Goal: Answer question/provide support: Share knowledge or assist other users

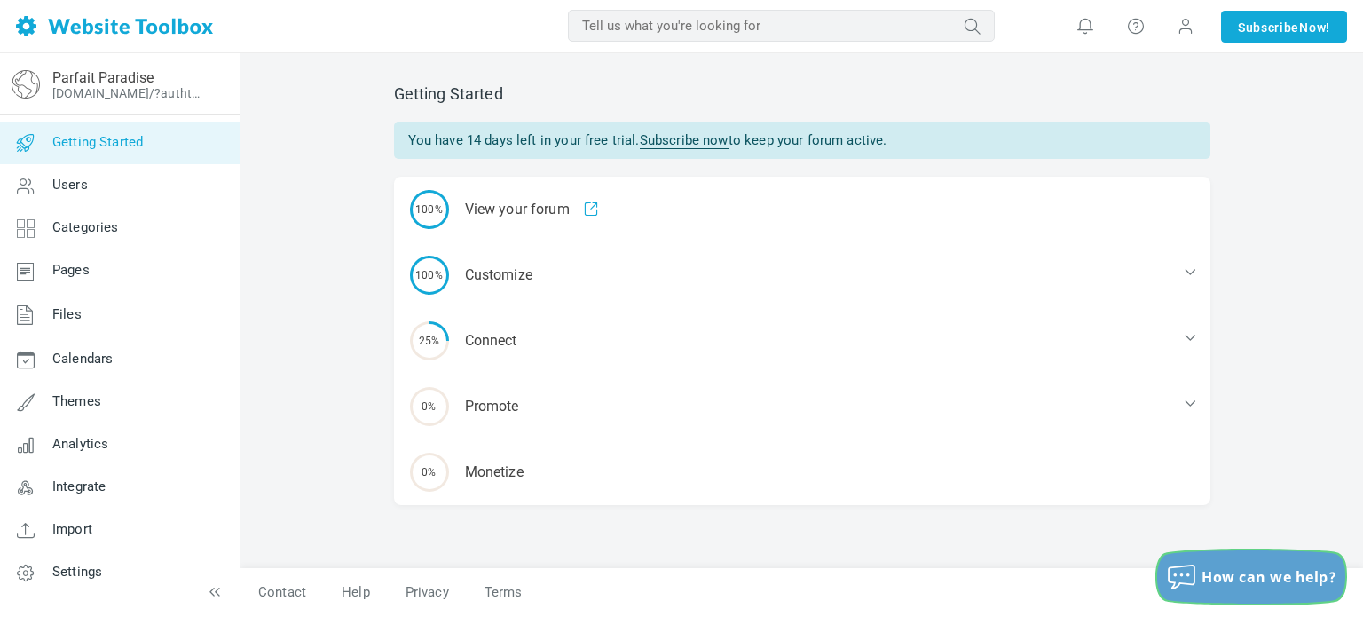
click at [1193, 576] on icon "How can we help?" at bounding box center [1181, 576] width 26 height 23
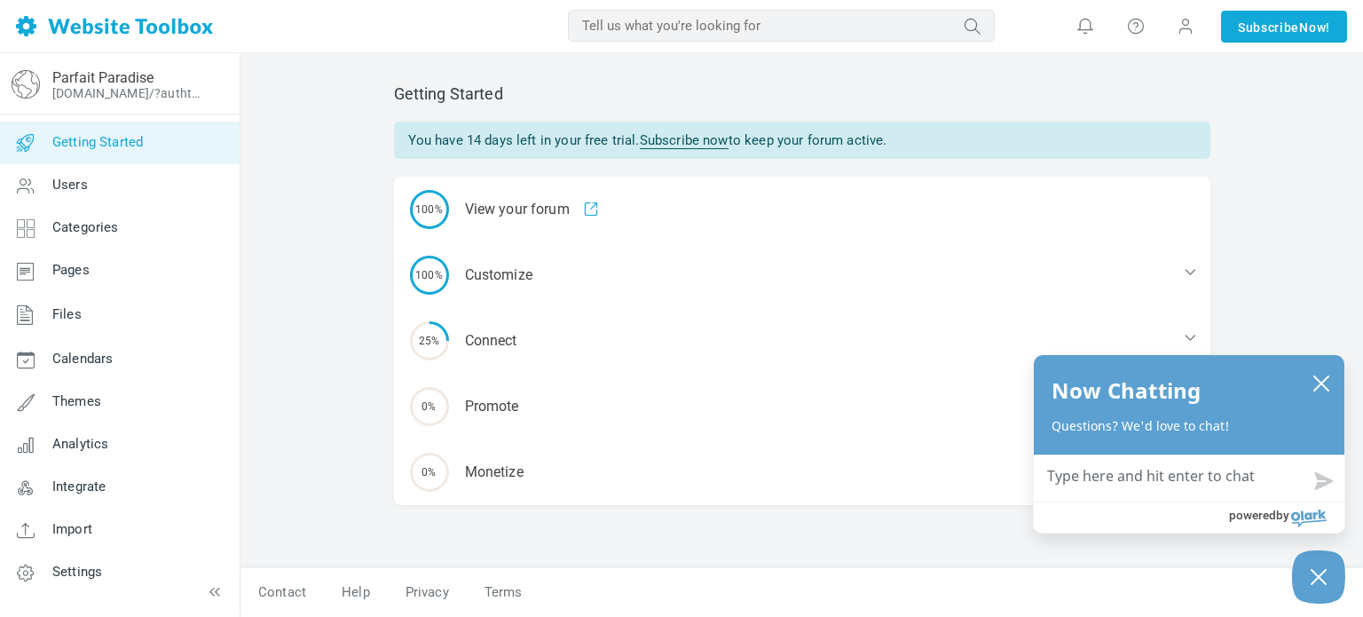
type textarea "h"
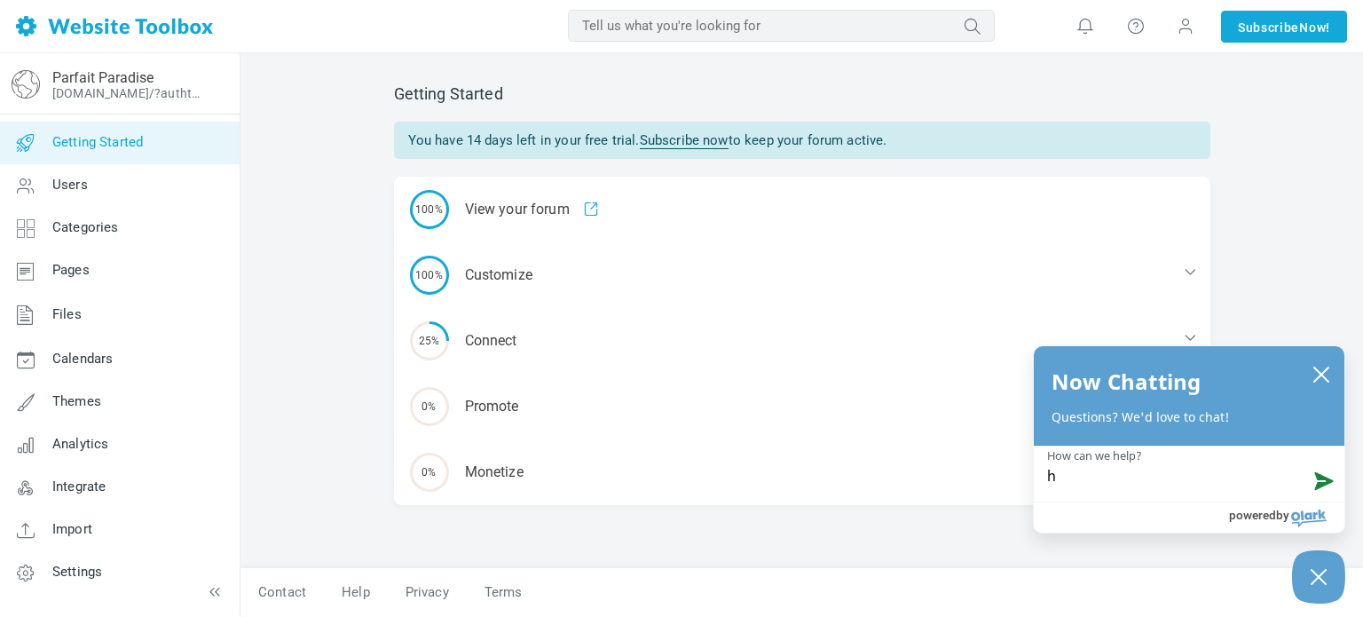
type textarea "he"
type textarea "hey"
type textarea "hey,"
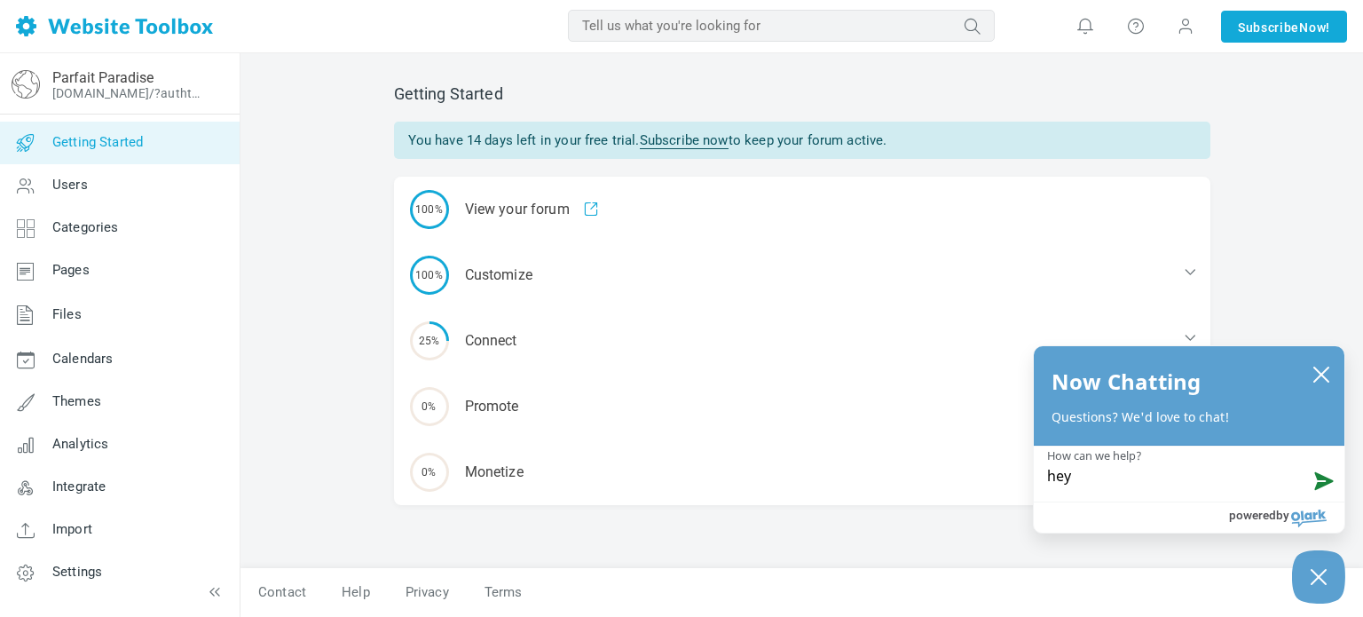
type textarea "hey,"
type textarea "hey, i"
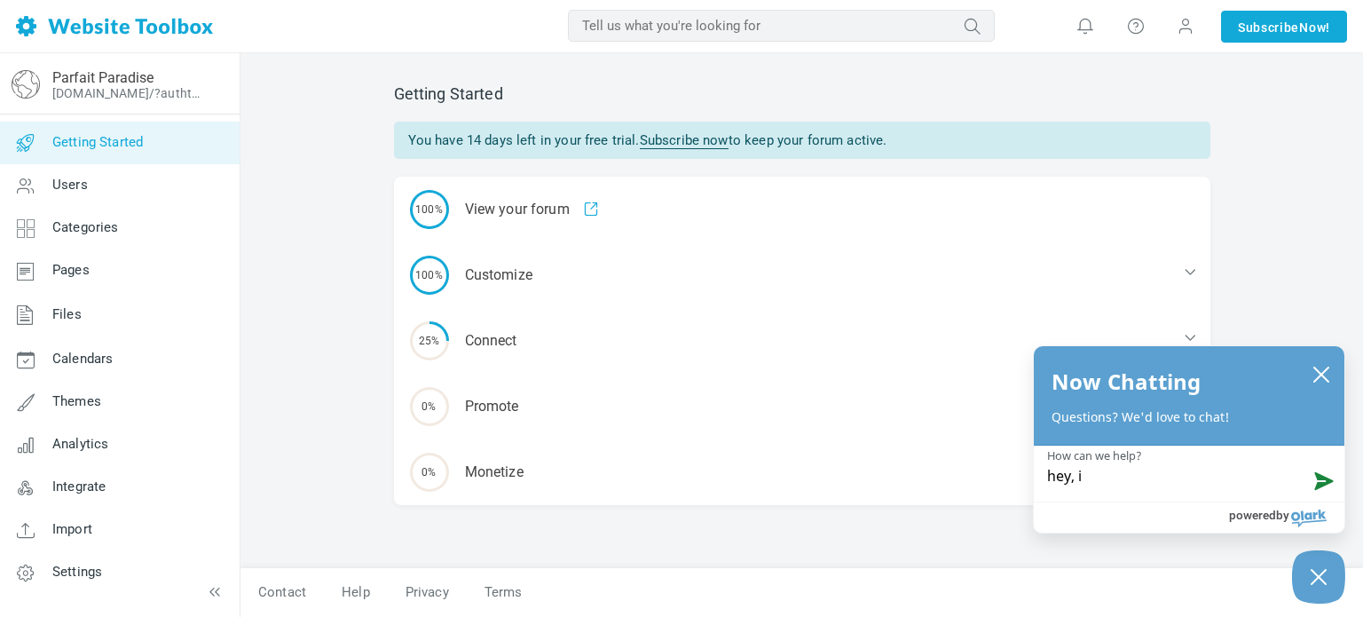
type textarea "hey, is"
type textarea "hey, is t"
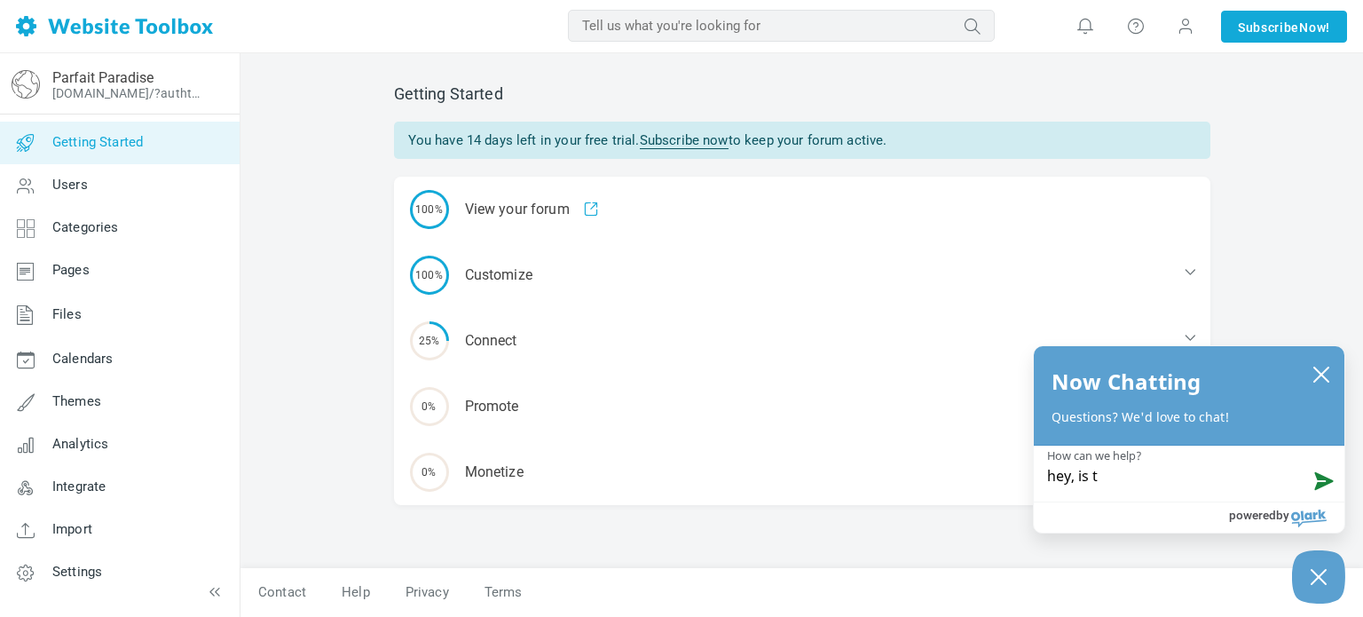
type textarea "hey, is th"
type textarea "hey, is the"
type textarea "hey, is ther"
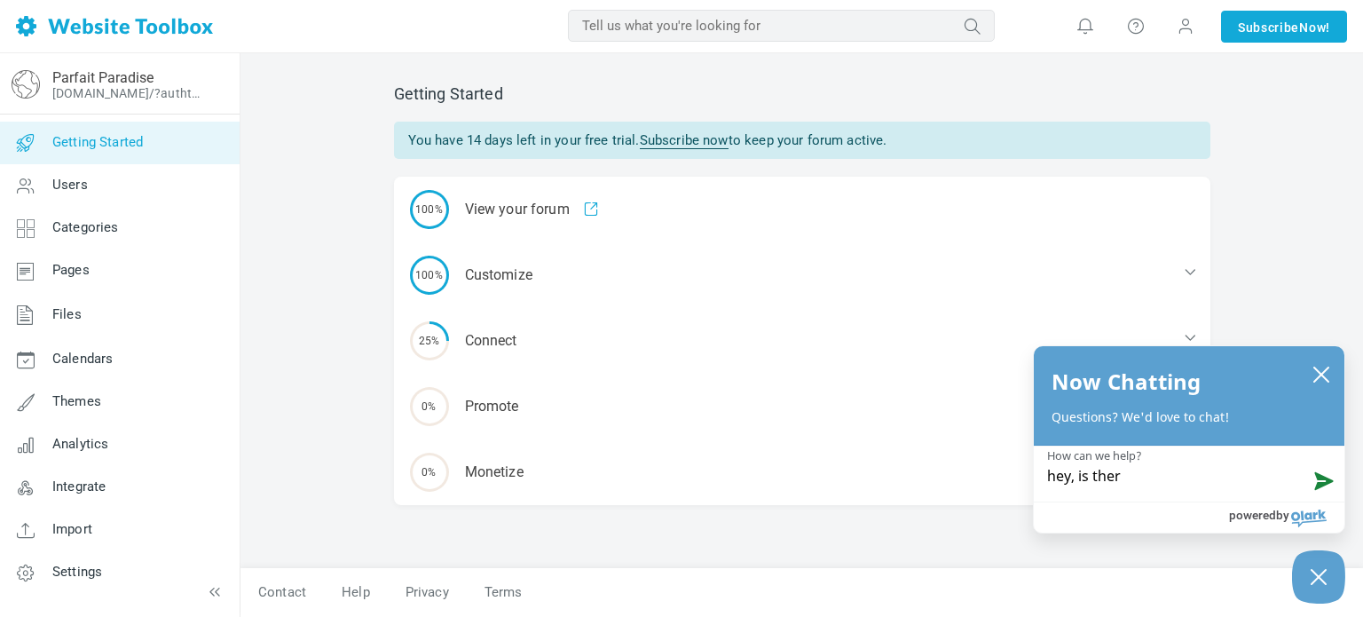
type textarea "hey, is there"
type textarea "hey, is there a"
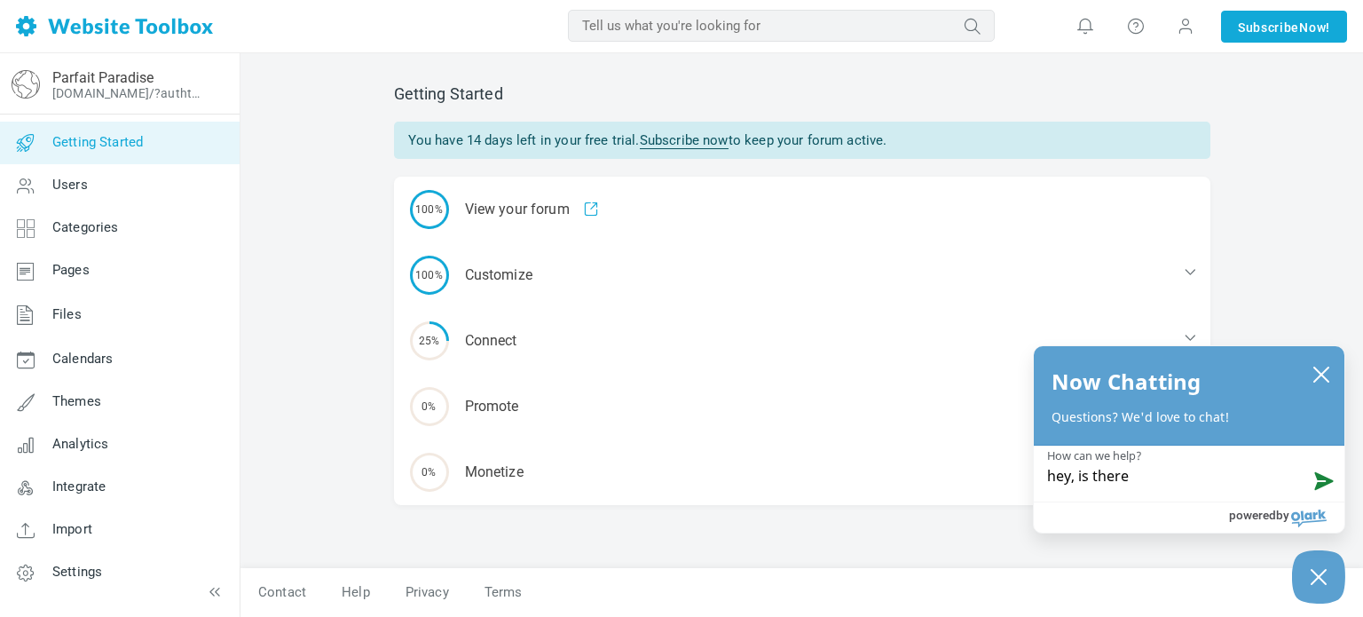
type textarea "hey, is there a"
type textarea "hey, is there a w"
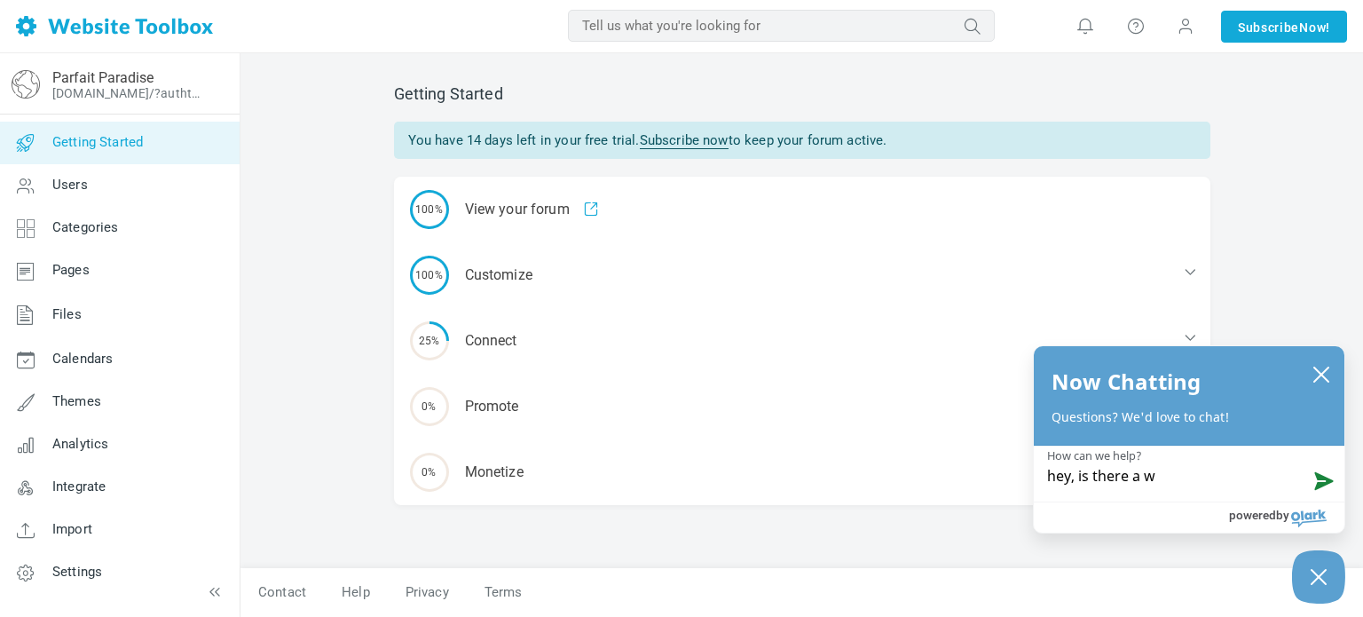
type textarea "hey, is there a wa"
type textarea "hey, is there a way"
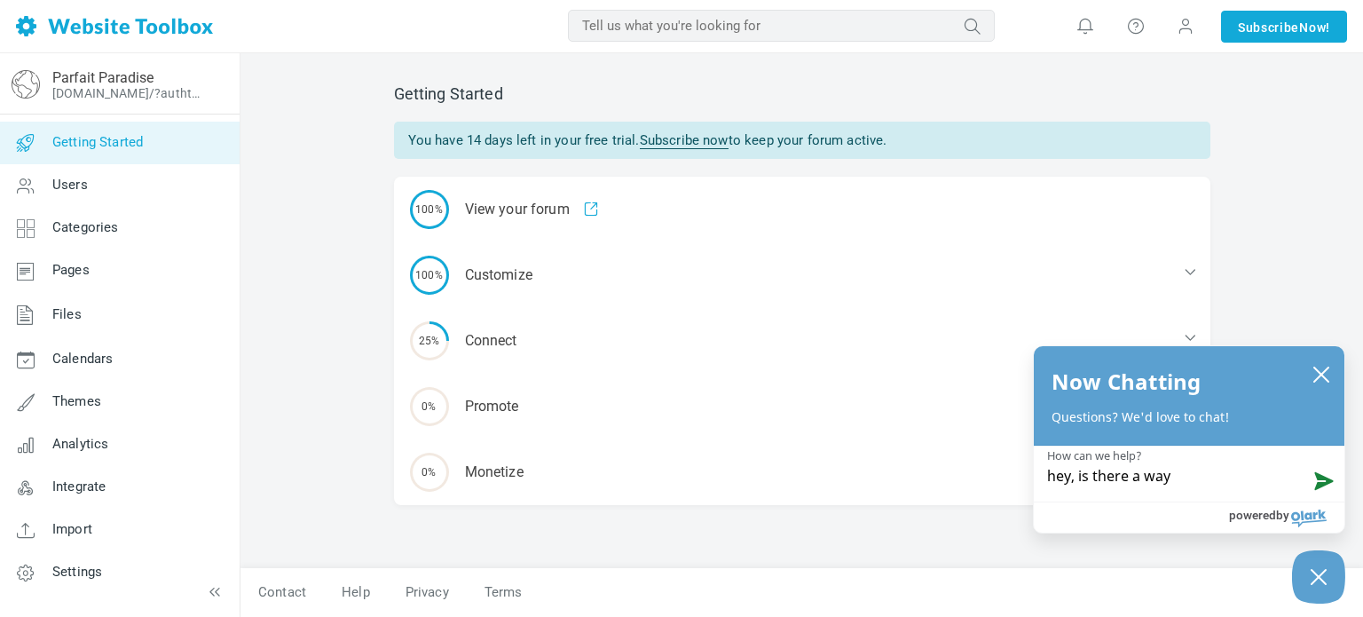
type textarea "hey, is there a way"
type textarea "hey, is there a way t"
type textarea "hey, is there a way tp"
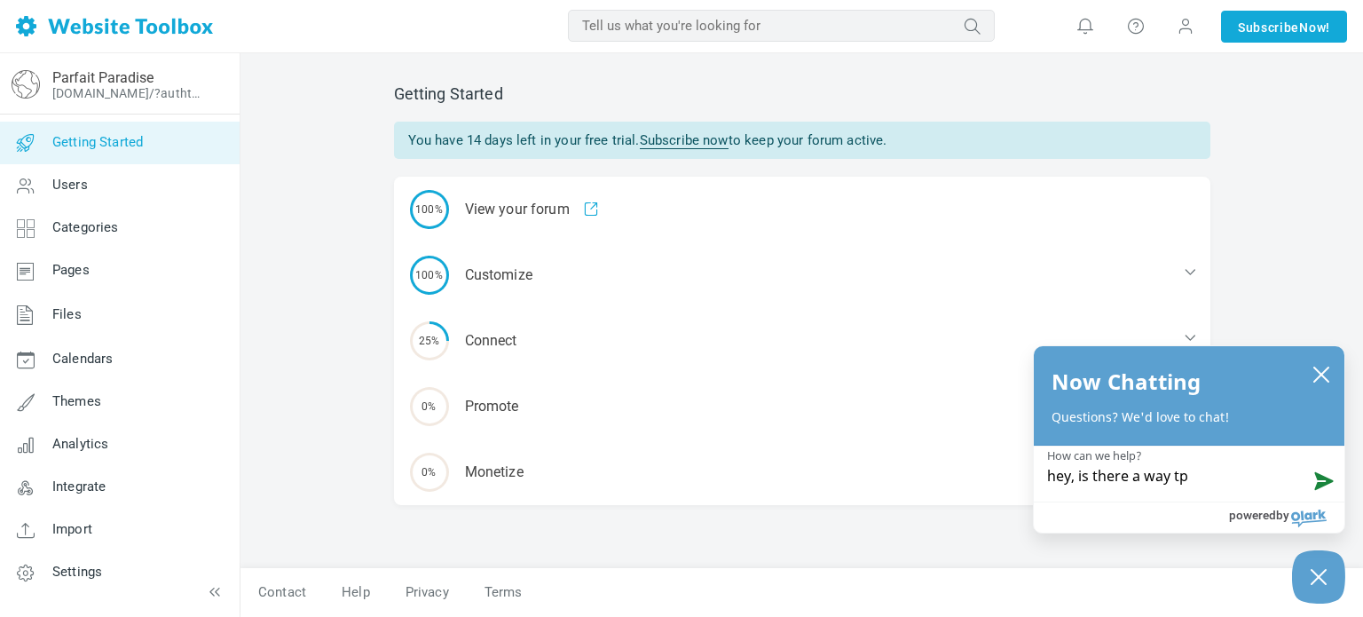
type textarea "hey, is there a way t"
type textarea "hey, is there a way to"
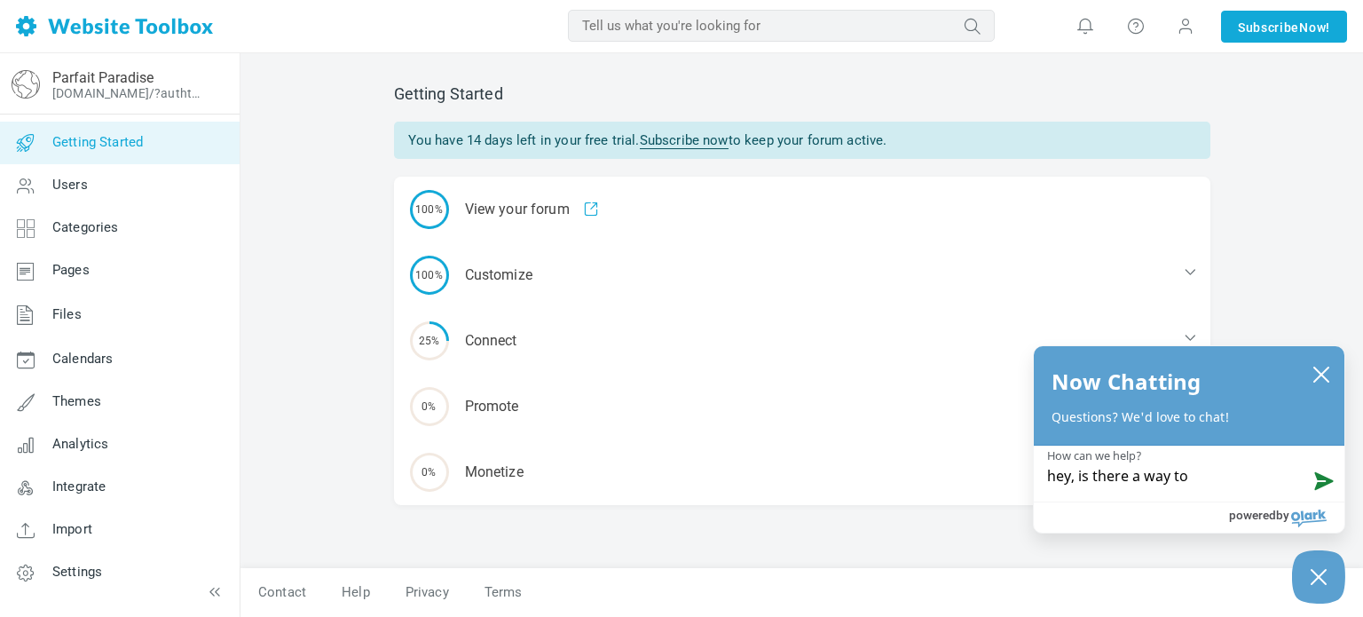
type textarea "hey, is there a way to"
type textarea "hey, is there a way to c"
type textarea "hey, is there a way to cl"
type textarea "hey, is there a way to cle"
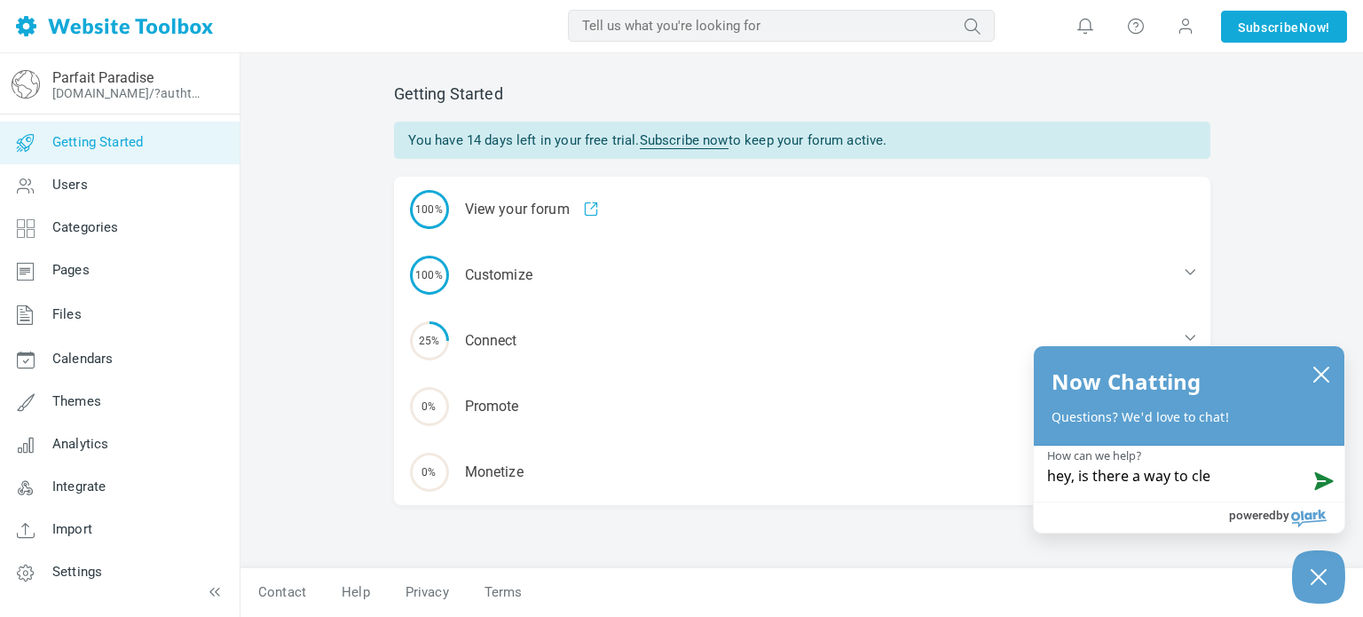
type textarea "hey, is there a way to clea"
type textarea "hey, is there a way to clear"
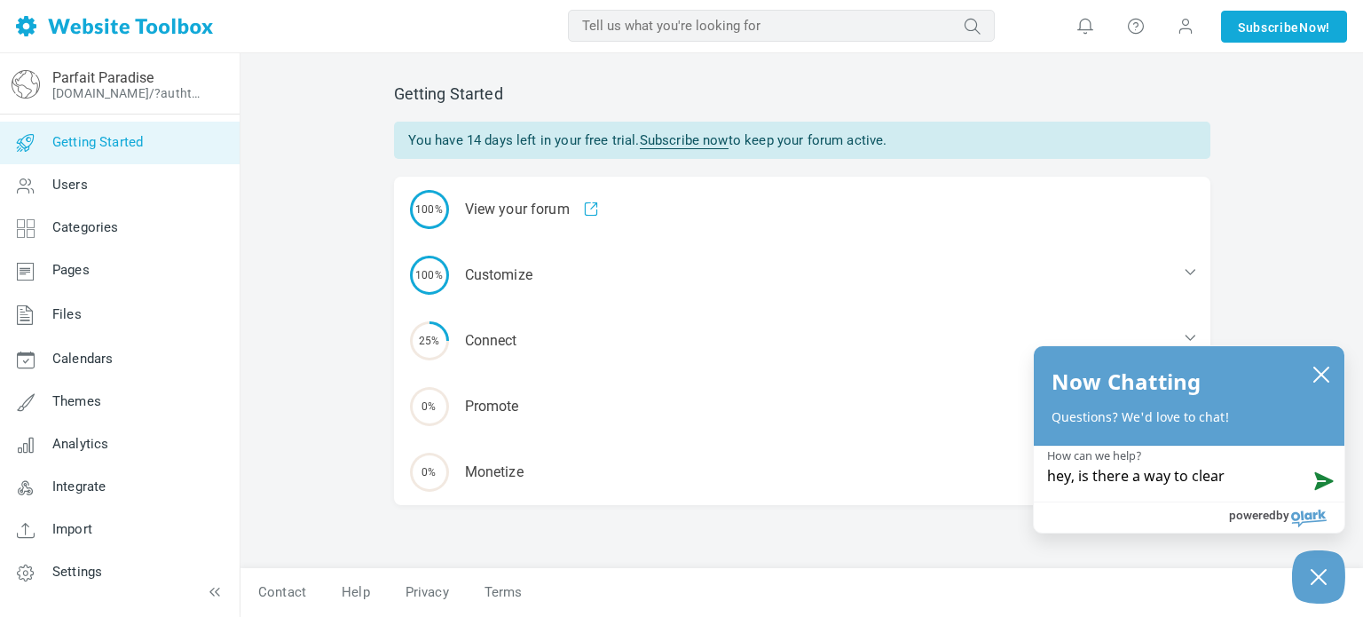
type textarea "hey, is there a way to clear"
type textarea "hey, is there a way to clear t"
type textarea "hey, is there a way to clear th"
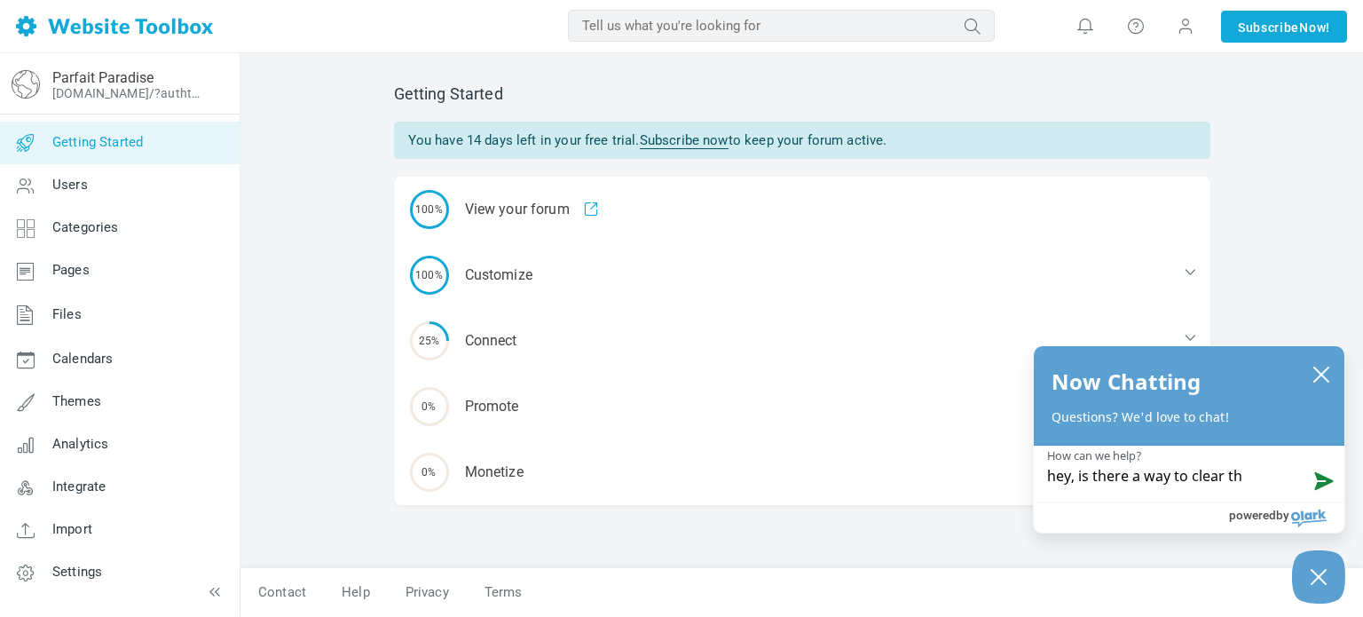
type textarea "hey, is there a way to clear the"
type textarea "hey, is there a way to clear the c"
type textarea "hey, is there a way to clear the ch"
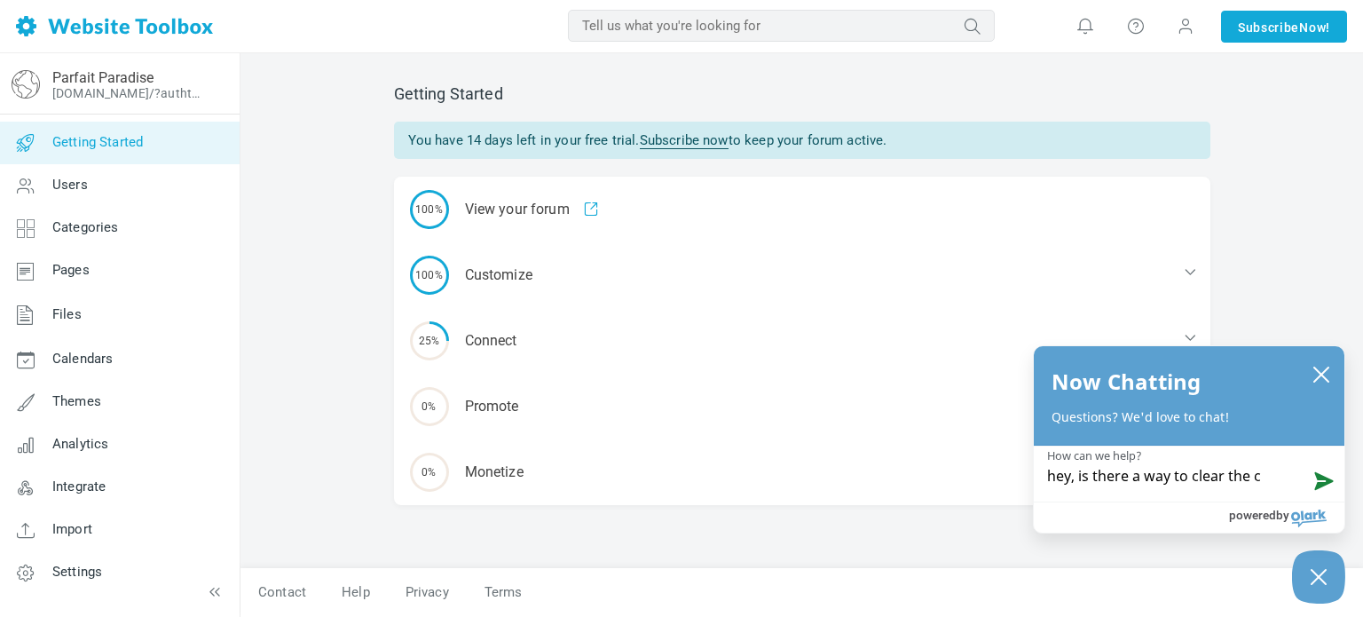
type textarea "hey, is there a way to clear the ch"
type textarea "hey, is there a way to clear the cha"
type textarea "hey, is there a way to clear the chat"
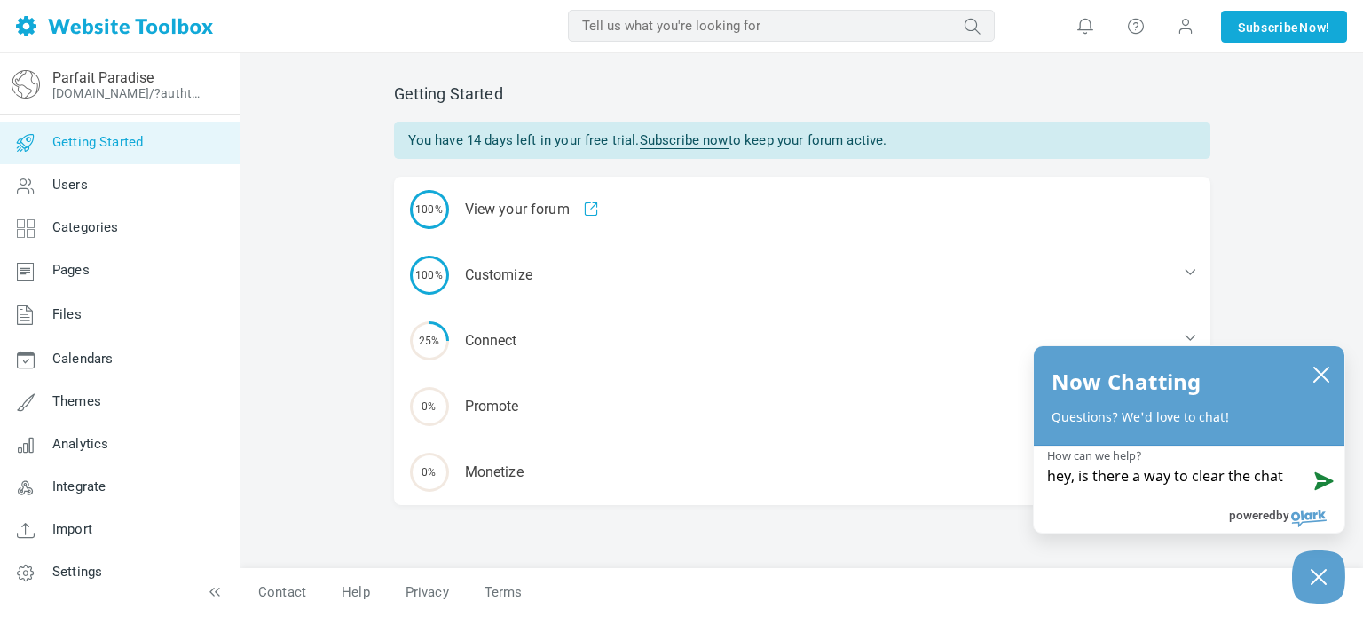
type textarea "hey, is there a way to clear the chat"
type textarea "hey, is there a way to clear the chat i"
type textarea "hey, is there a way to clear the chat in"
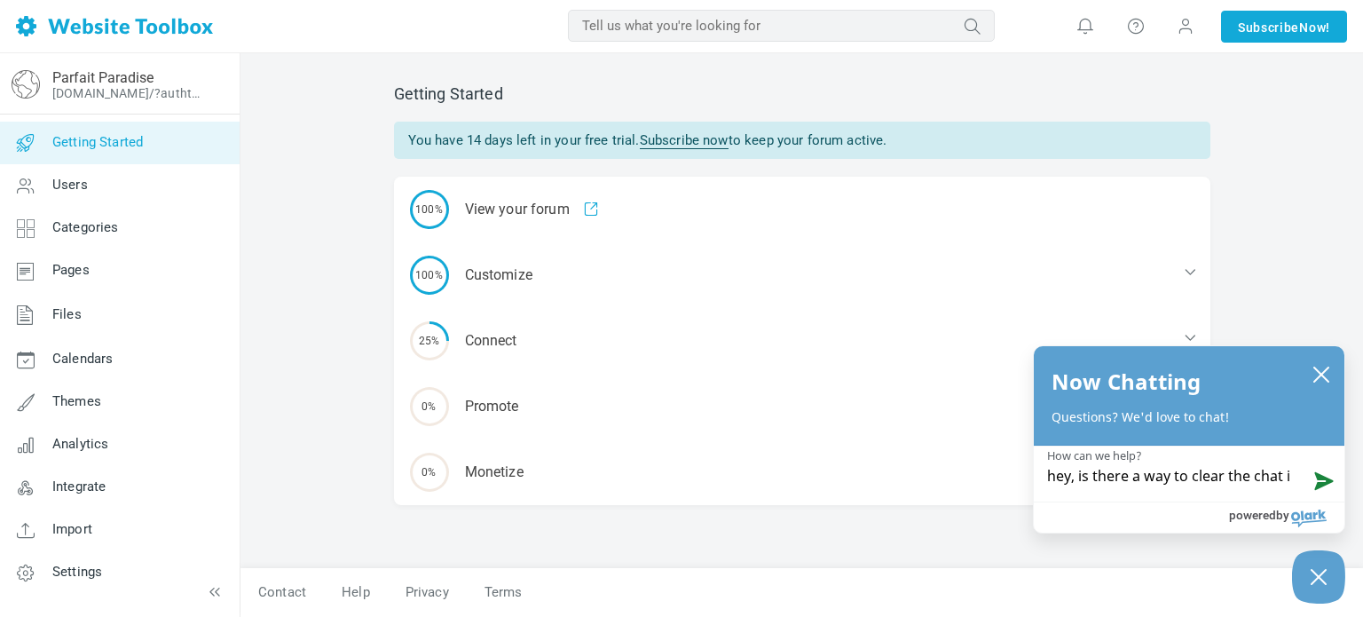
type textarea "hey, is there a way to clear the chat in"
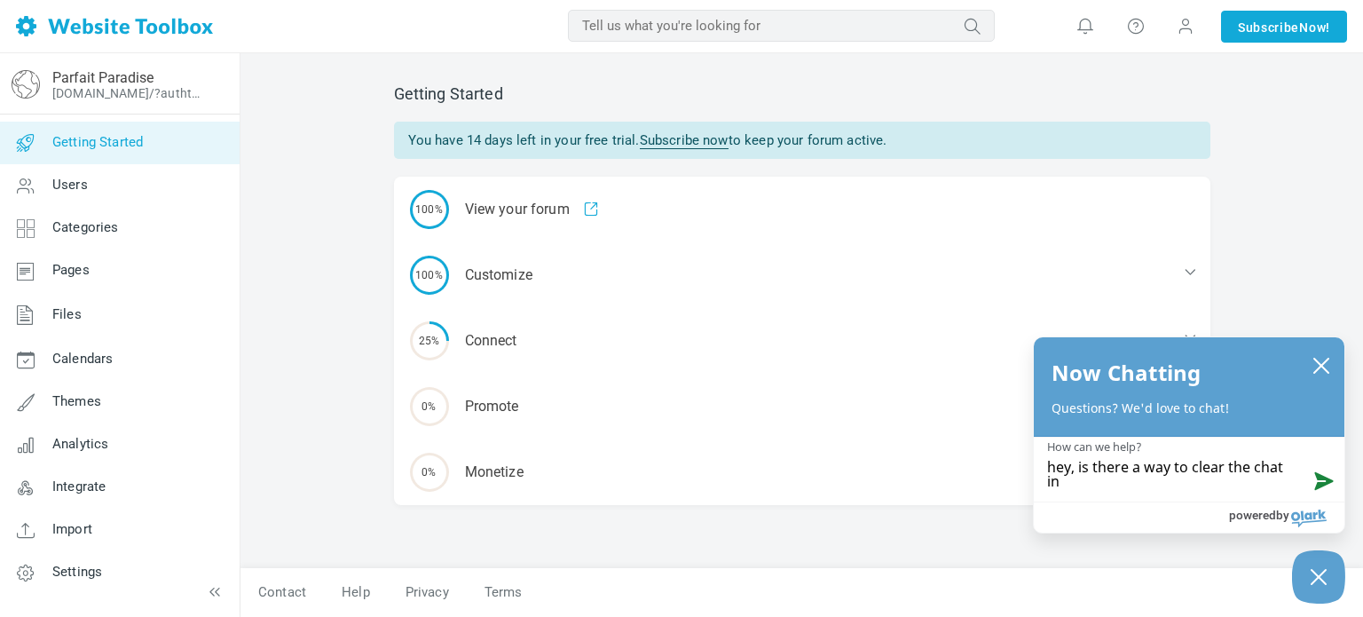
type textarea "hey, is there a way to clear the chat in"
type textarea "hey, is there a way to clear the chat in m"
type textarea "hey, is there a way to clear the chat in my"
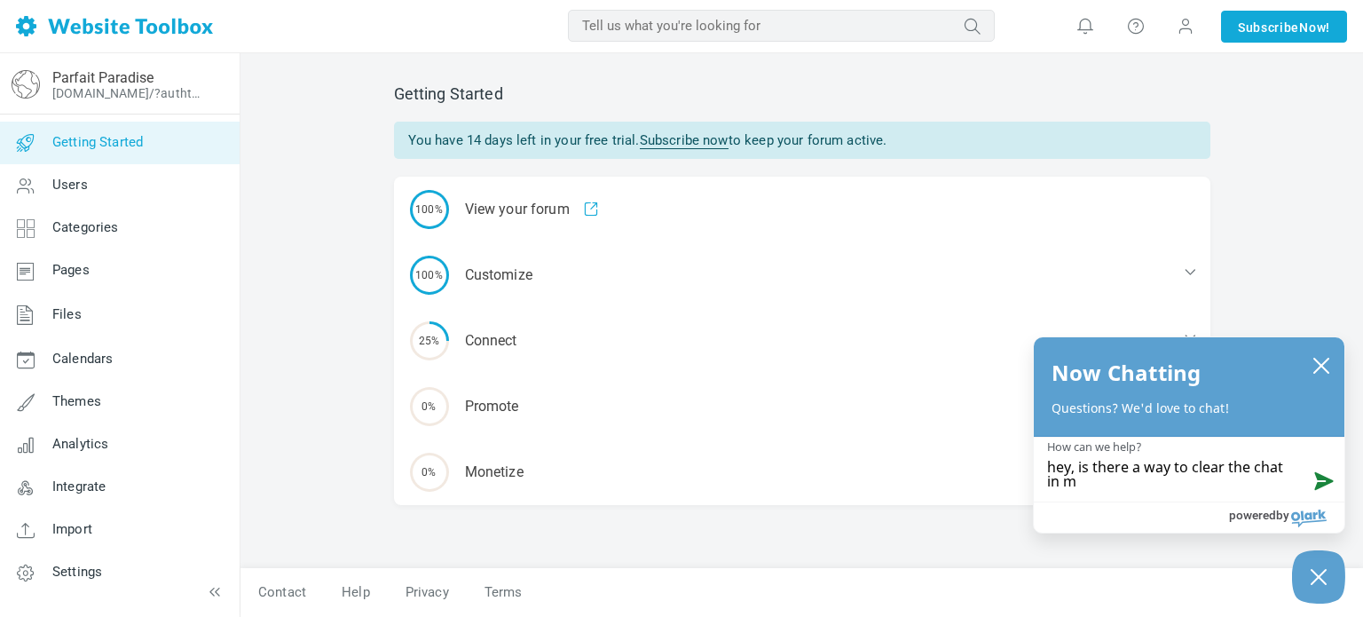
type textarea "hey, is there a way to clear the chat in my"
type textarea "hey, is there a way to clear the chat in my f"
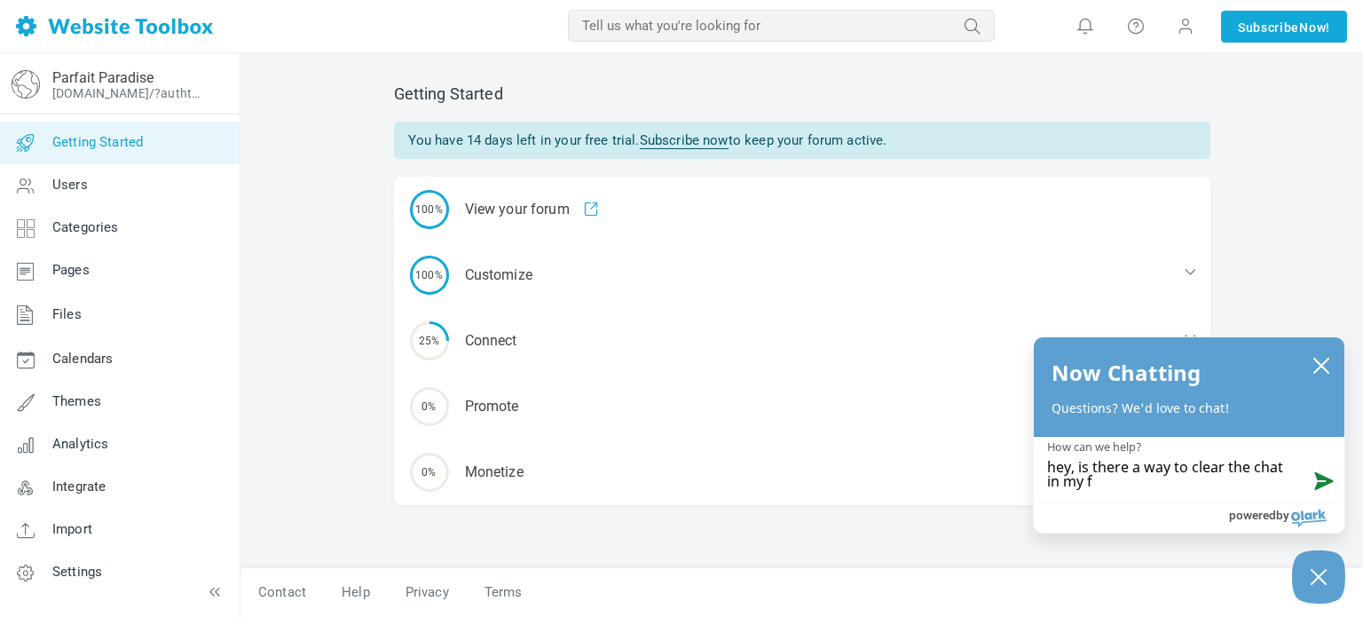
type textarea "hey, is there a way to clear the chat in my fo"
type textarea "hey, is there a way to clear the chat in my for"
type textarea "hey, is there a way to clear the chat in my foru"
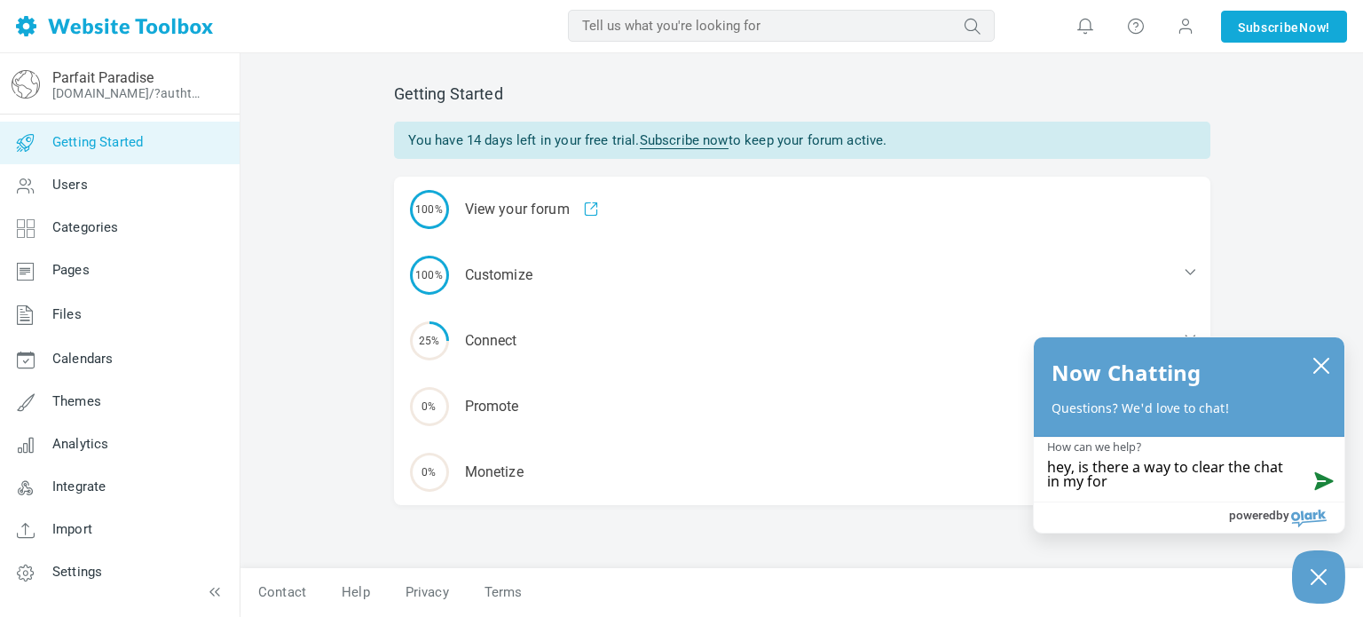
type textarea "hey, is there a way to clear the chat in my foru"
type textarea "hey, is there a way to clear the chat in my forum"
type textarea "hey, is there a way to clear the chat in my forum?"
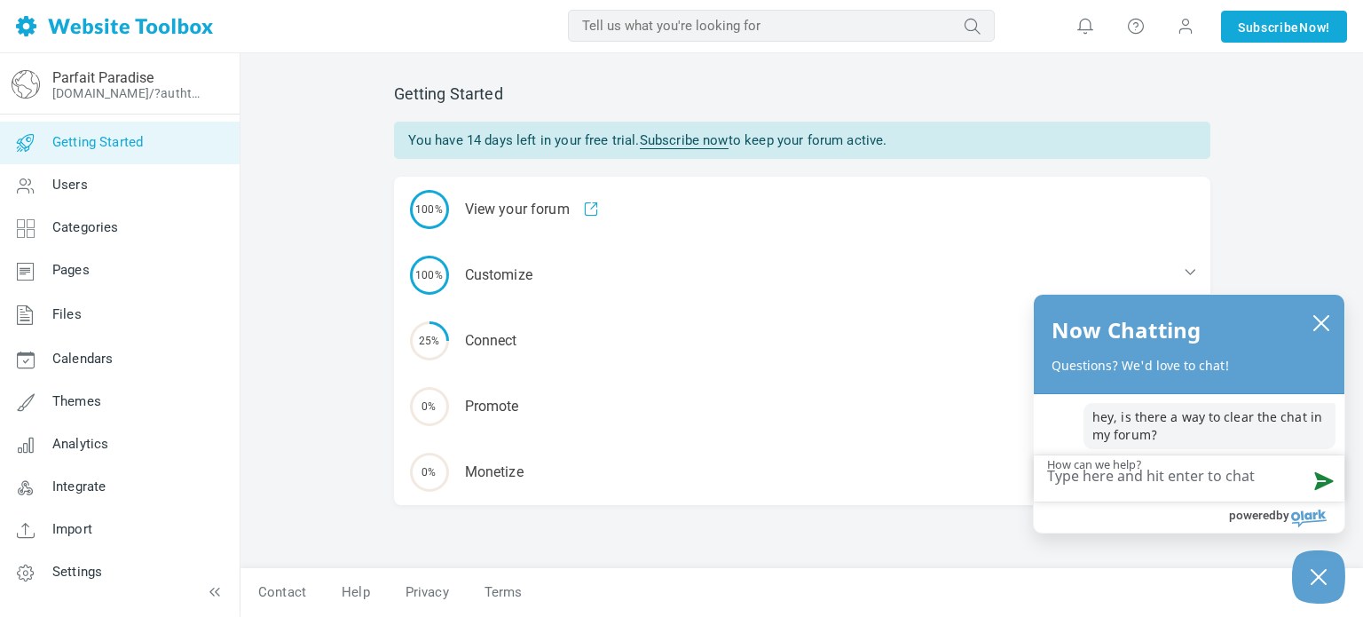
click at [1244, 169] on div "Getting Started You have 14 days left in your free trial. Subscribe now to keep…" at bounding box center [801, 334] width 1122 height 563
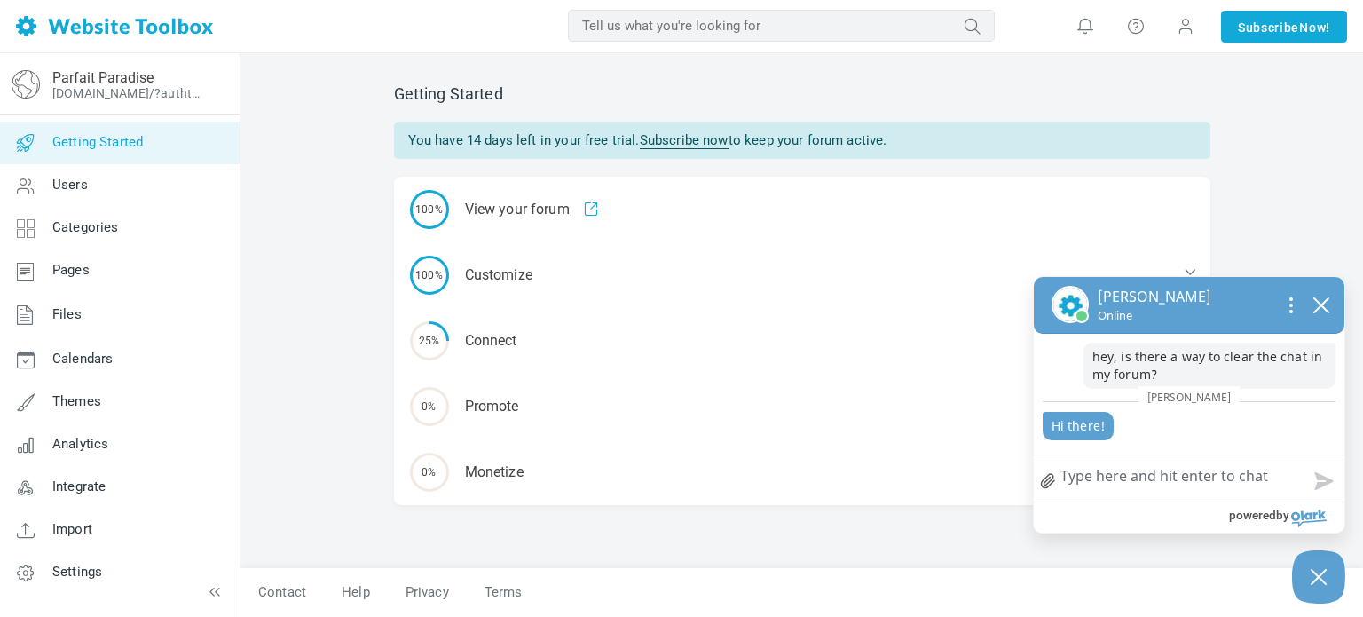
type textarea "o"
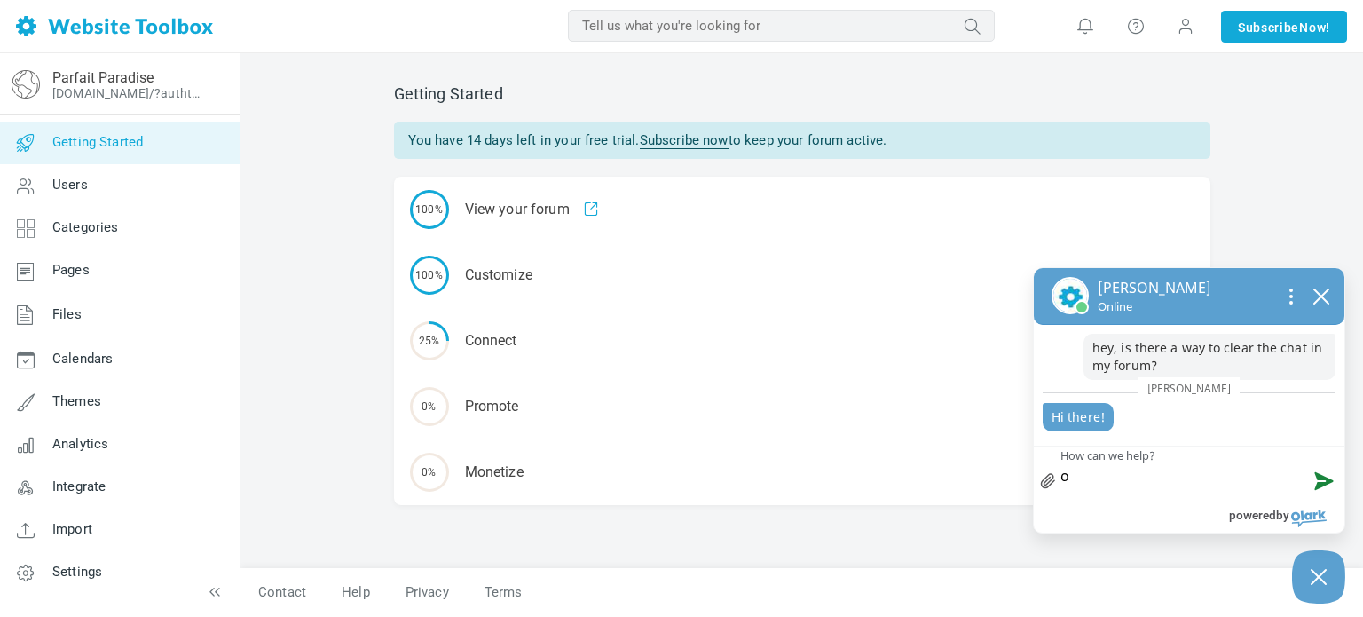
type textarea "oh"
type textarea "oh!"
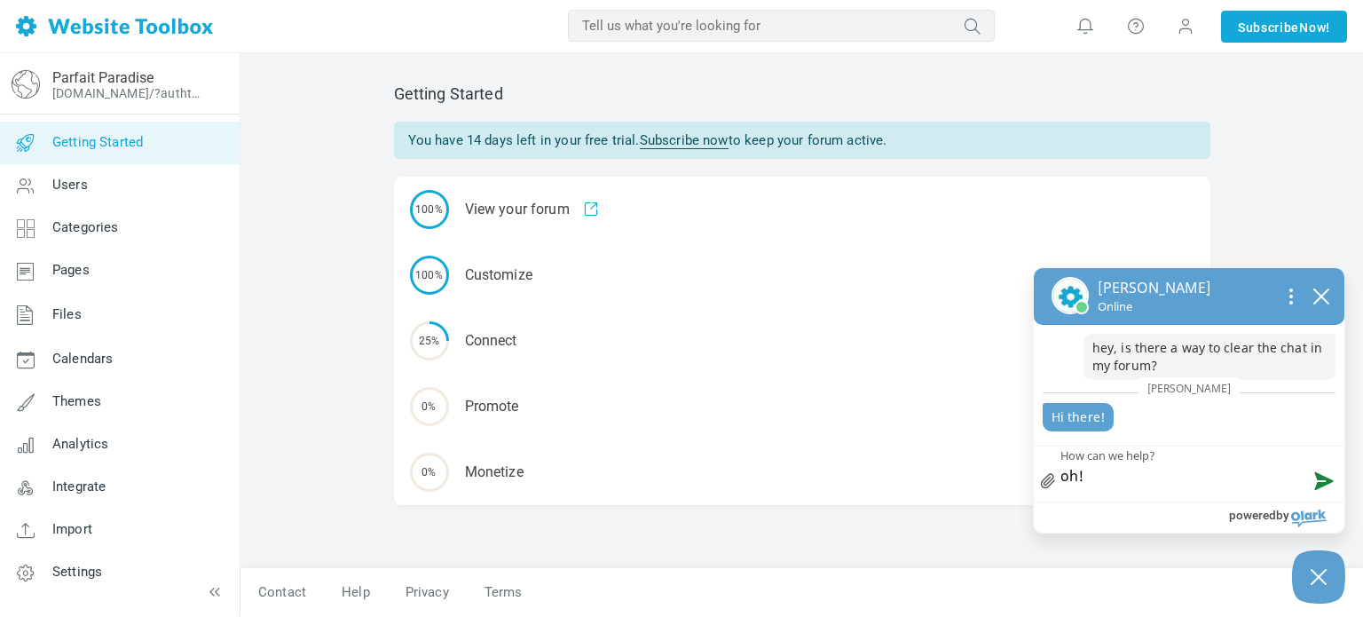
type textarea "oh!"
type textarea "oh! h"
type textarea "oh! hi"
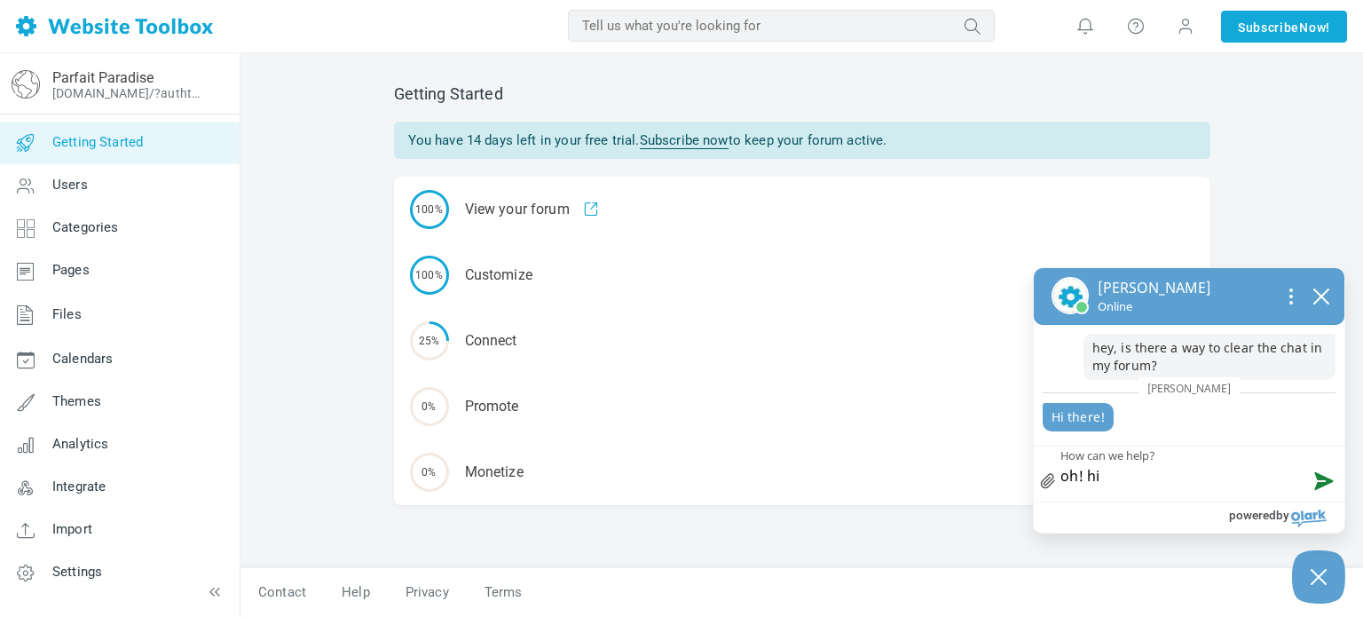
type textarea "oh! hi"
type textarea "oh! hi a"
type textarea "oh! hi ag"
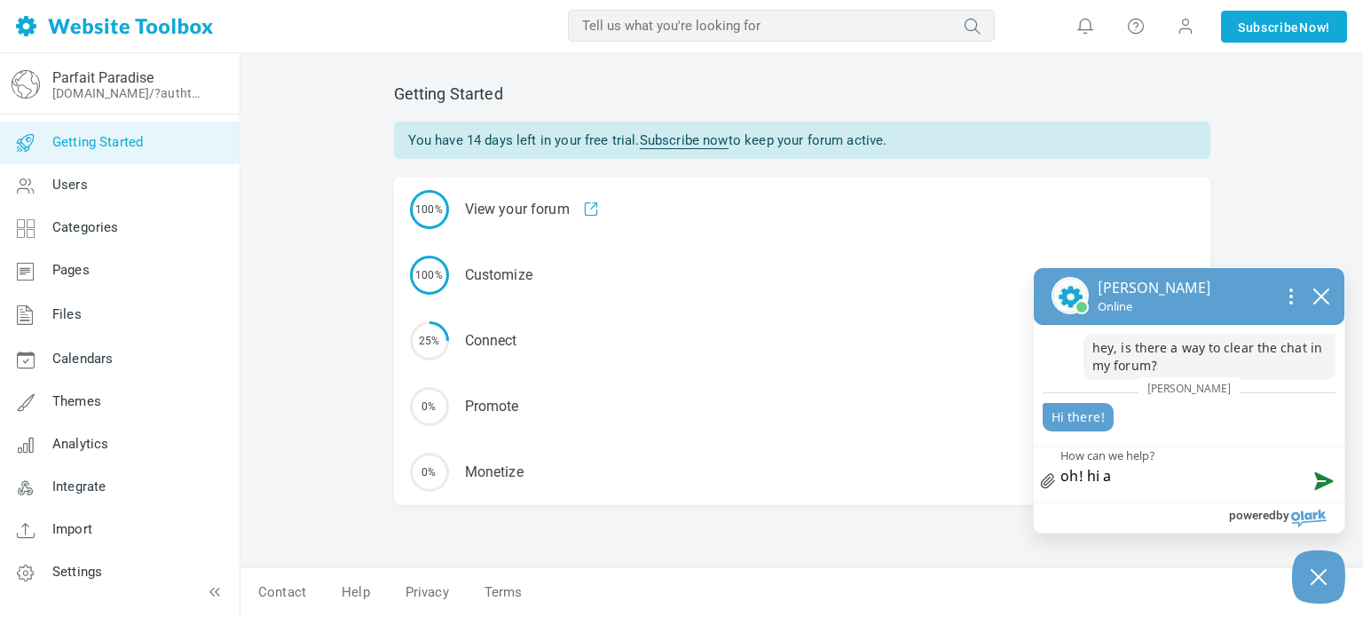
type textarea "oh! hi ag"
type textarea "oh! hi aga"
type textarea "oh! hi agai"
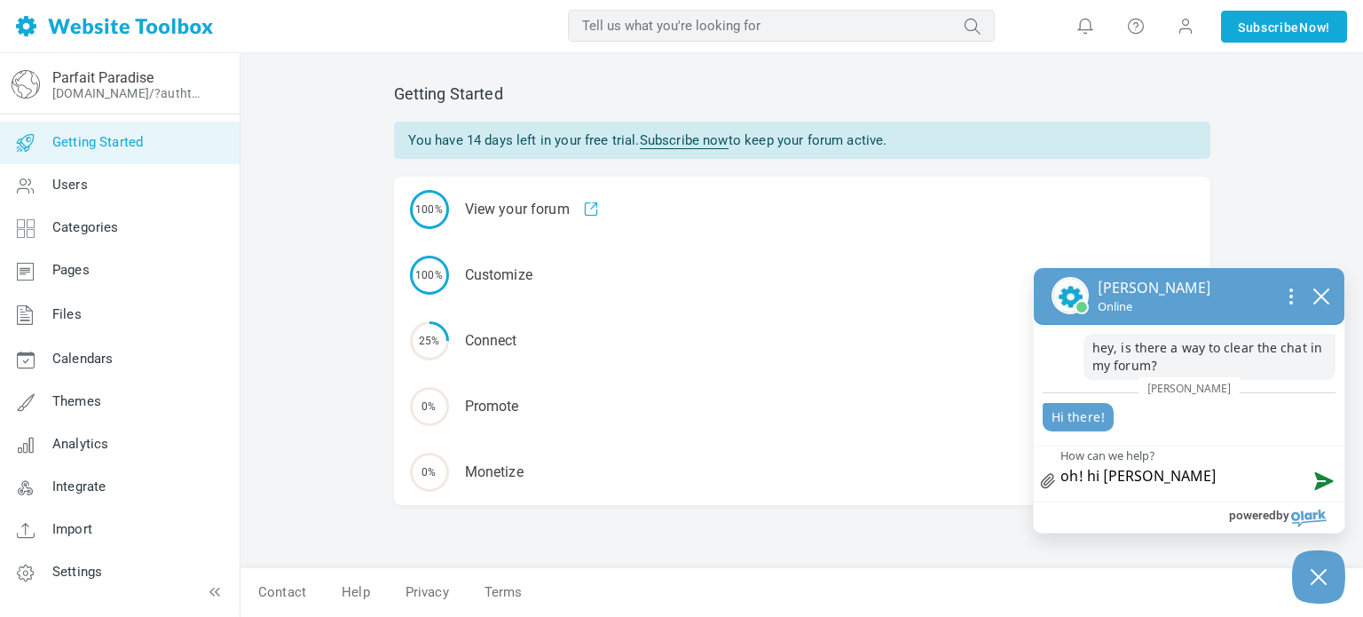
type textarea "oh! hi again"
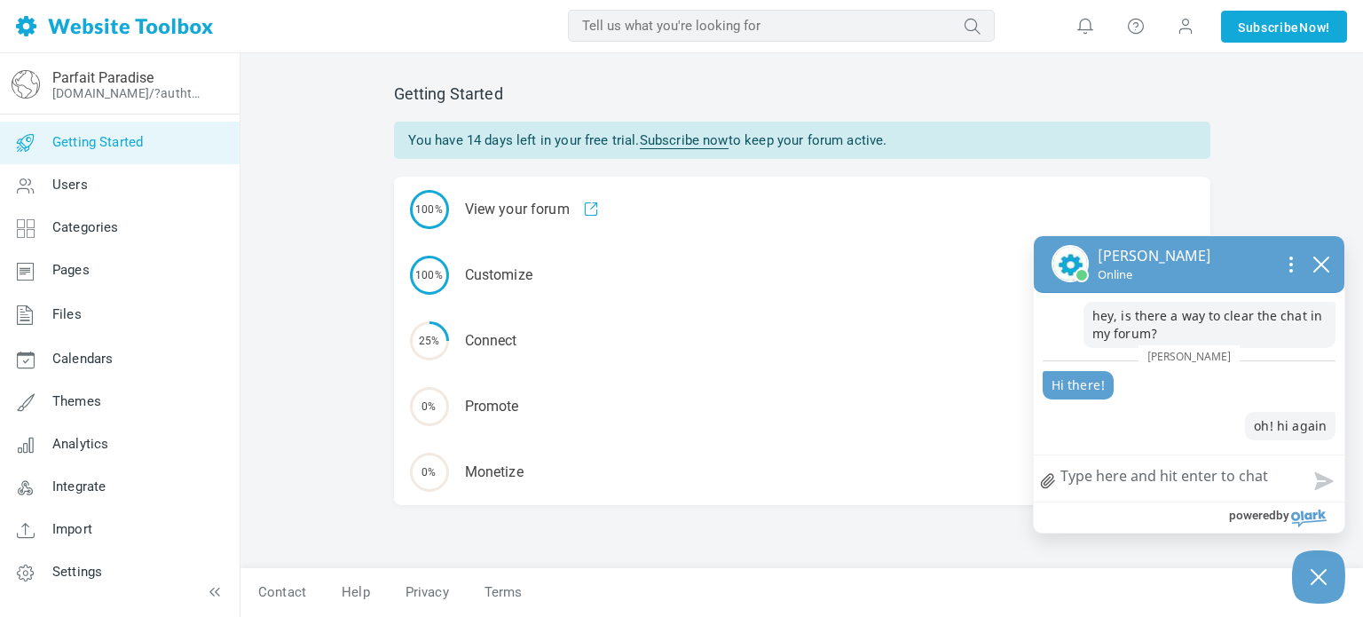
click at [1241, 173] on div "Getting Started You have 14 days left in your free trial. Subscribe now to keep…" at bounding box center [801, 334] width 1122 height 563
click at [1325, 264] on icon "close chatbox" at bounding box center [1321, 264] width 18 height 18
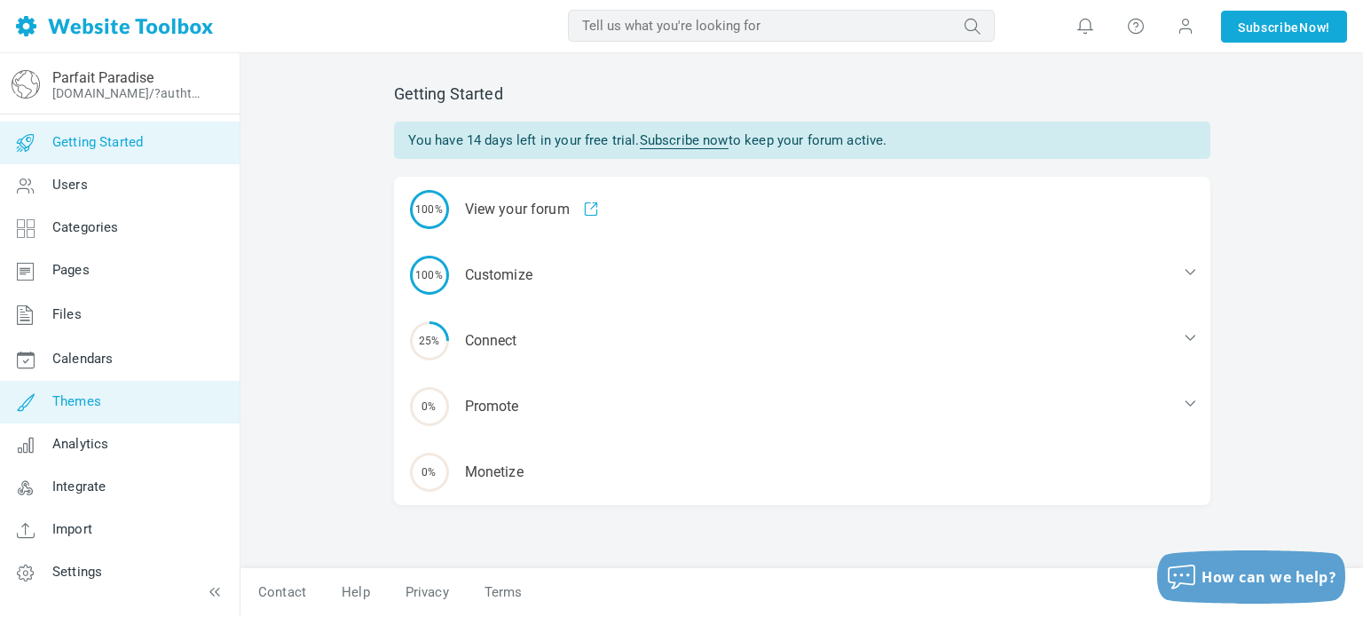
click at [92, 405] on span "Themes" at bounding box center [76, 401] width 49 height 16
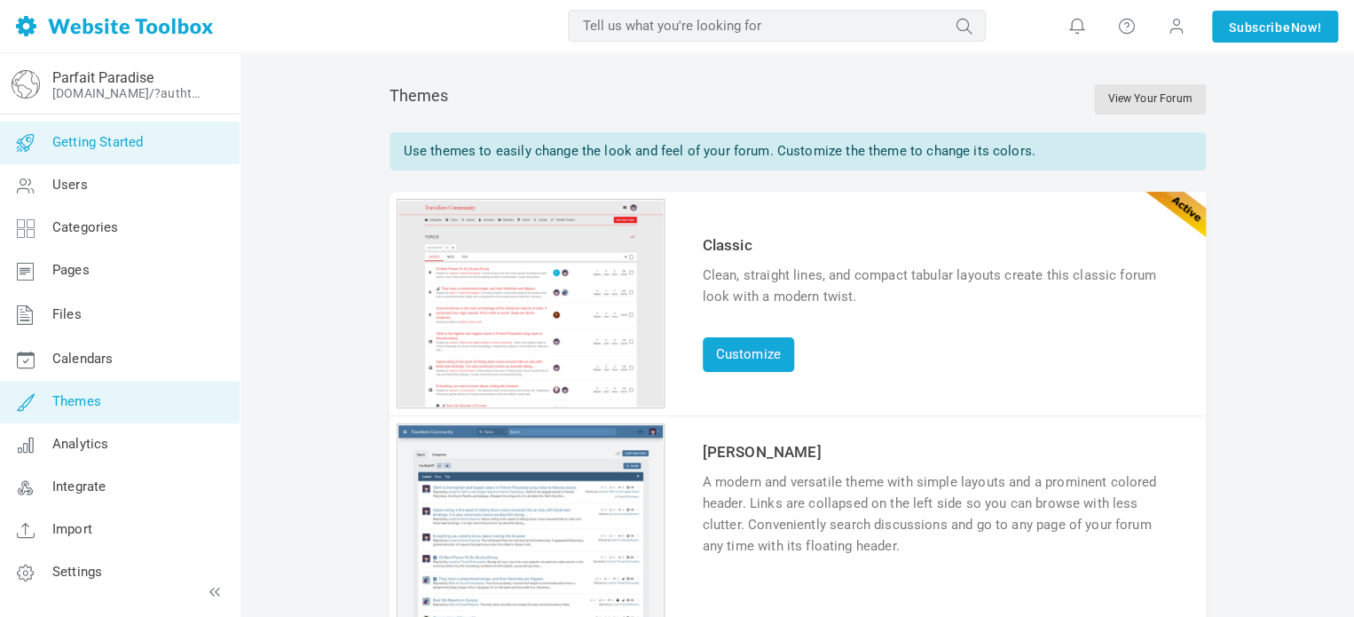
click at [74, 143] on span "Getting Started" at bounding box center [97, 142] width 90 height 16
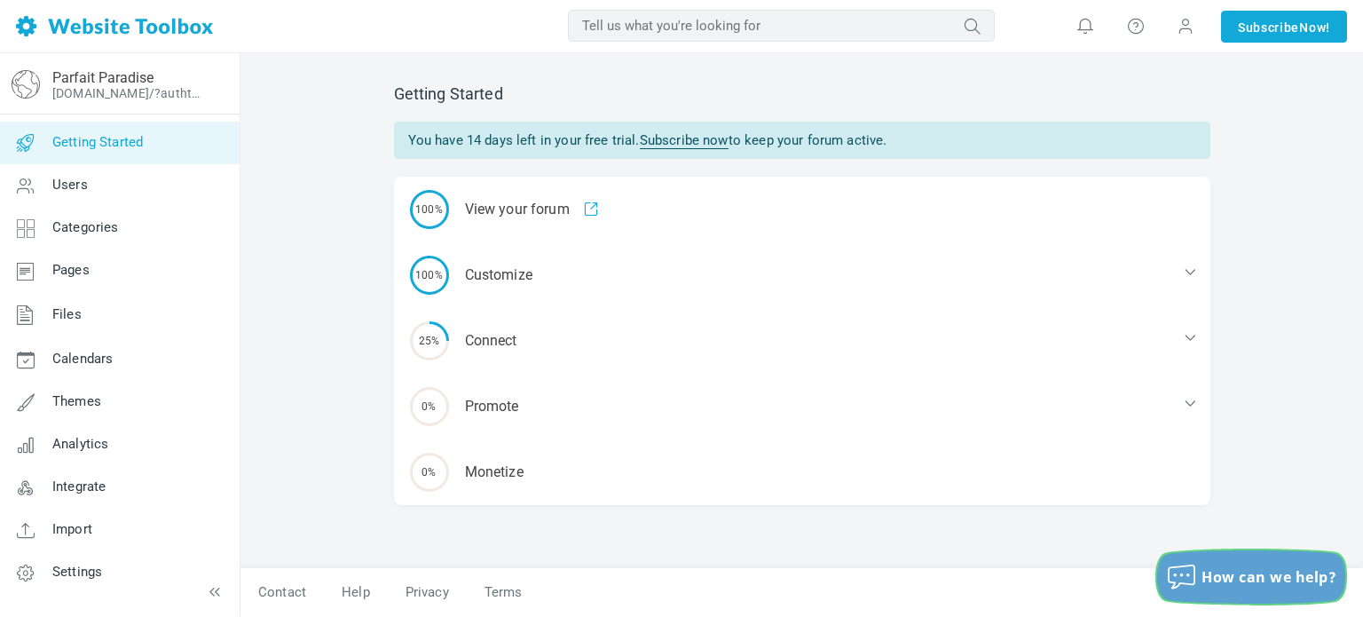
click at [1247, 568] on span "How can we help?" at bounding box center [1268, 577] width 135 height 20
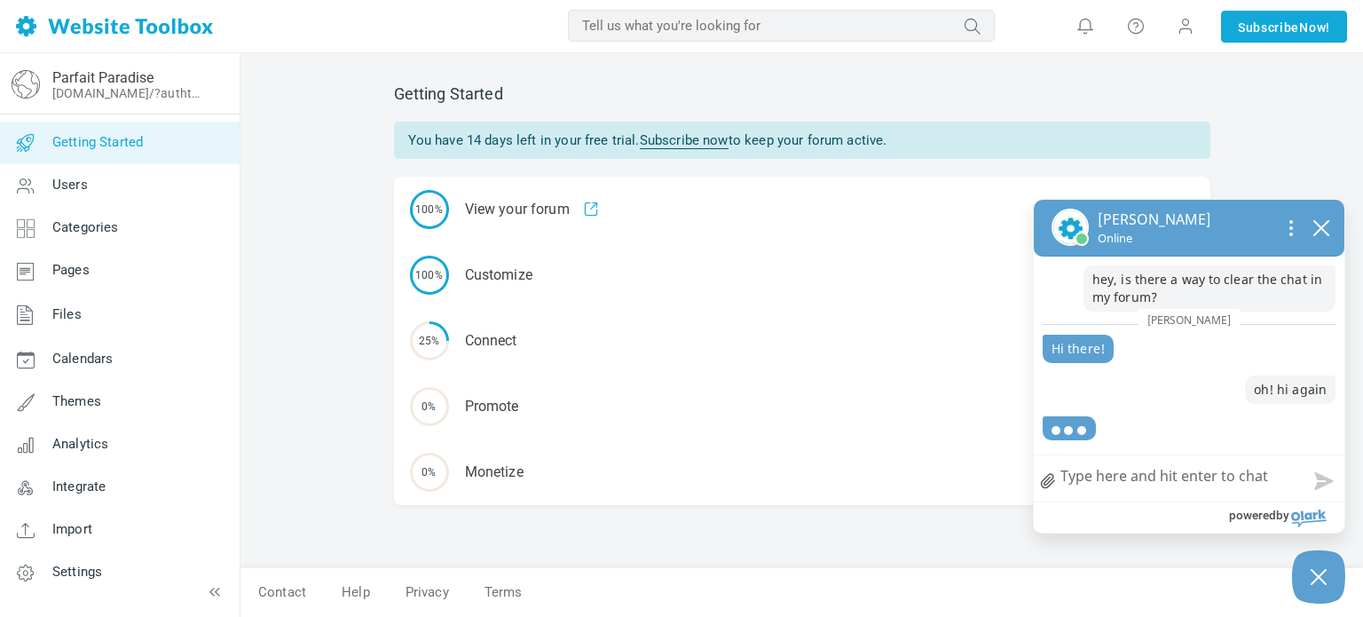
click at [1236, 166] on div "Getting Started You have 14 days left in your free trial. Subscribe now to keep…" at bounding box center [801, 334] width 1122 height 563
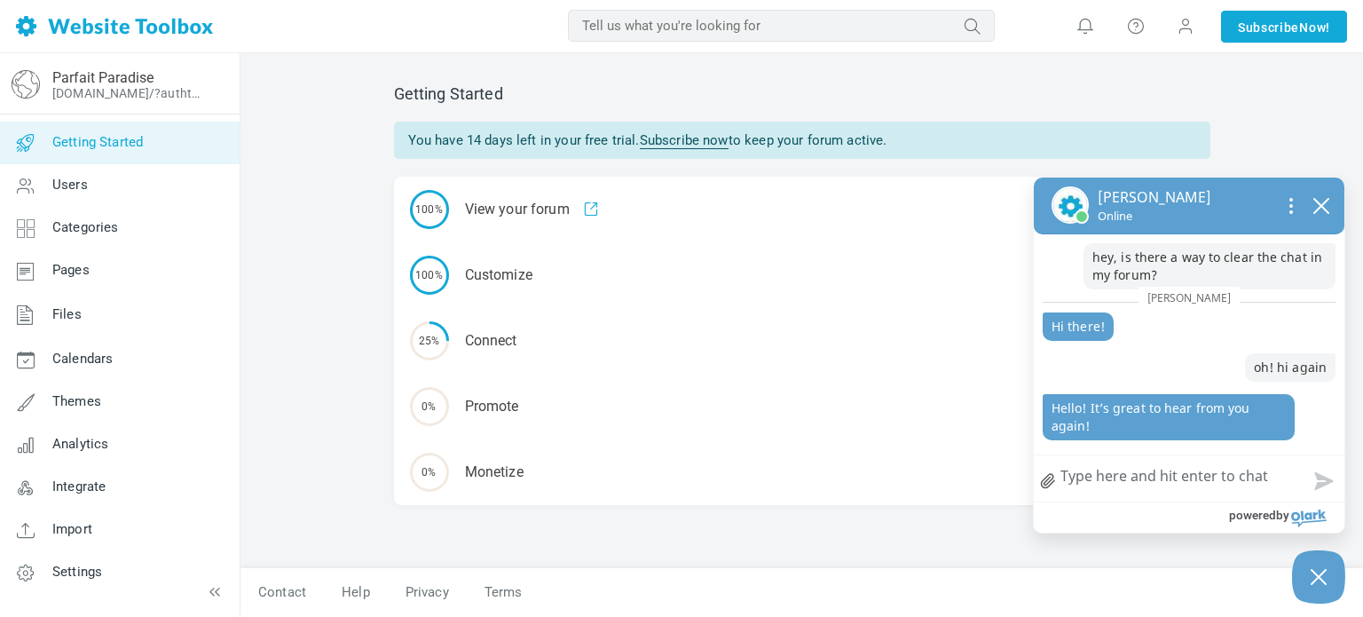
click at [1119, 476] on textarea "How can we help?" at bounding box center [1189, 478] width 311 height 46
type textarea "Y"
type textarea "Ye"
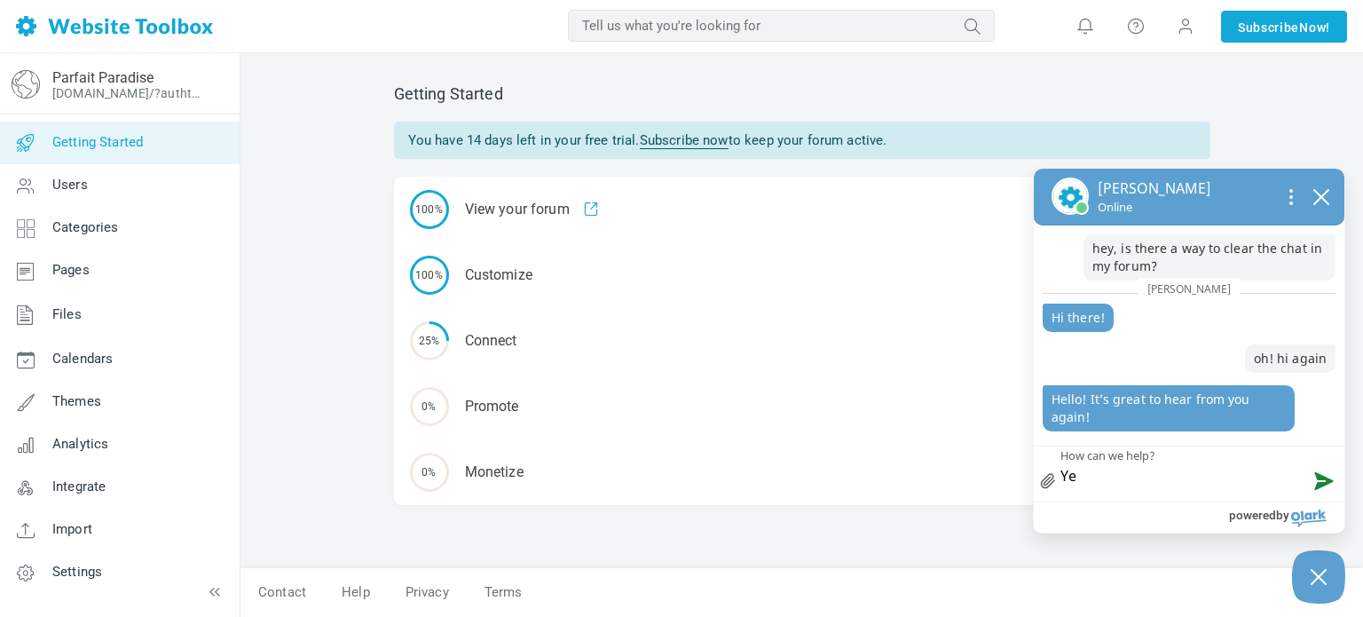
type textarea "Yea"
type textarea "Yeah"
type textarea "Yeah,"
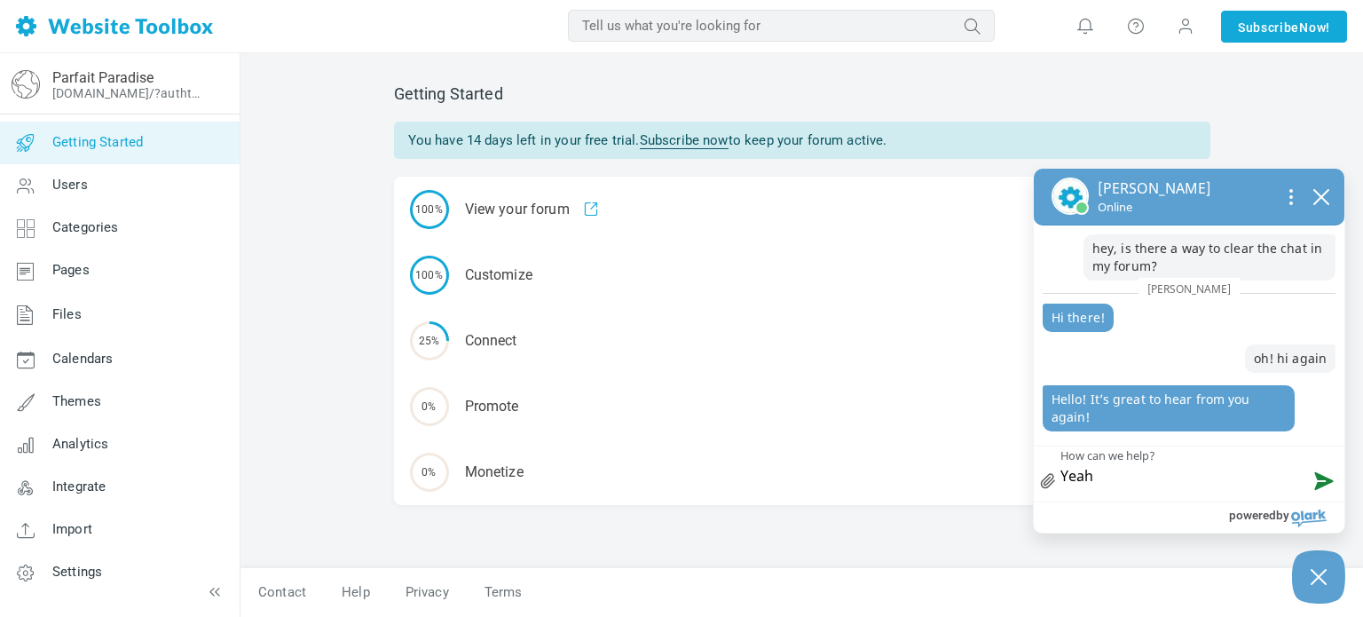
type textarea "Yeah,"
type textarea "Yeah, i"
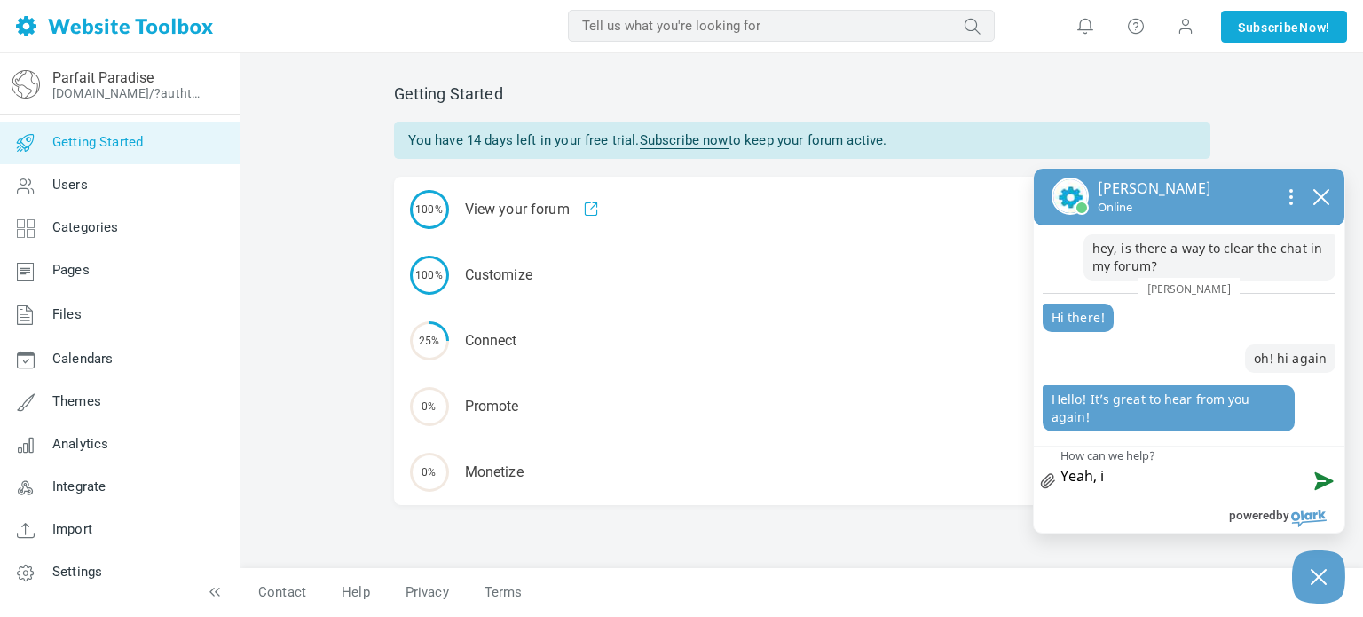
type textarea "Yeah, im"
type textarea "Yeah,"
type textarea "Yeah, I'm"
type textarea "Yeah, I'm w"
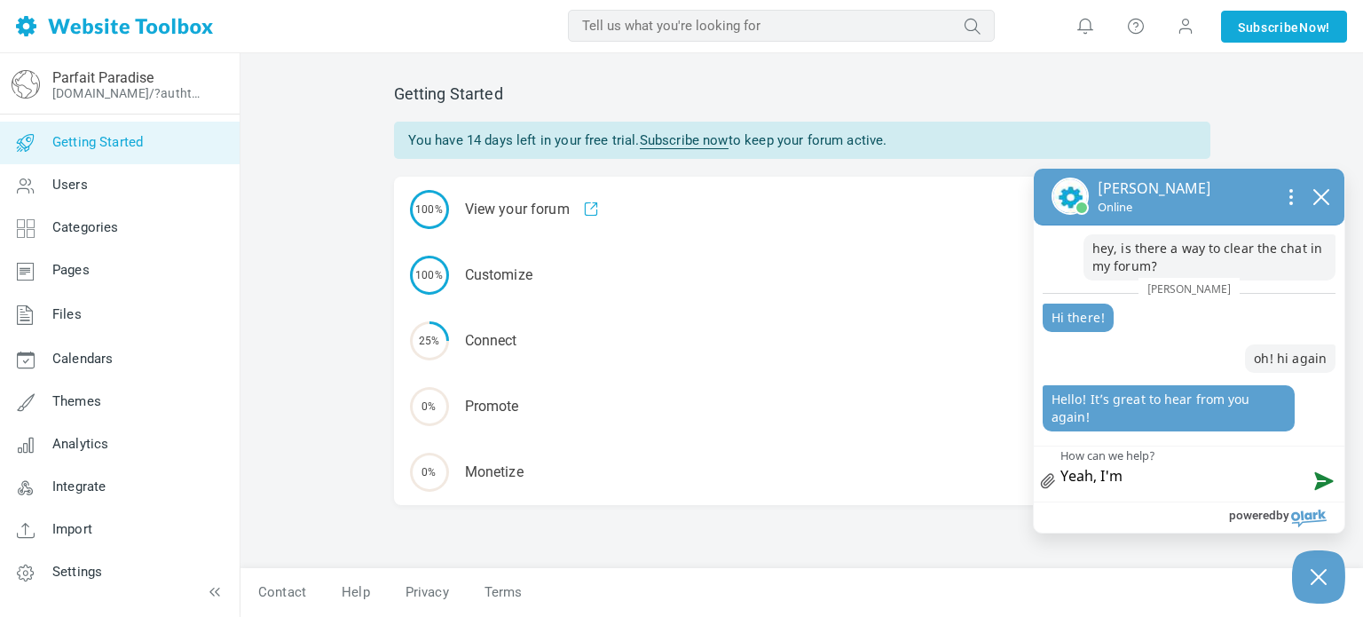
type textarea "Yeah, I'm w"
type textarea "Yeah, I'm wo"
type textarea "Yeah, I'm won"
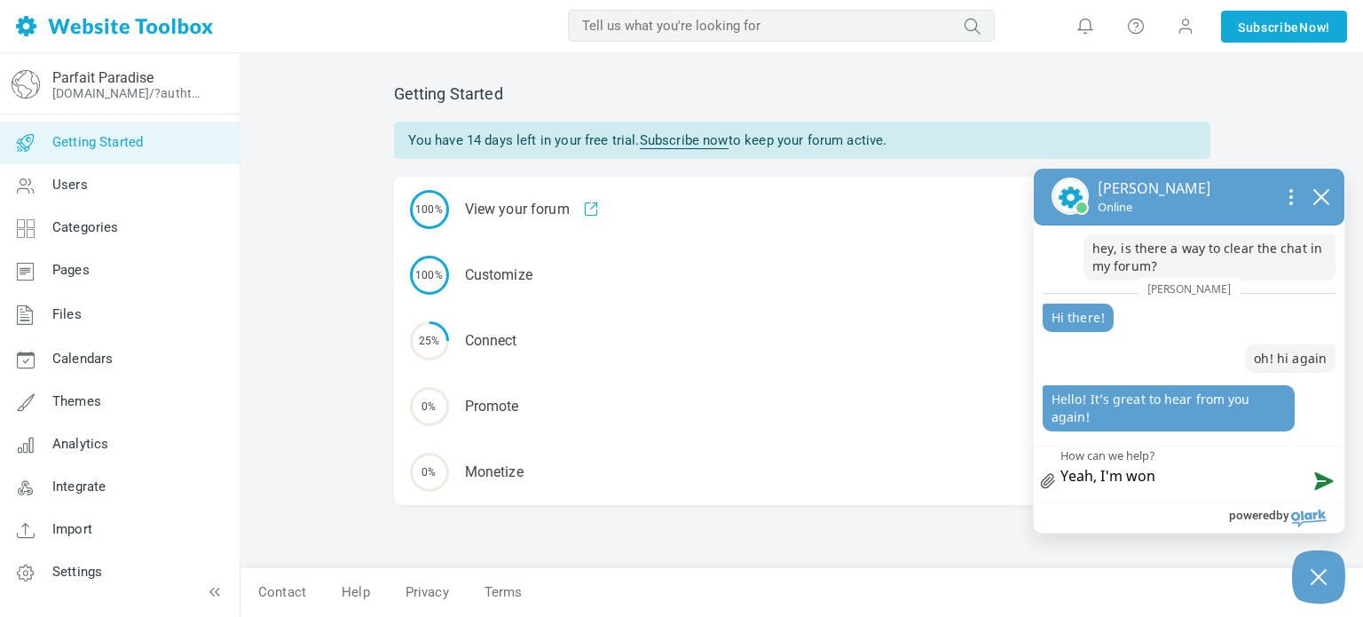
type textarea "Yeah, I'm wond"
type textarea "Yeah, I'm wonde"
type textarea "Yeah, I'm wonder"
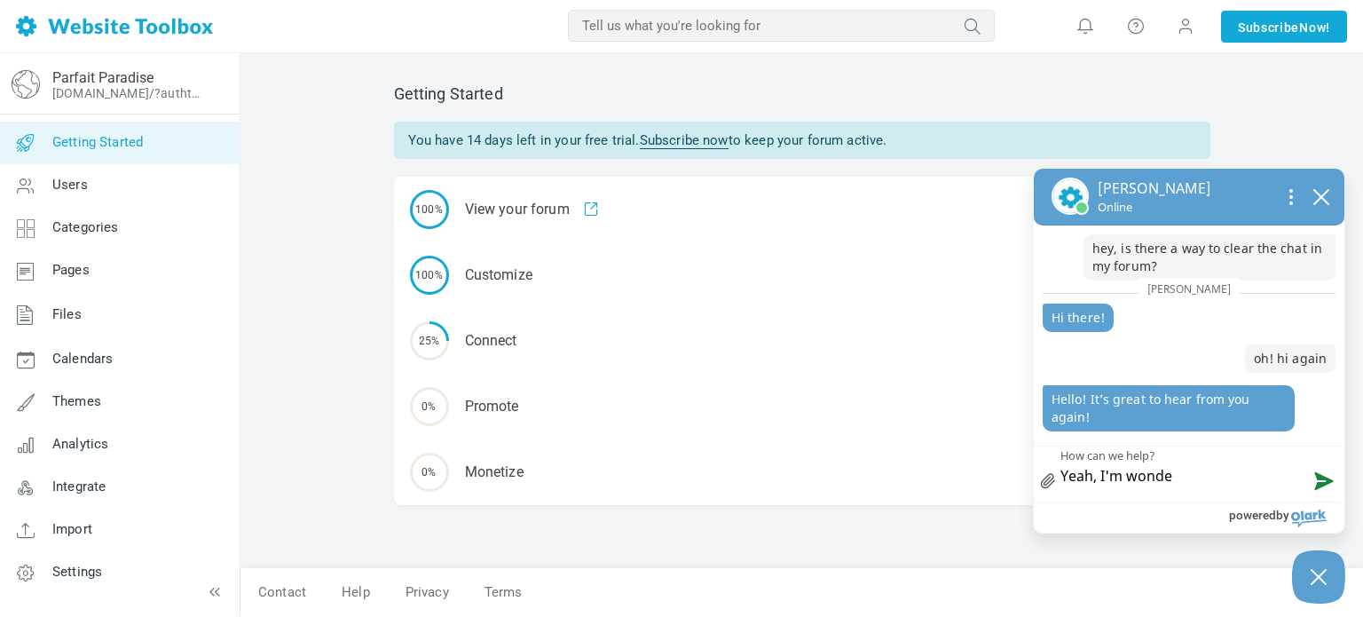
type textarea "Yeah, I'm wonder"
type textarea "Yeah, I'm wonderi"
type textarea "Yeah, I'm wonderin"
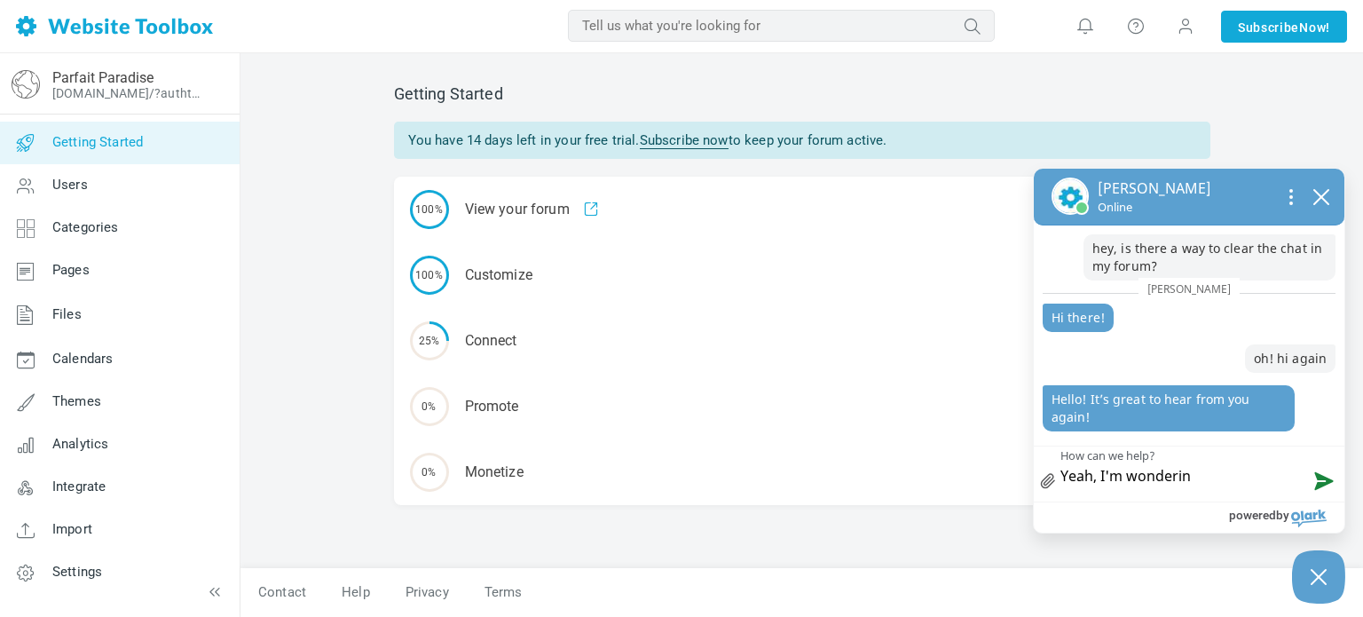
type textarea "Yeah, I'm wondering"
type textarea "Yeah, I'm wondering,"
type textarea "Yeah, I'm wondering, I"
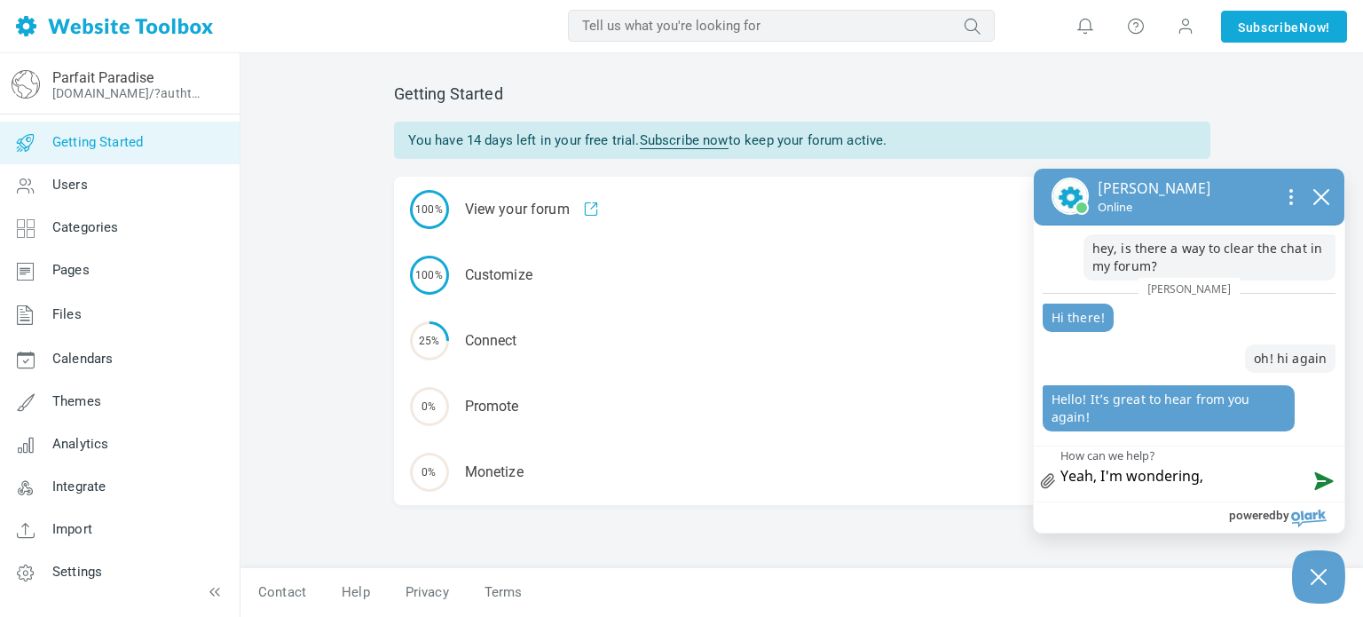
type textarea "Yeah, I'm wondering, I"
type textarea "Yeah, I'm wondering, Is"
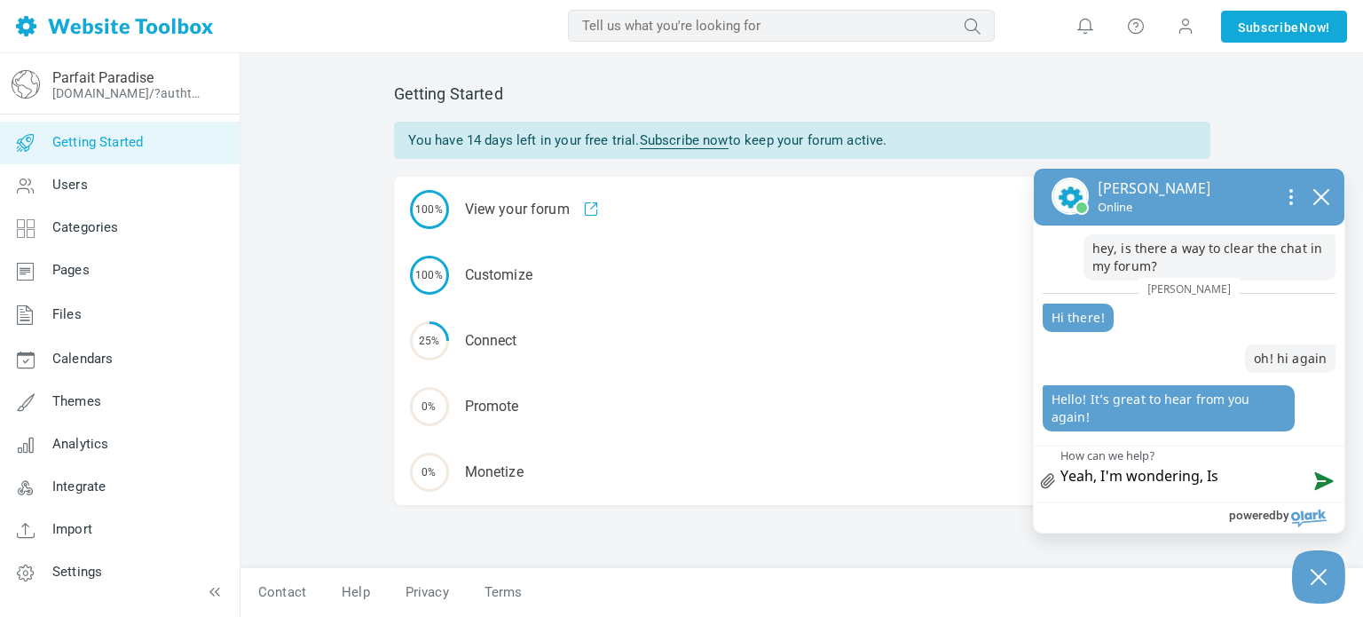
type textarea "Yeah, I'm wondering, Is t"
type textarea "Yeah, I'm wondering, Is th"
type textarea "Yeah, I'm wondering, Is the"
type textarea "Yeah, I'm wondering, Is ther"
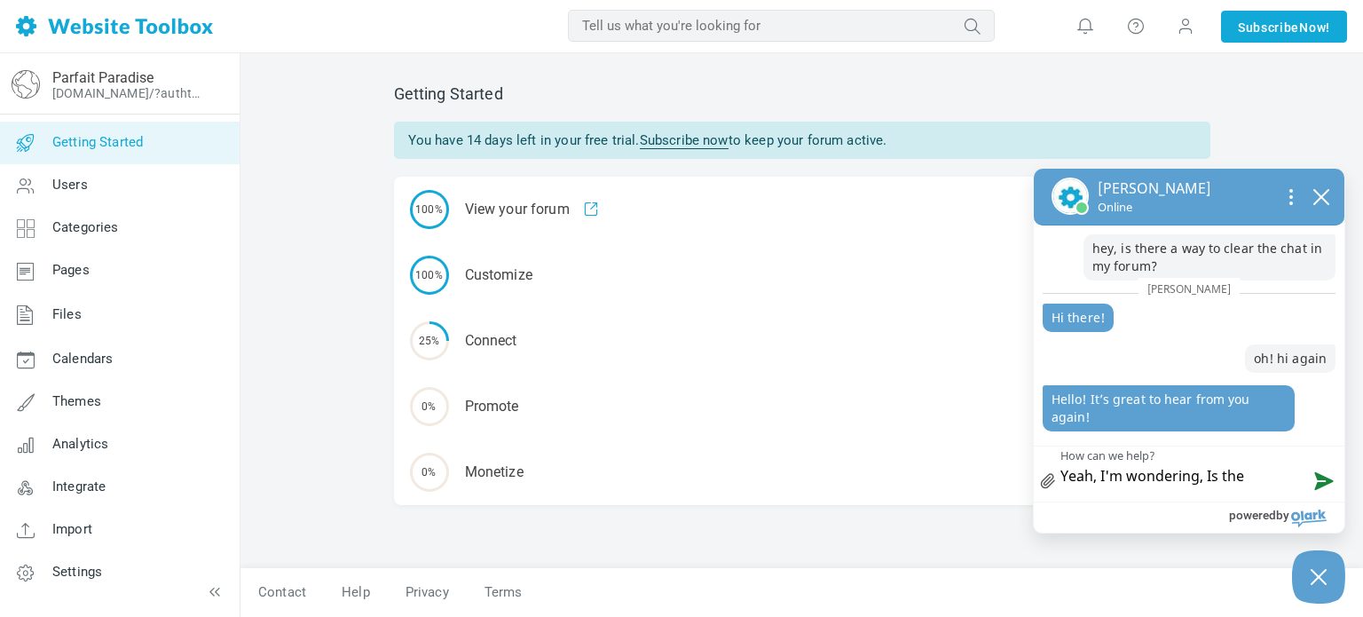
type textarea "Yeah, I'm wondering, Is ther"
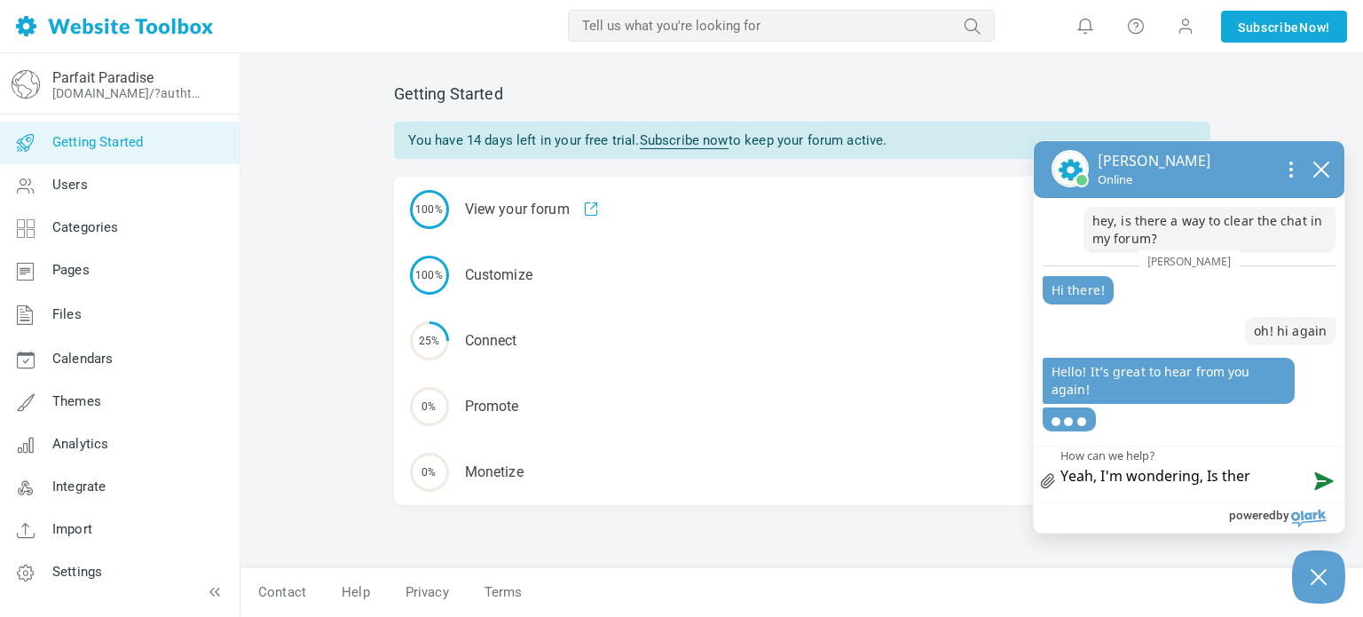
type textarea "Yeah, I'm wondering, Is there"
drag, startPoint x: 1284, startPoint y: 473, endPoint x: 1037, endPoint y: 465, distance: 246.8
click at [1037, 465] on div "X icon a small x to signify cancel Yeah, I'm wondering, Is there Yeah, I'm wond…" at bounding box center [1189, 473] width 311 height 56
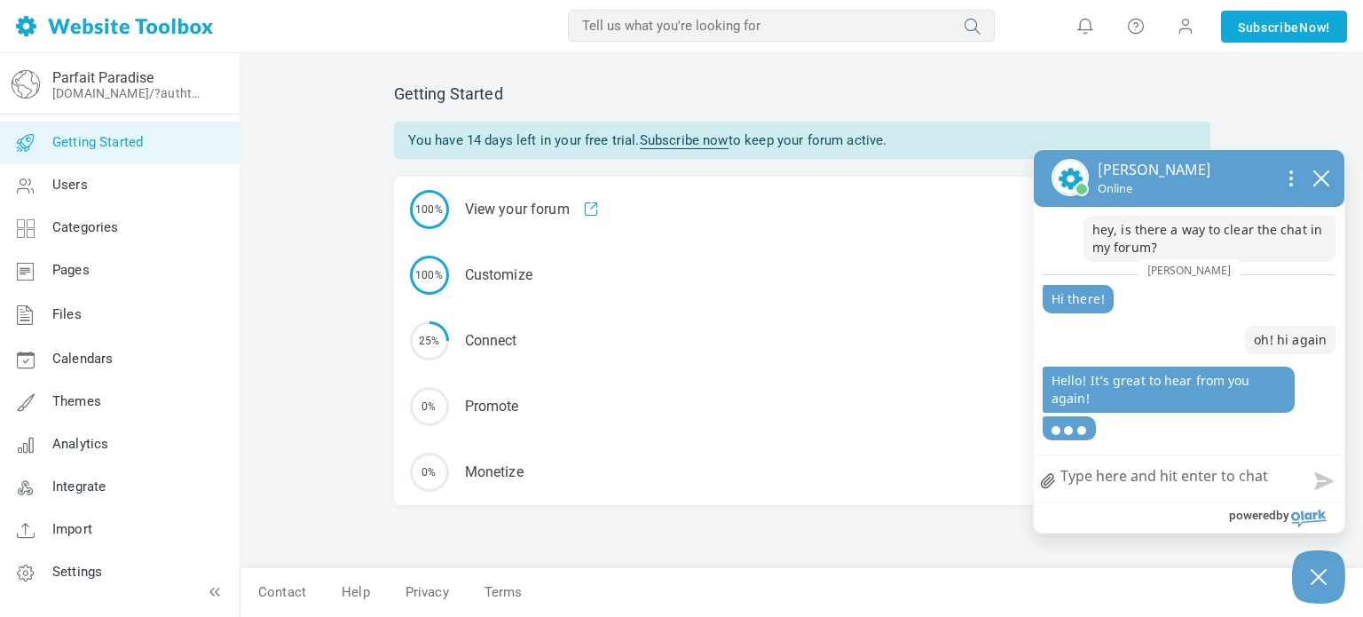
type textarea ":"
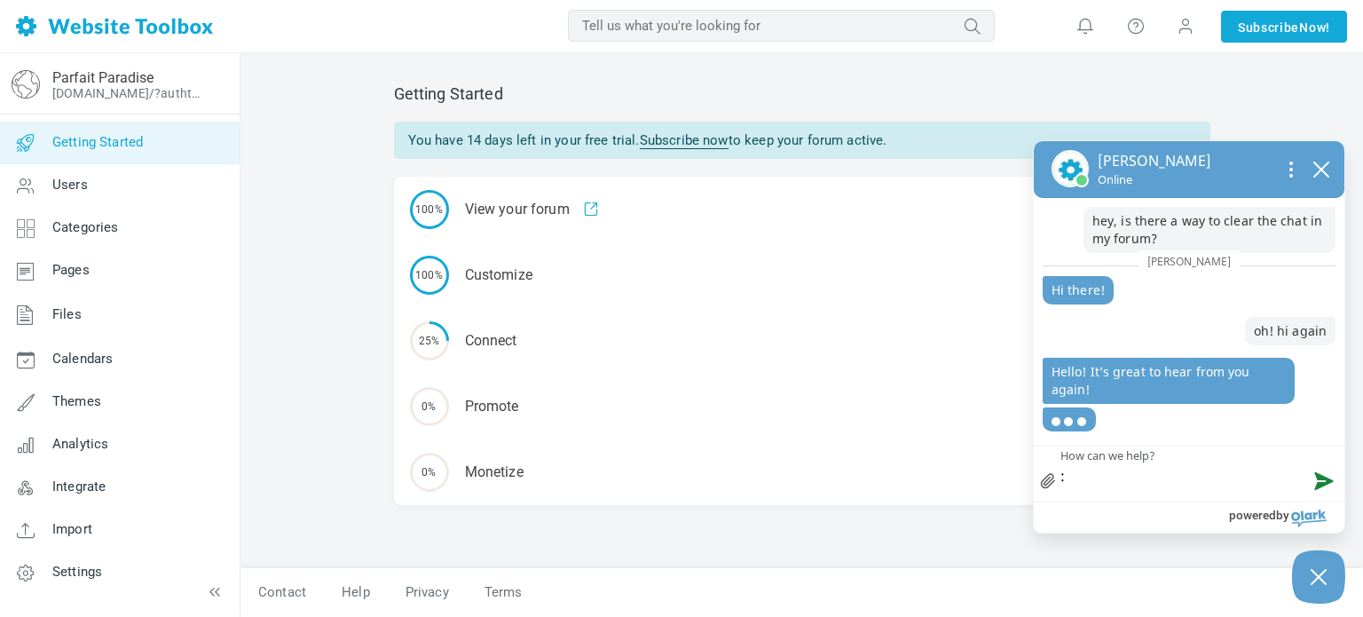
type textarea ":)"
type textarea ":"
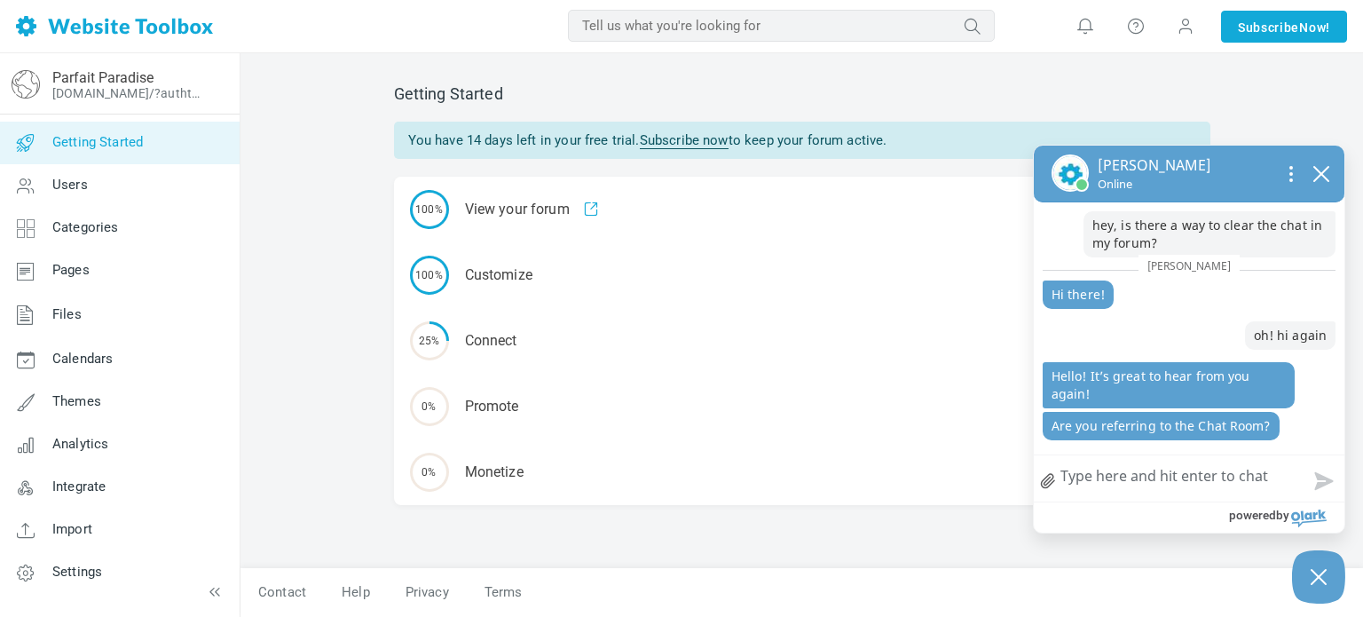
type textarea "y"
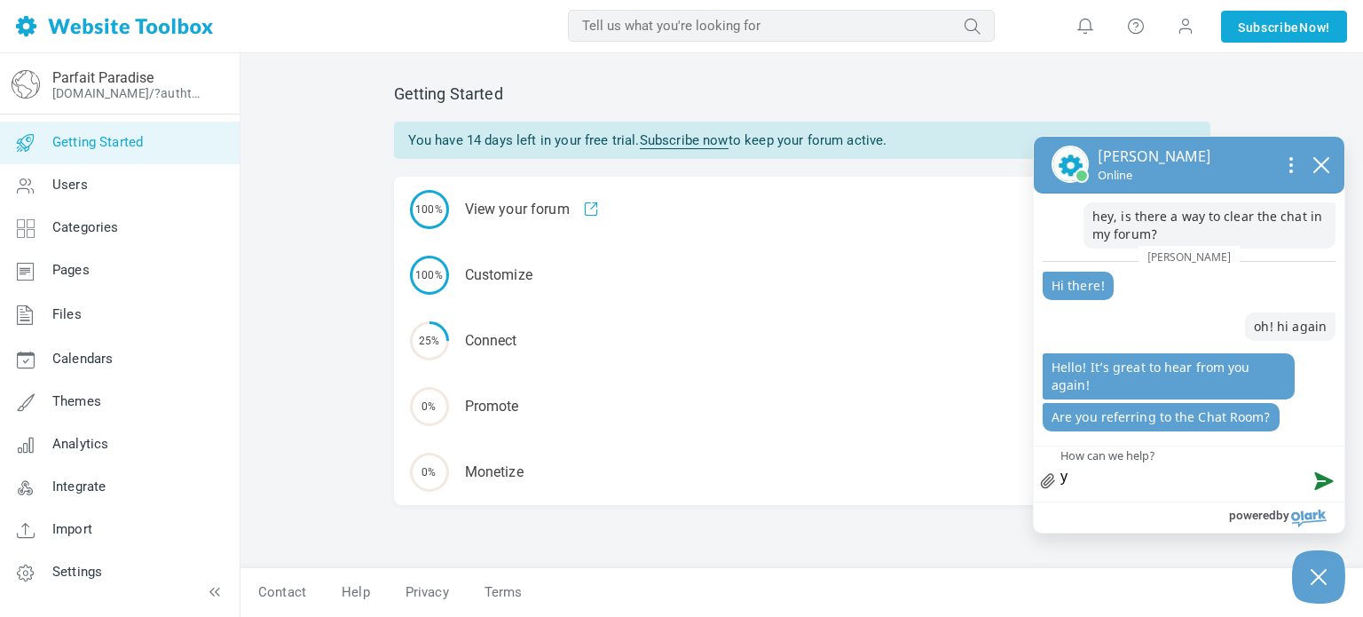
type textarea "ye"
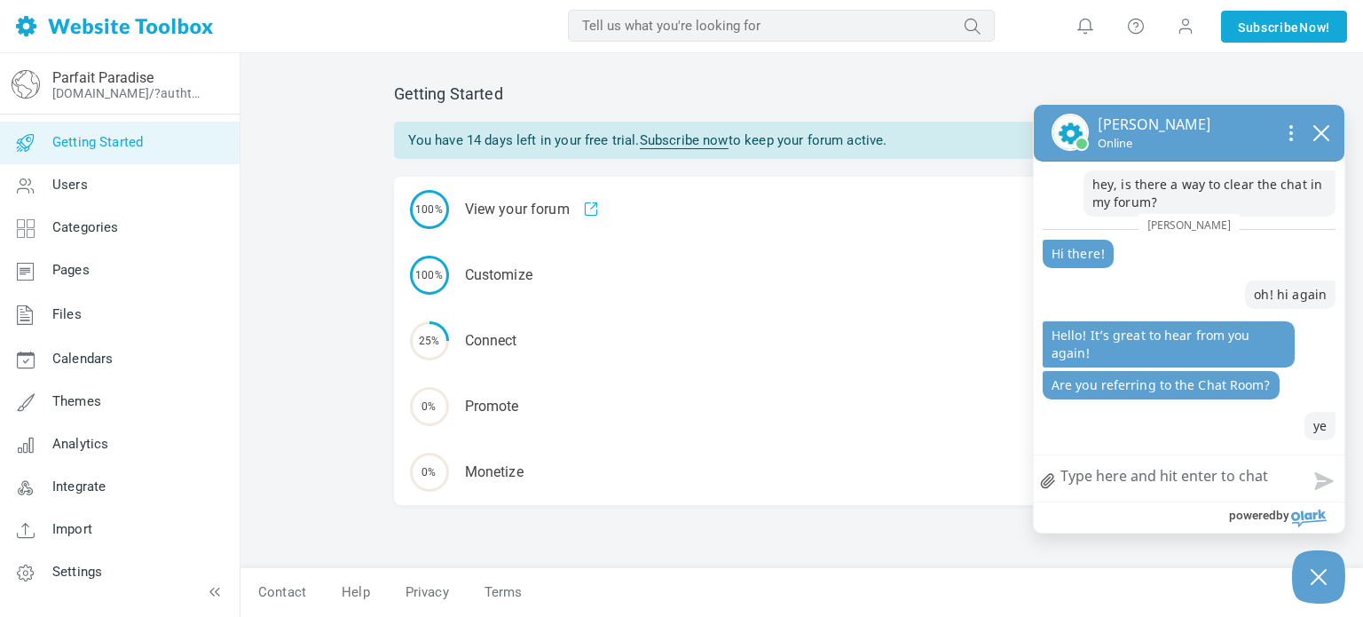
click at [1168, 79] on div "Getting Started You have 14 days left in your free trial. Subscribe now to keep…" at bounding box center [802, 317] width 843 height 501
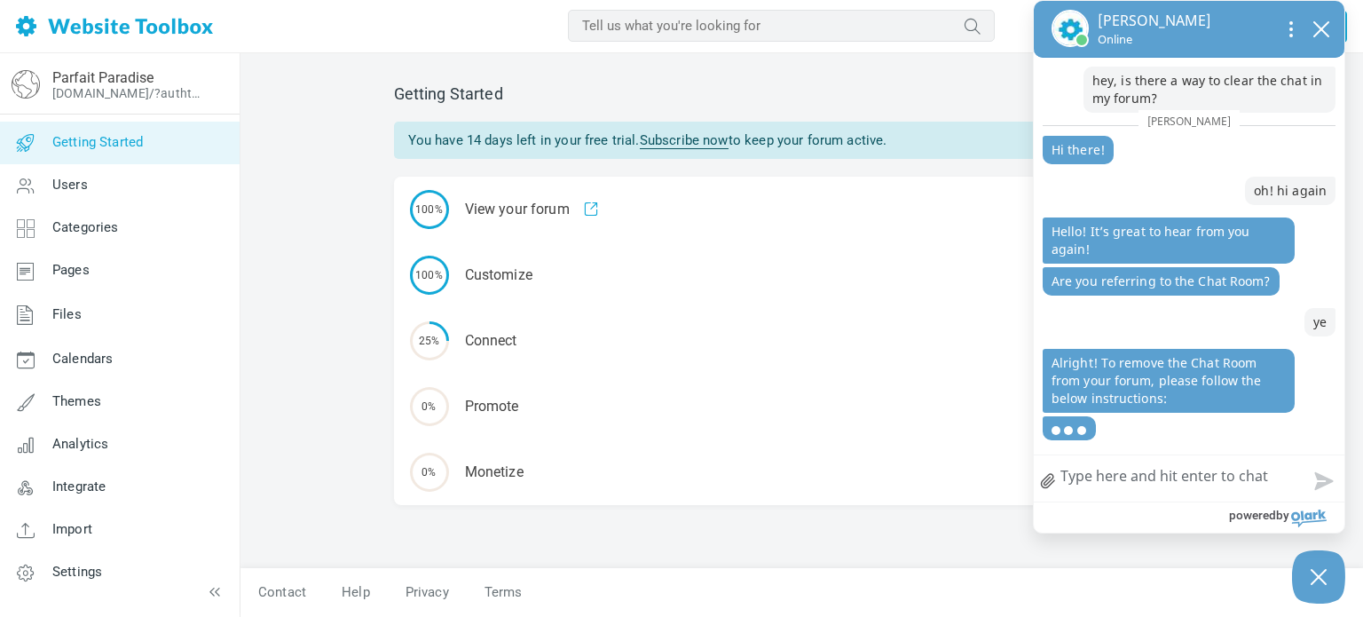
click at [1136, 482] on textarea "How can we help?" at bounding box center [1189, 478] width 311 height 46
type textarea "N"
type textarea "No"
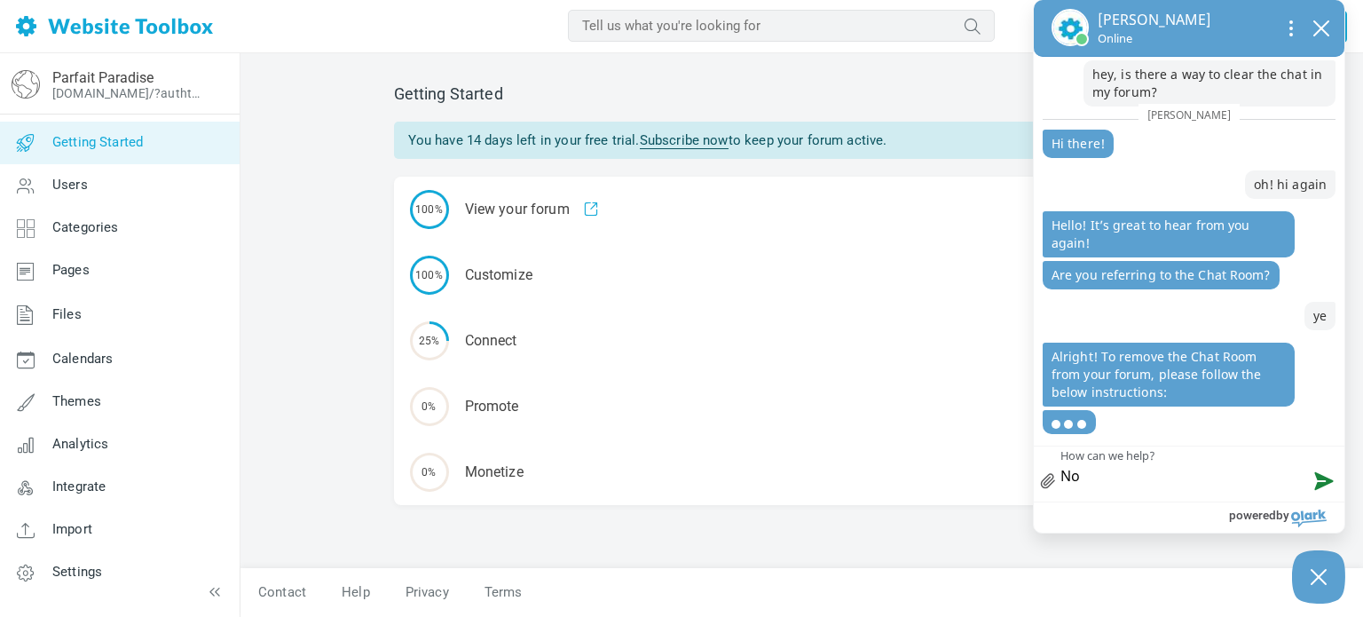
type textarea "No!"
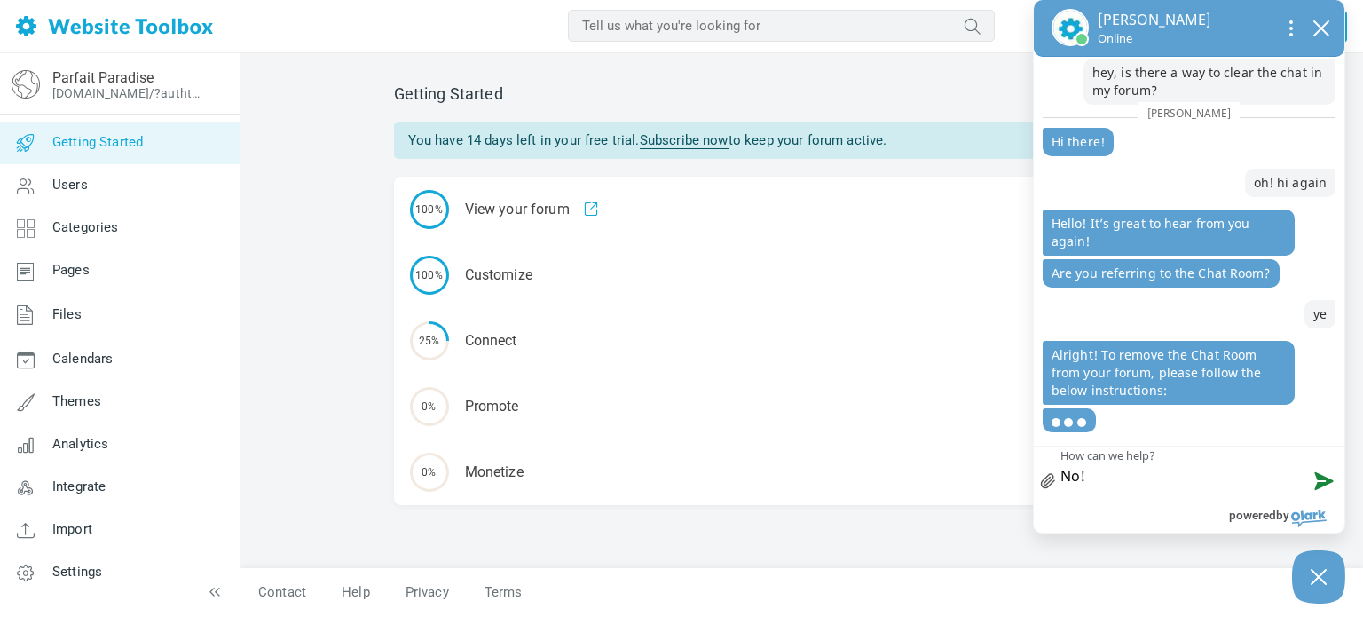
type textarea "No!"
type textarea "No! i"
type textarea "No!"
type textarea "No! I"
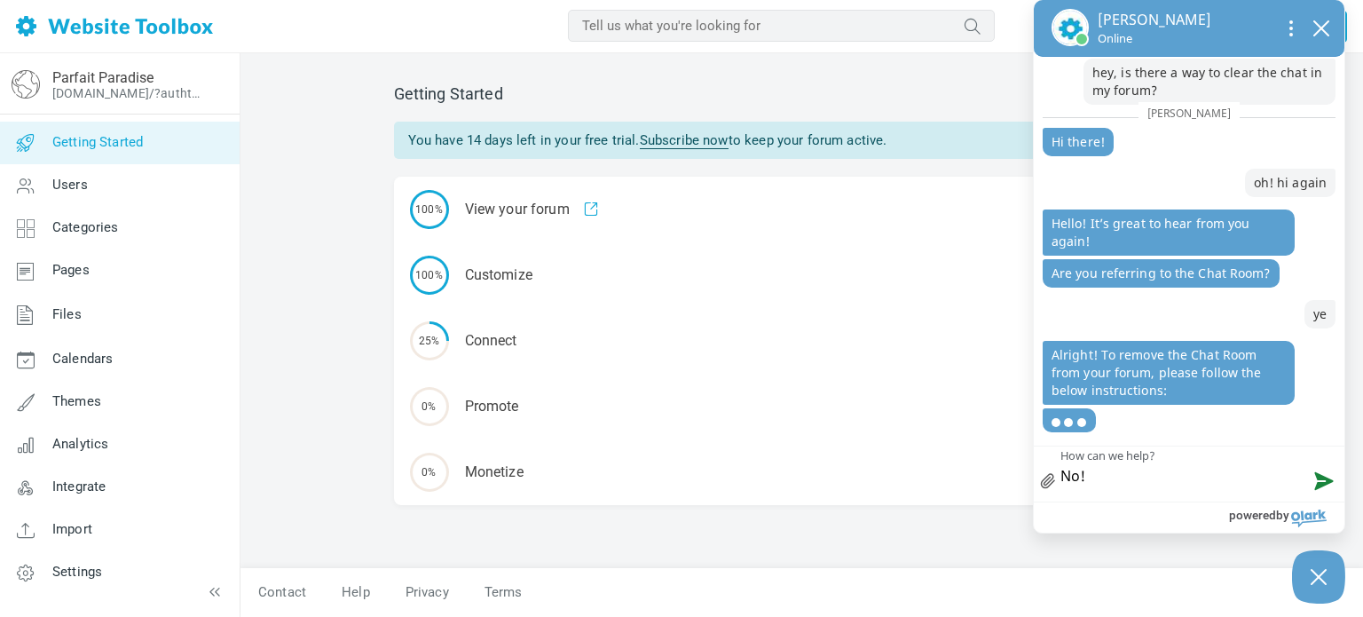
type textarea "No! I"
type textarea "No! I d"
type textarea "No! I do"
type textarea "No! I don"
type textarea "No! I dont"
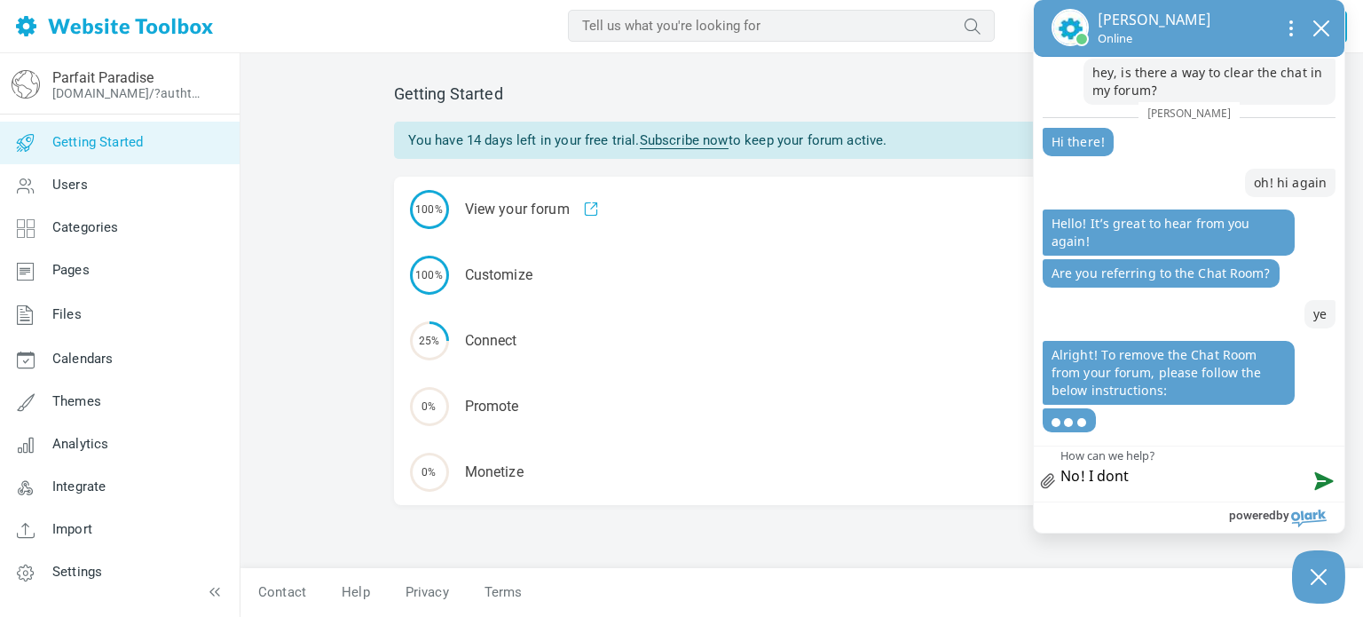
type textarea "No! I dont"
type textarea "No! I don't"
type textarea "No! I don't w"
type textarea "No! I don't wa"
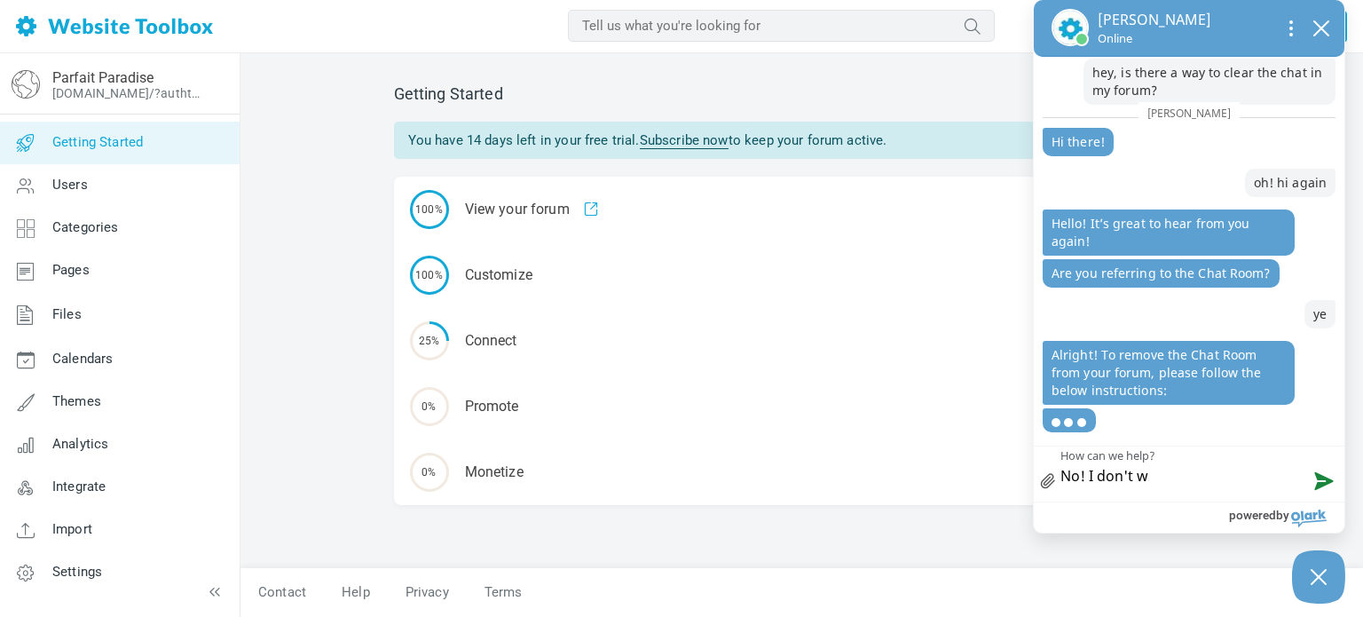
type textarea "No! I don't wa"
type textarea "No! I don't wan"
type textarea "No! I don't want"
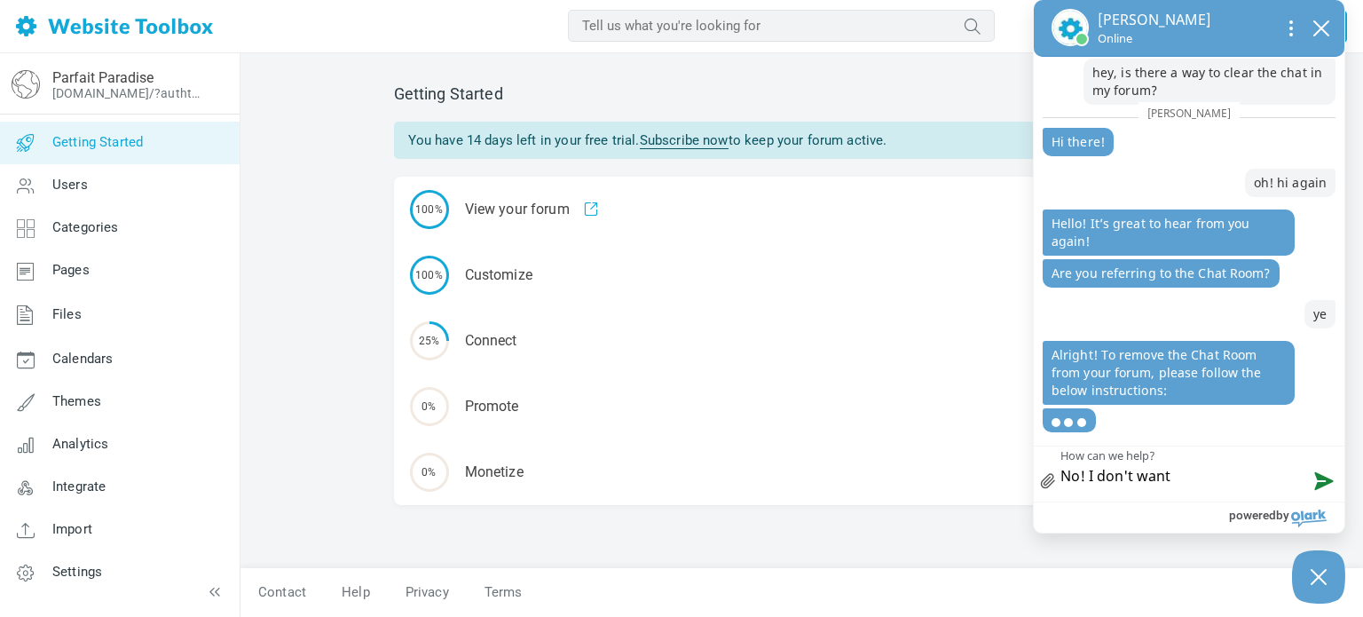
type textarea "No! I don't want t"
type textarea "No! I don't want to"
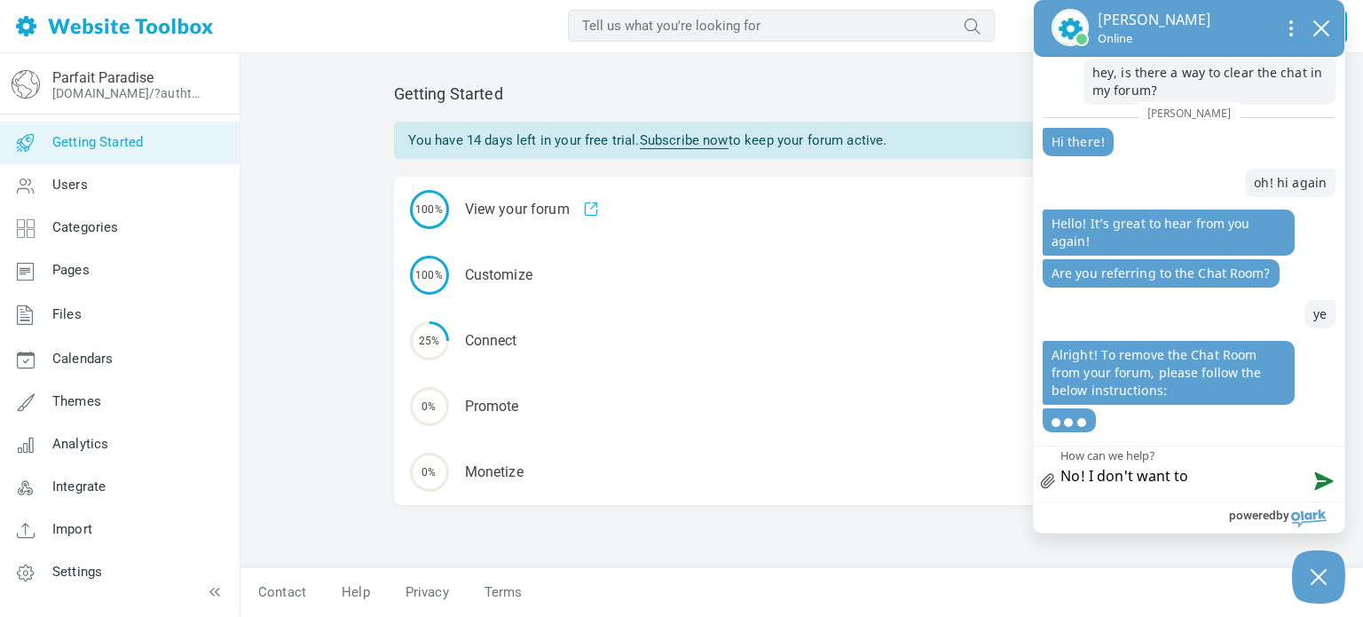
type textarea "No! I don't want to"
type textarea "No! I don't want to r"
type textarea "No! I don't want to re"
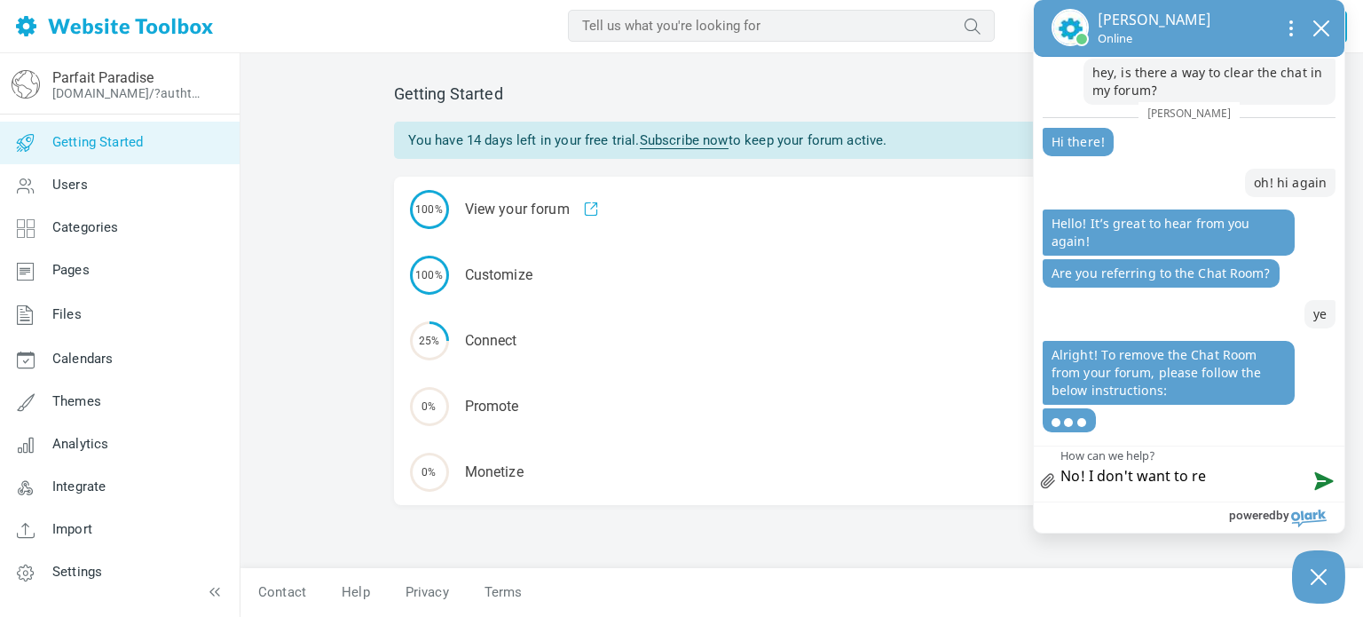
scroll to position [0, 0]
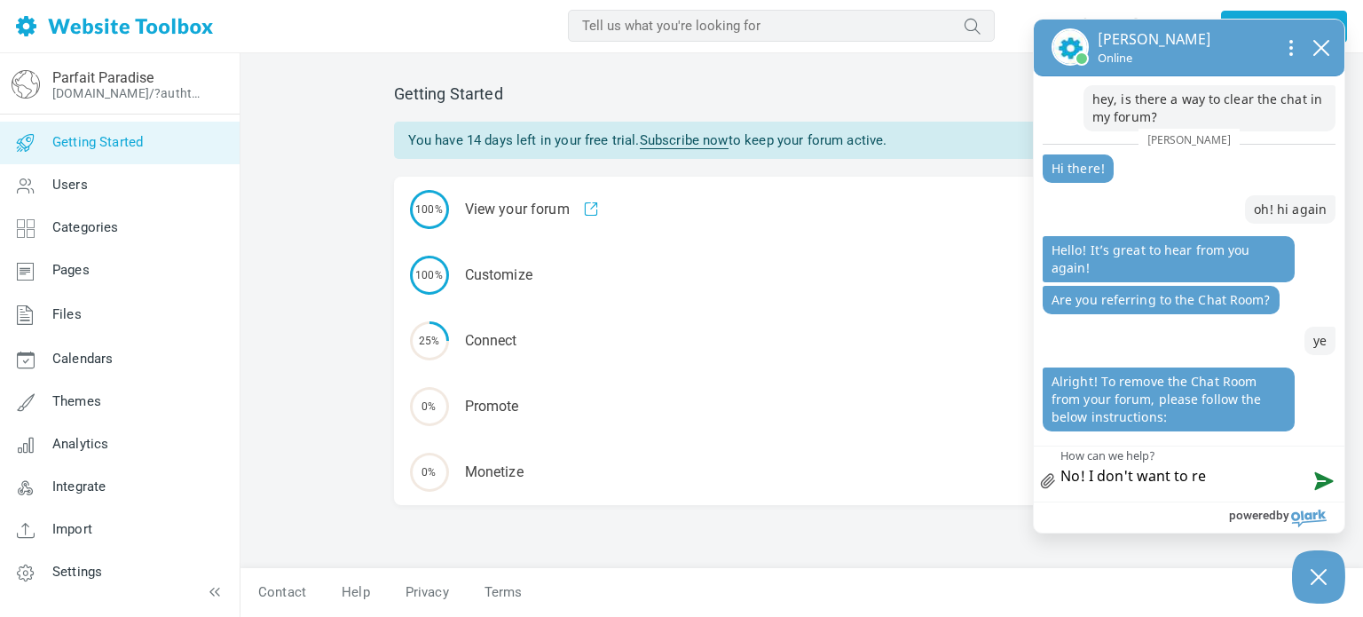
type textarea "No! I don't want to rem"
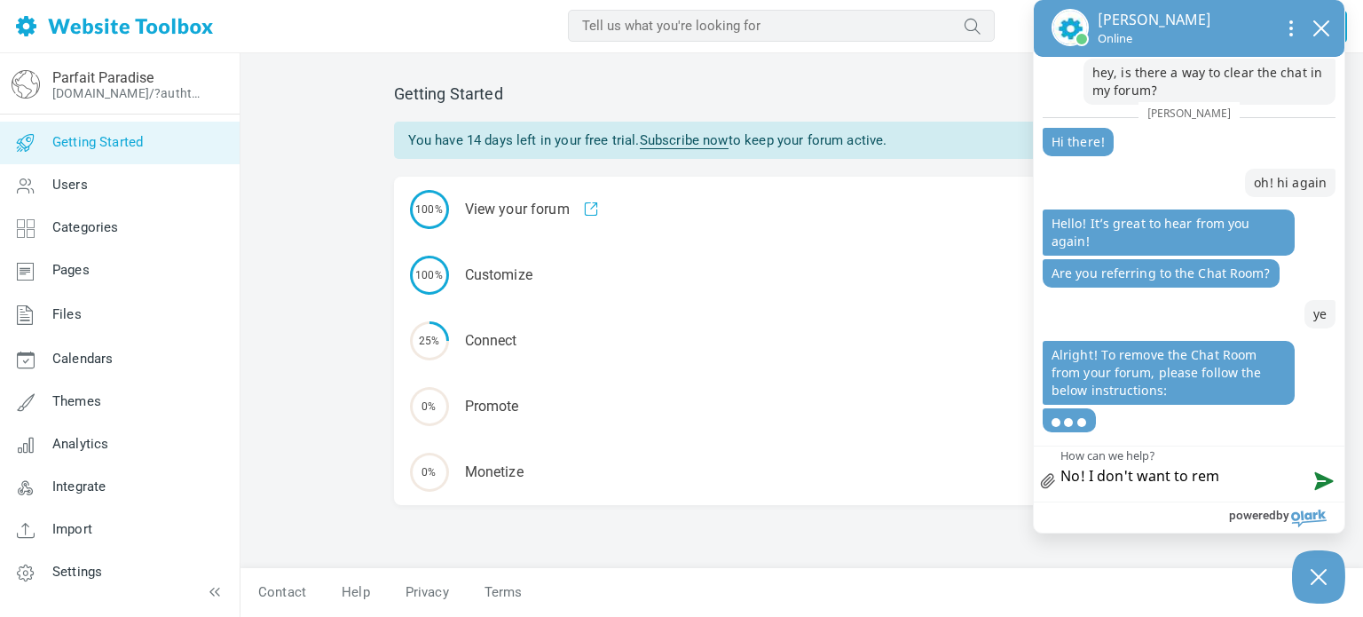
type textarea "No! I don't want to remo"
type textarea "No! I don't want to remov"
type textarea "No! I don't want to remove"
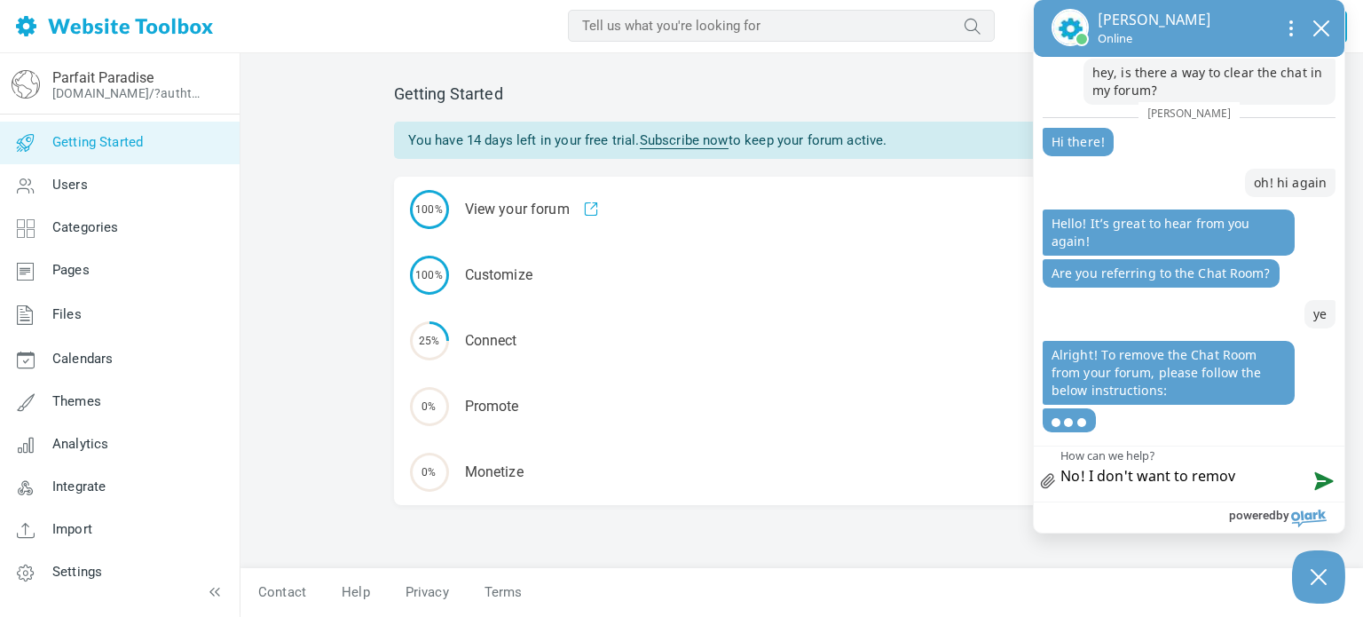
type textarea "No! I don't want to remove"
type textarea "No! I don't want to remove t"
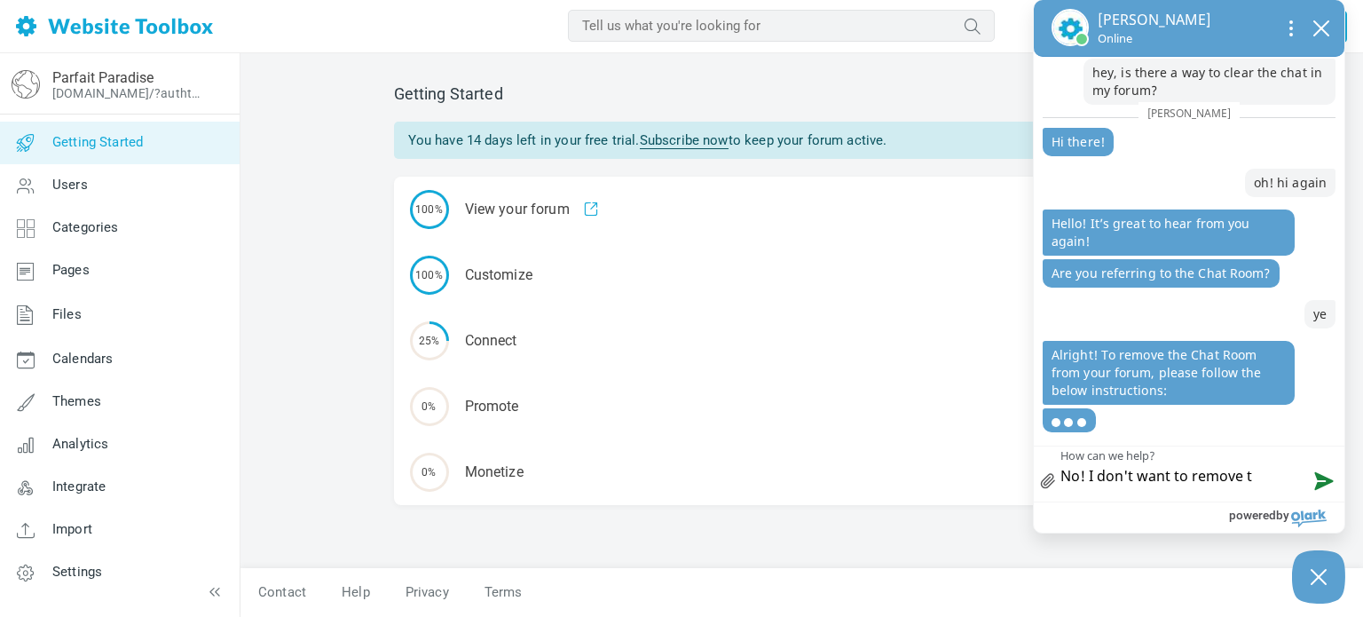
type textarea "No! I don't want to remove th"
type textarea "No! I don't want to remove the"
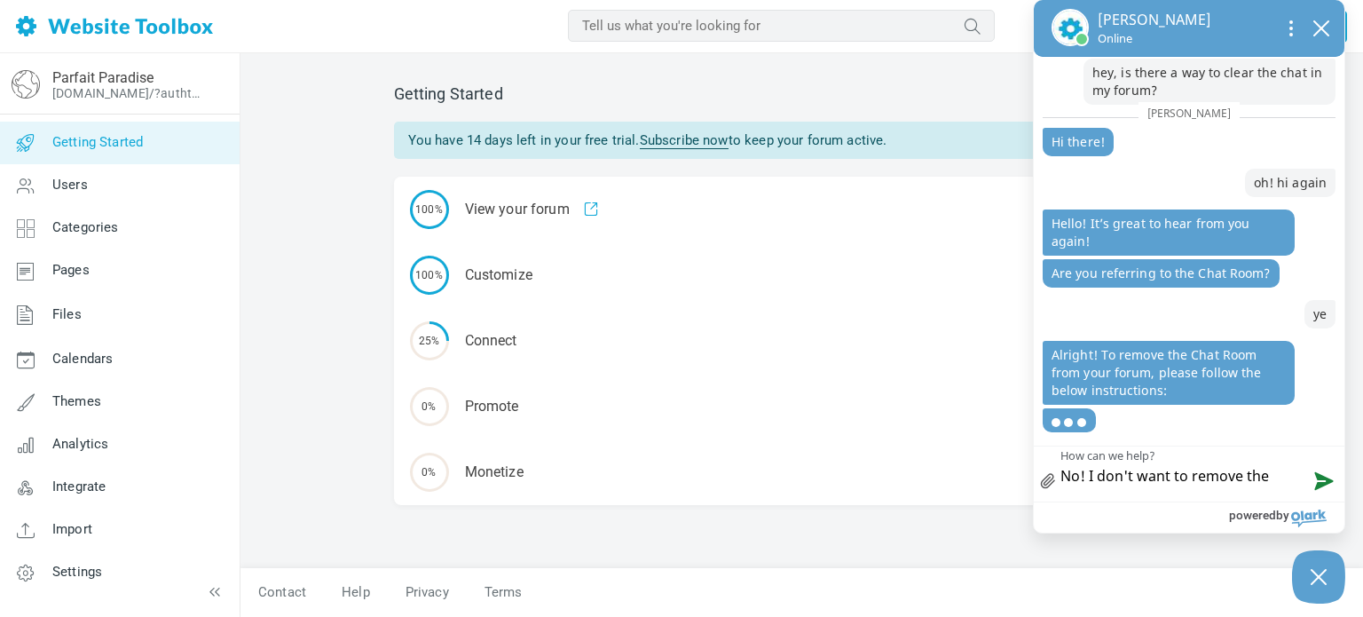
type textarea "No! I don't want to remove the"
type textarea "No! I don't want to remove the r"
type textarea "No! I don't want to remove the ro"
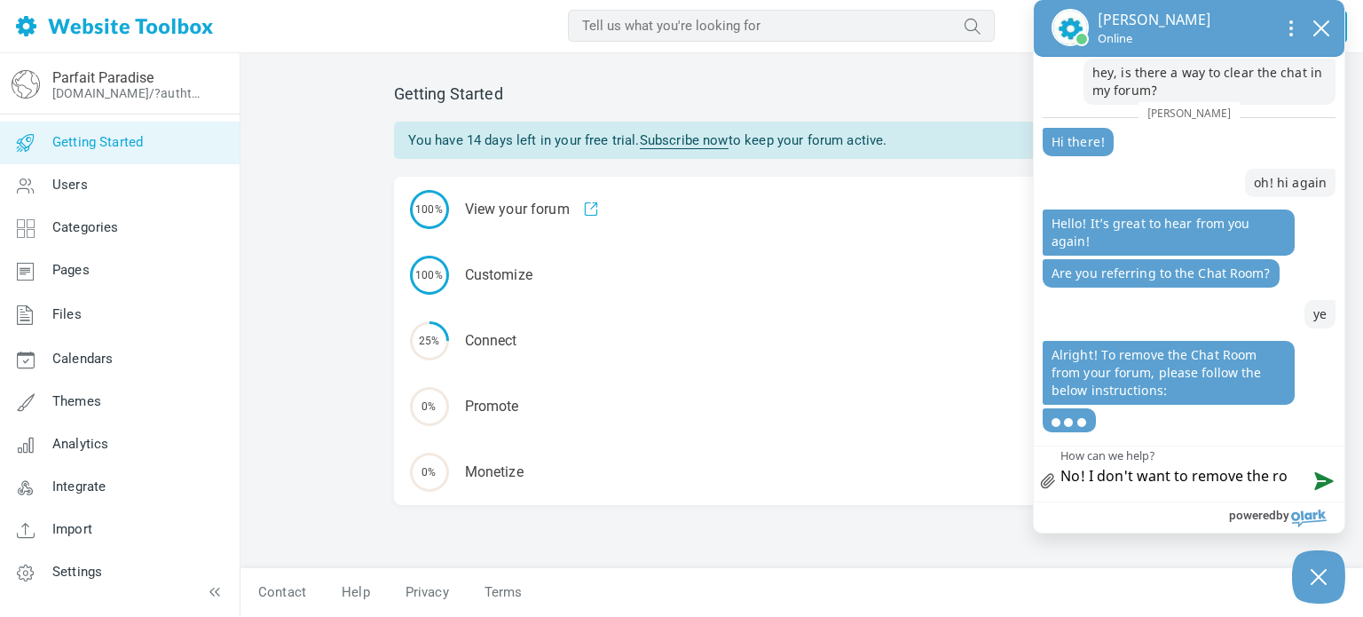
type textarea "No! I don't want to remove the roo"
type textarea "No! I don't want to remove the room"
type textarea "No! I don't want to remove the room!"
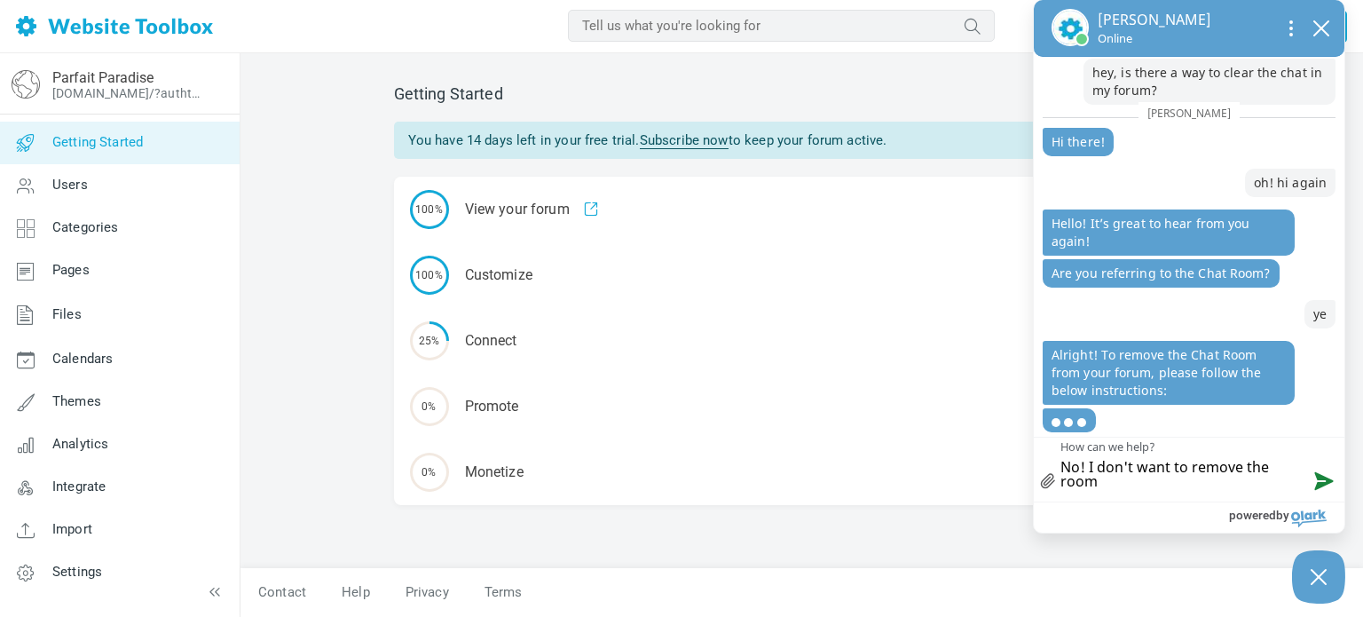
type textarea "No! I don't want to remove the room!"
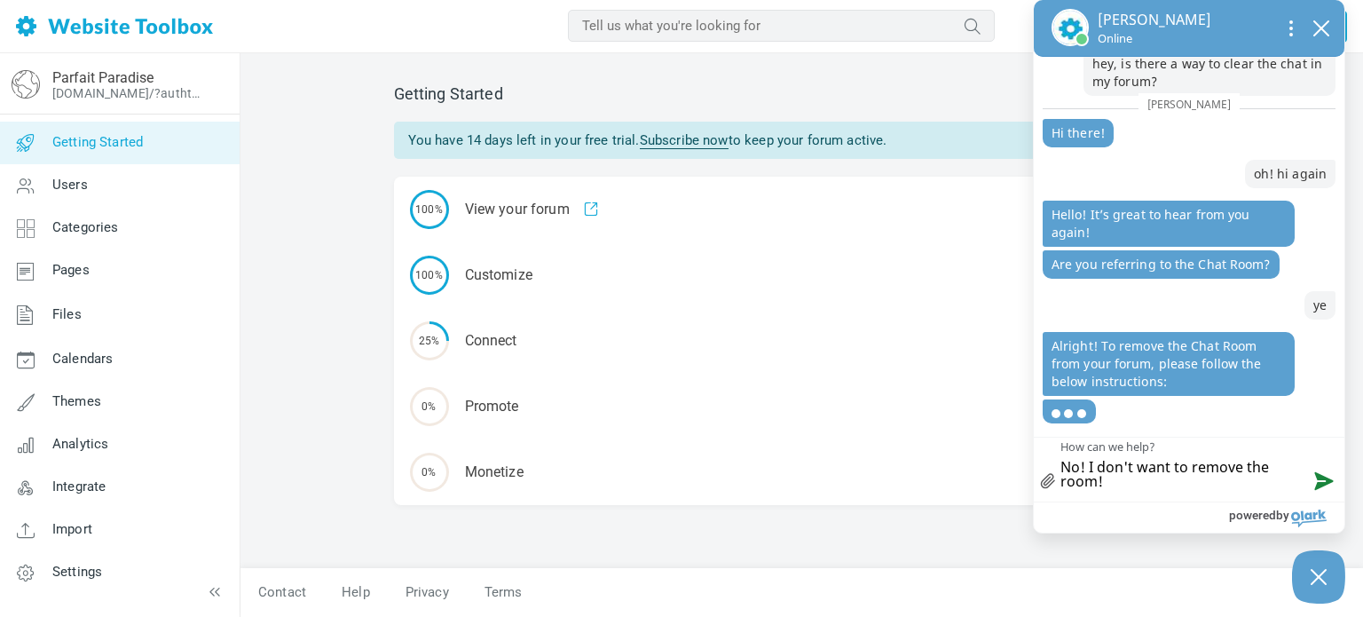
type textarea "No! I don't want to remove the room!"
type textarea "No! I don't want to remove the room! i"
type textarea "No! I don't want to remove the room! I"
type textarea "No! I don't want to remove the room! I w"
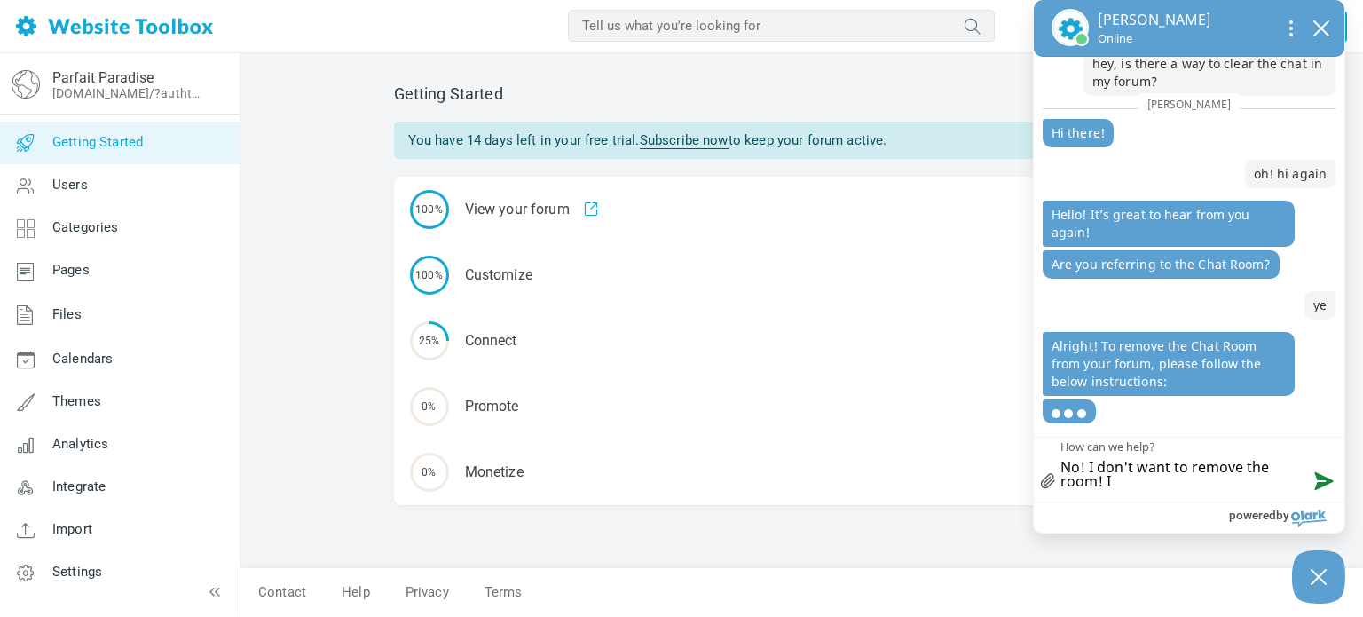
type textarea "No! I don't want to remove the room! I w"
type textarea "No! I don't want to remove the room! I wa"
type textarea "No! I don't want to remove the room! I wan"
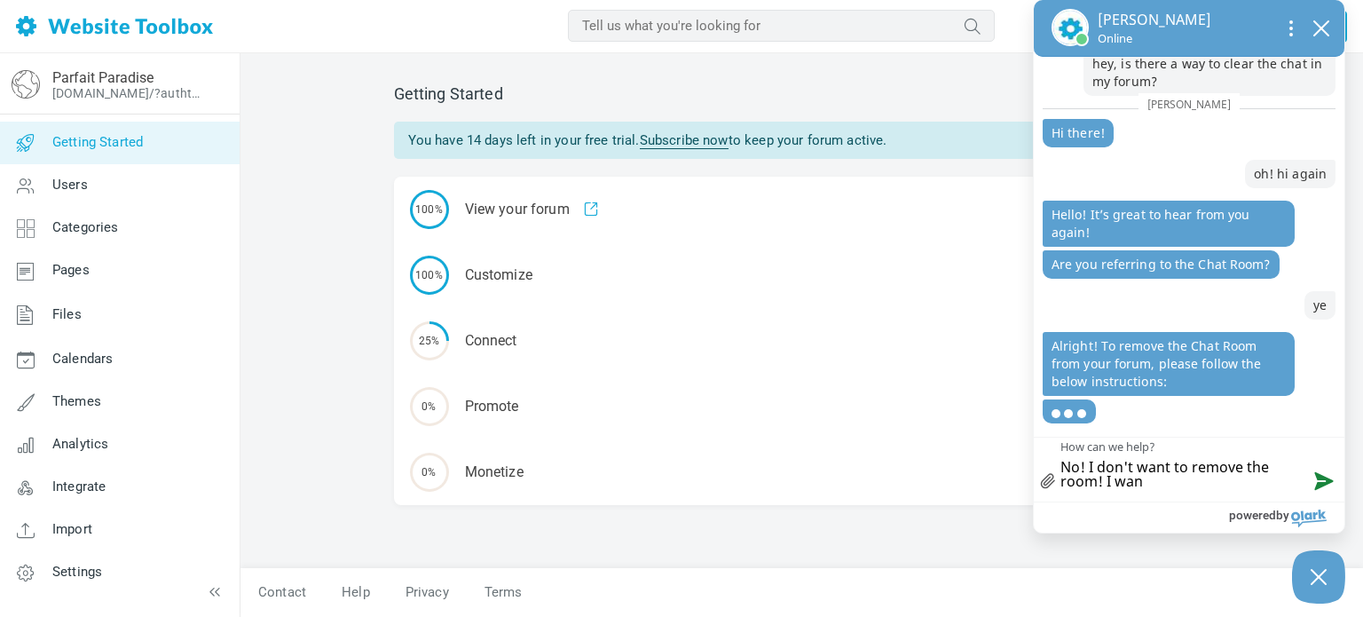
type textarea "No! I don't want to remove the room! I want"
type textarea "No! I don't want to remove the room! I want t"
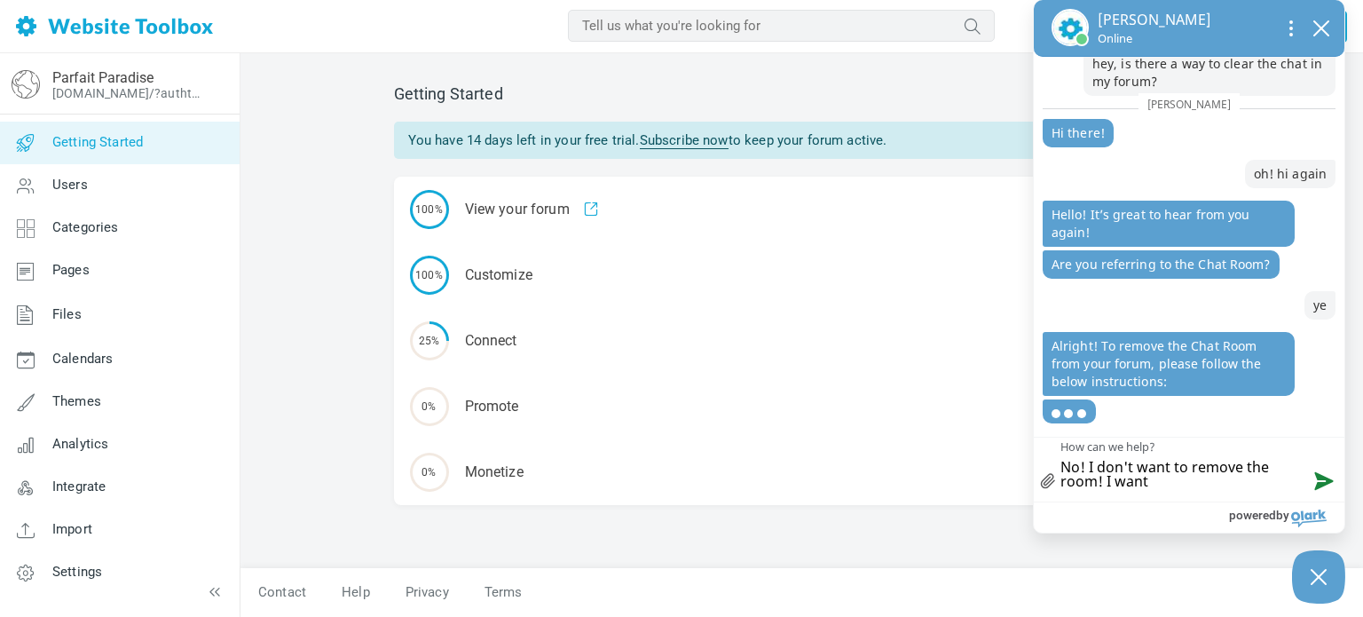
type textarea "No! I don't want to remove the room! I want t"
type textarea "No! I don't want to remove the room! I want to"
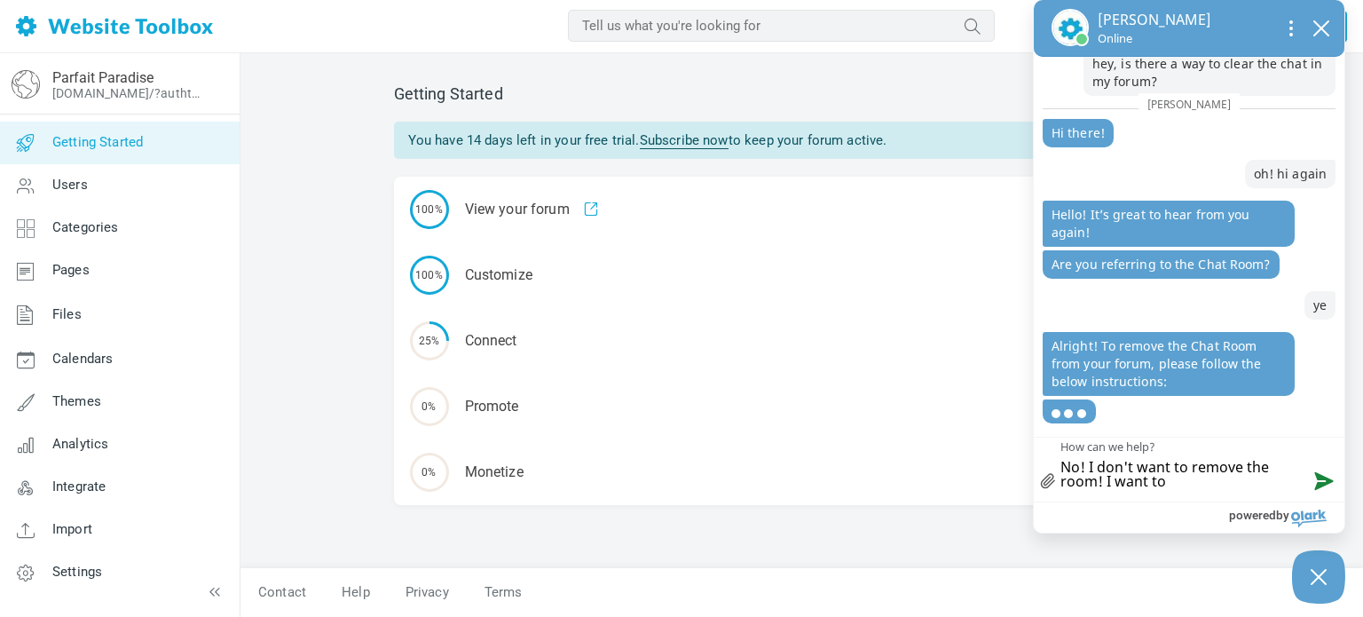
type textarea "No! I don't want to remove the room! I want to c"
type textarea "No! I don't want to remove the room! I want to cl"
type textarea "No! I don't want to remove the room! I want to cle"
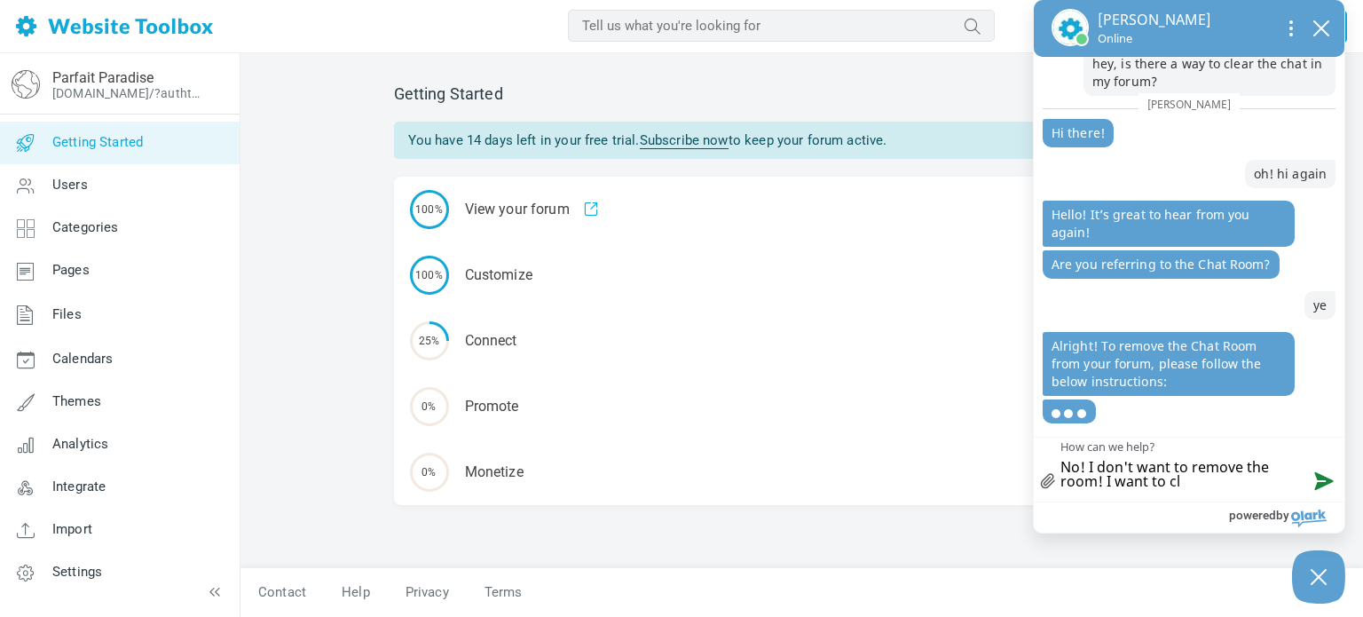
type textarea "No! I don't want to remove the room! I want to cle"
type textarea "No! I don't want to remove the room! I want to clea"
type textarea "No! I don't want to remove the room! I want to clear"
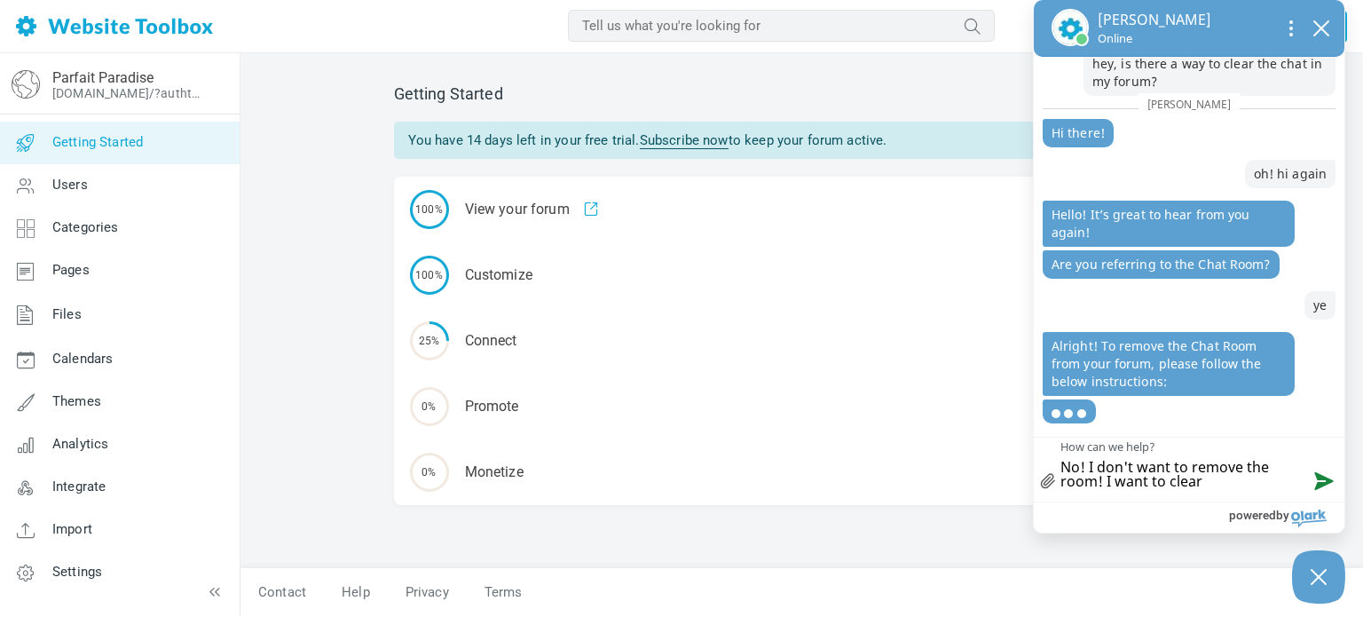
type textarea "No! I don't want to remove the room! I want to clear t"
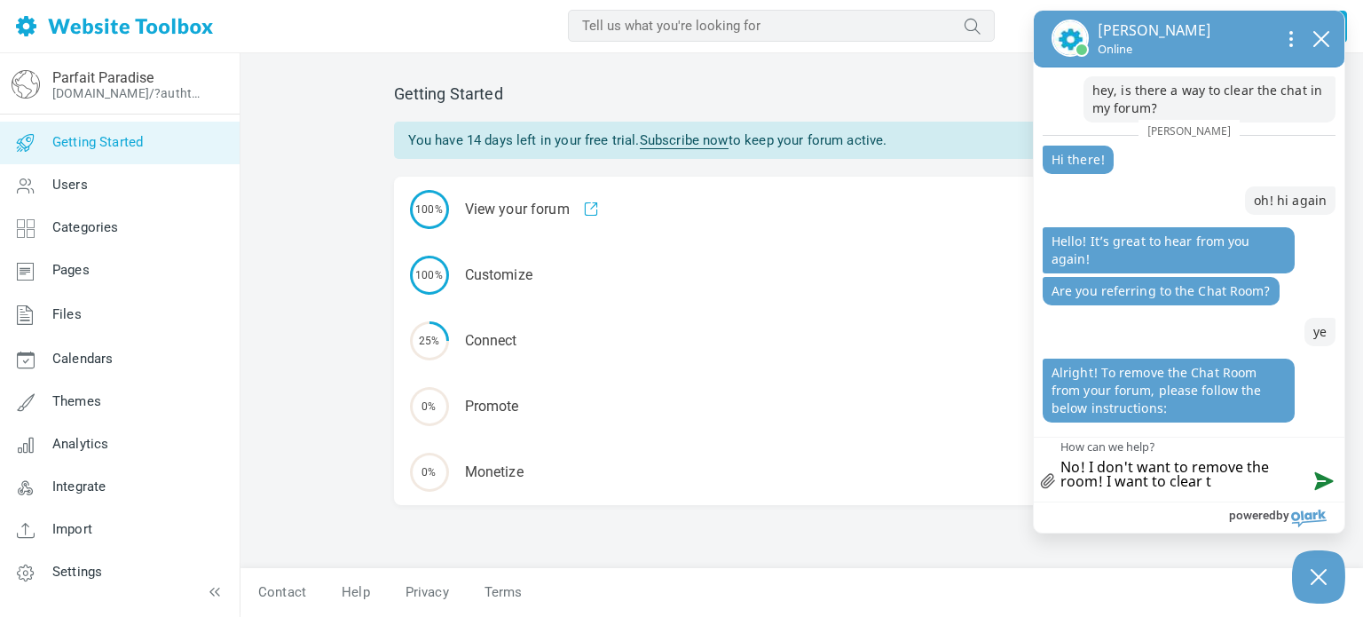
type textarea "No! I don't want to remove the room! I want to clear th"
type textarea "No! I don't want to remove the room! I want to clear the"
type textarea "No! I don't want to remove the room! I want to clear the c"
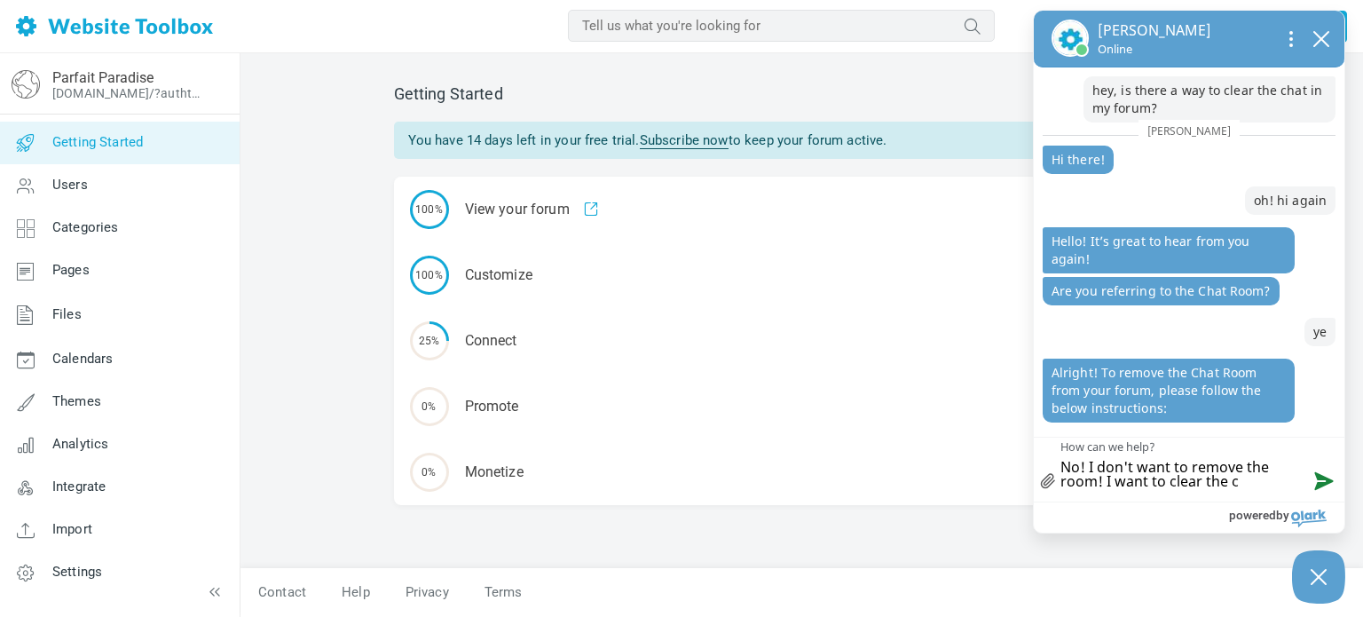
type textarea "No! I don't want to remove the room! I want to clear the ch"
type textarea "No! I don't want to remove the room! I want to clear the cha"
type textarea "No! I don't want to remove the room! I want to clear the chat"
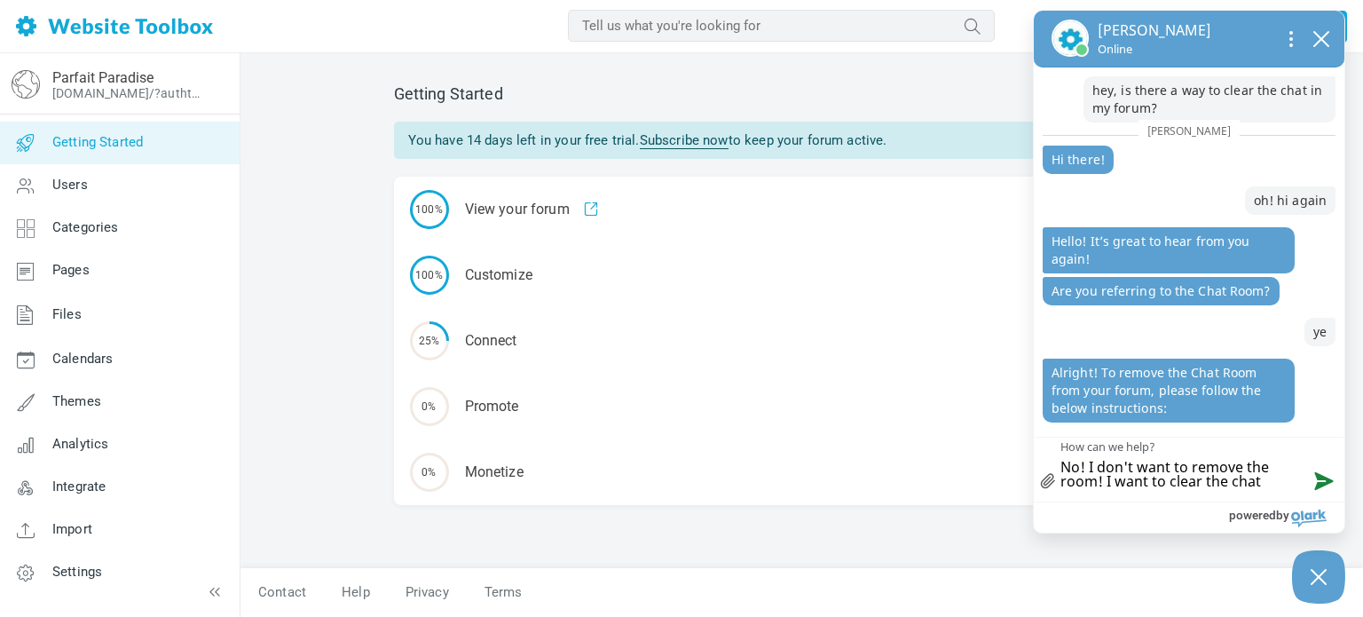
type textarea "No! I don't want to remove the room! I want to clear the cha"
type textarea "No! I don't want to remove the room! I want to clear the ch"
type textarea "No! I don't want to remove the room! I want to clear the c"
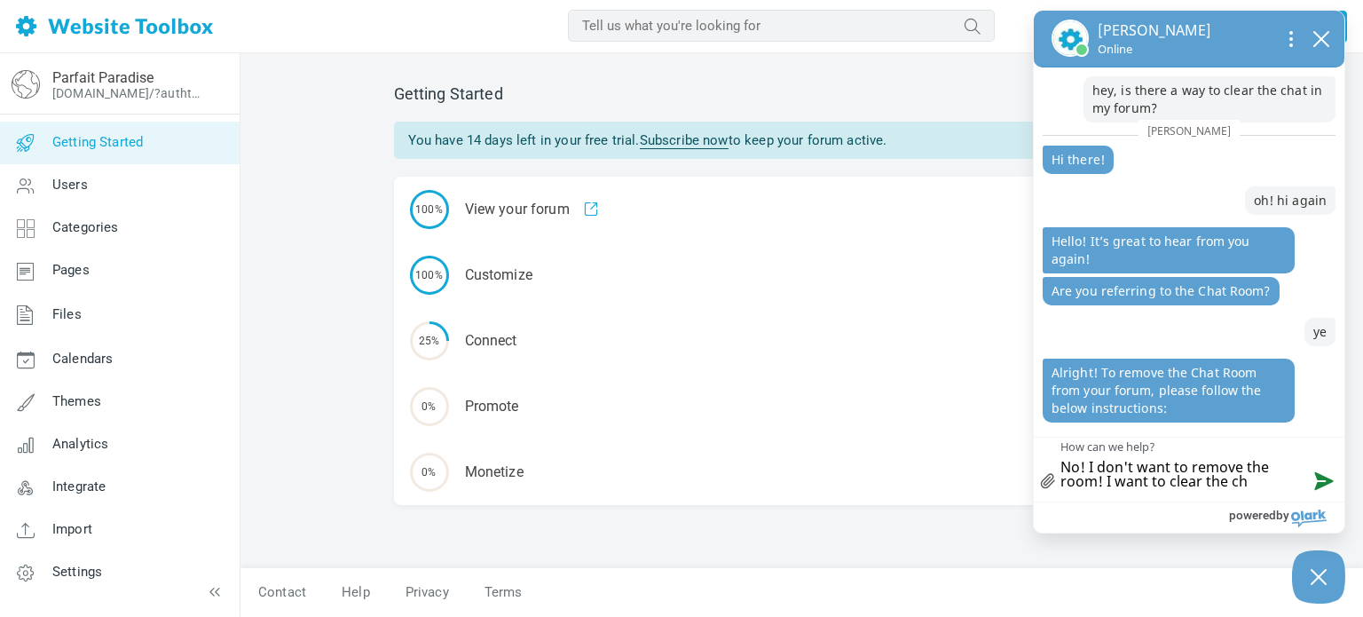
type textarea "No! I don't want to remove the room! I want to clear the c"
type textarea "No! I don't want to remove the room! I want to clear the"
type textarea "No! I don't want to remove the room! I want to clear the m"
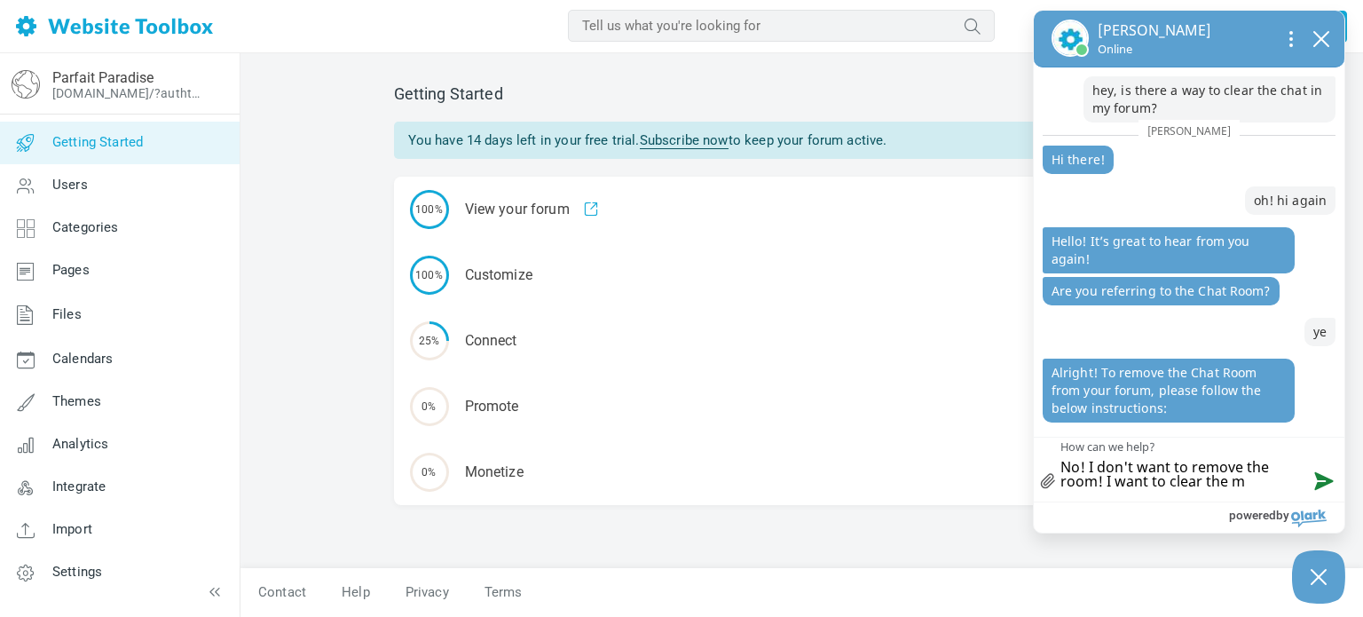
type textarea "No! I don't want to remove the room! I want to clear the ms"
type textarea "No! I don't want to remove the room! I want to clear the m"
type textarea "No! I don't want to remove the room! I want to clear the"
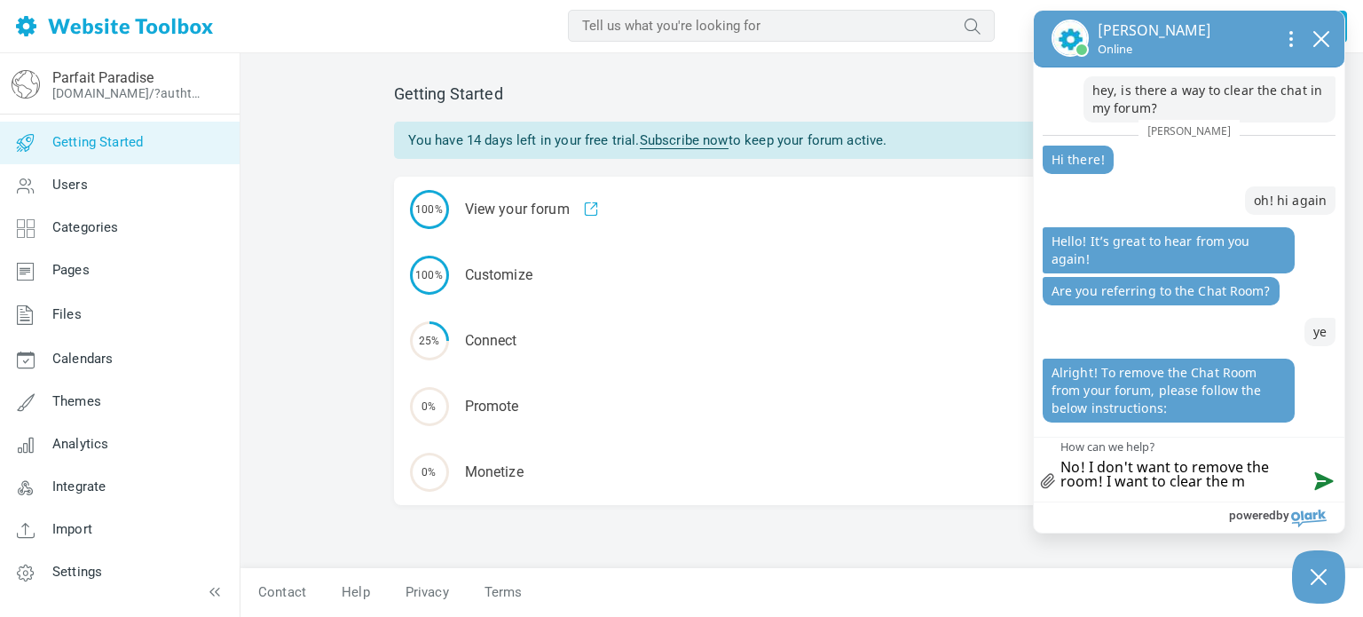
type textarea "No! I don't want to remove the room! I want to clear the"
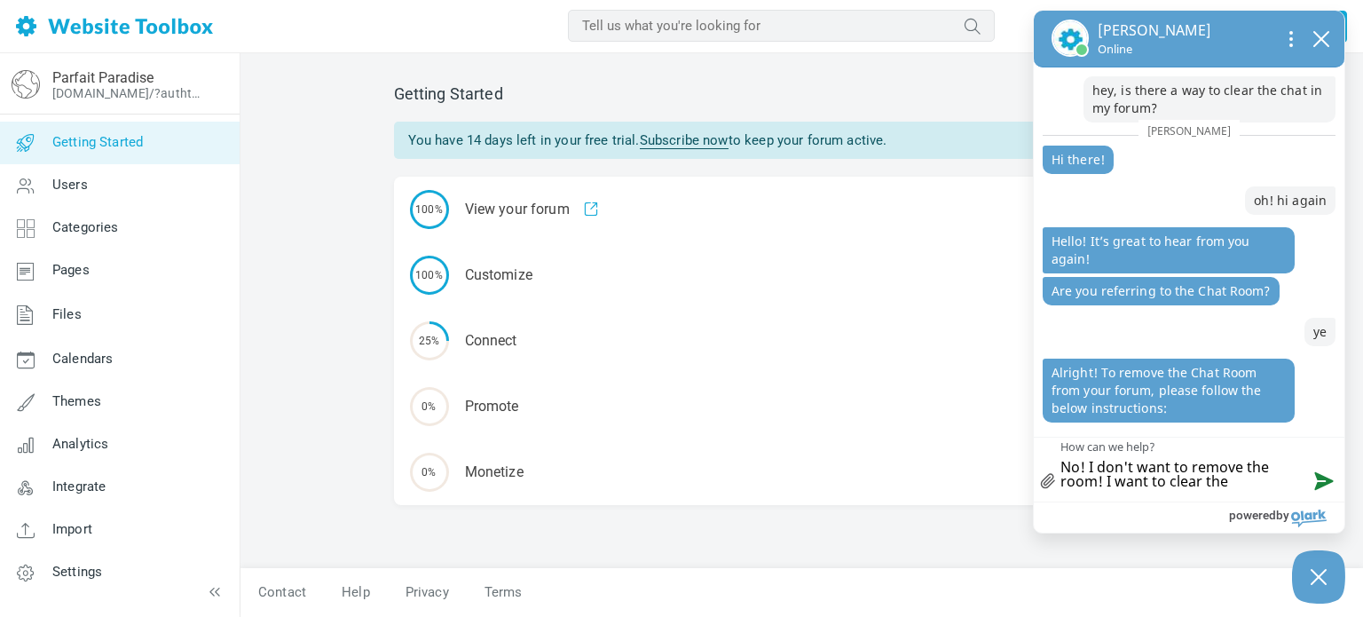
type textarea "No! I don't want to remove the room! I want to clear the m"
type textarea "No! I don't want to remove the room! I want to clear the ms"
type textarea "No! I don't want to remove the room! I want to clear the msg"
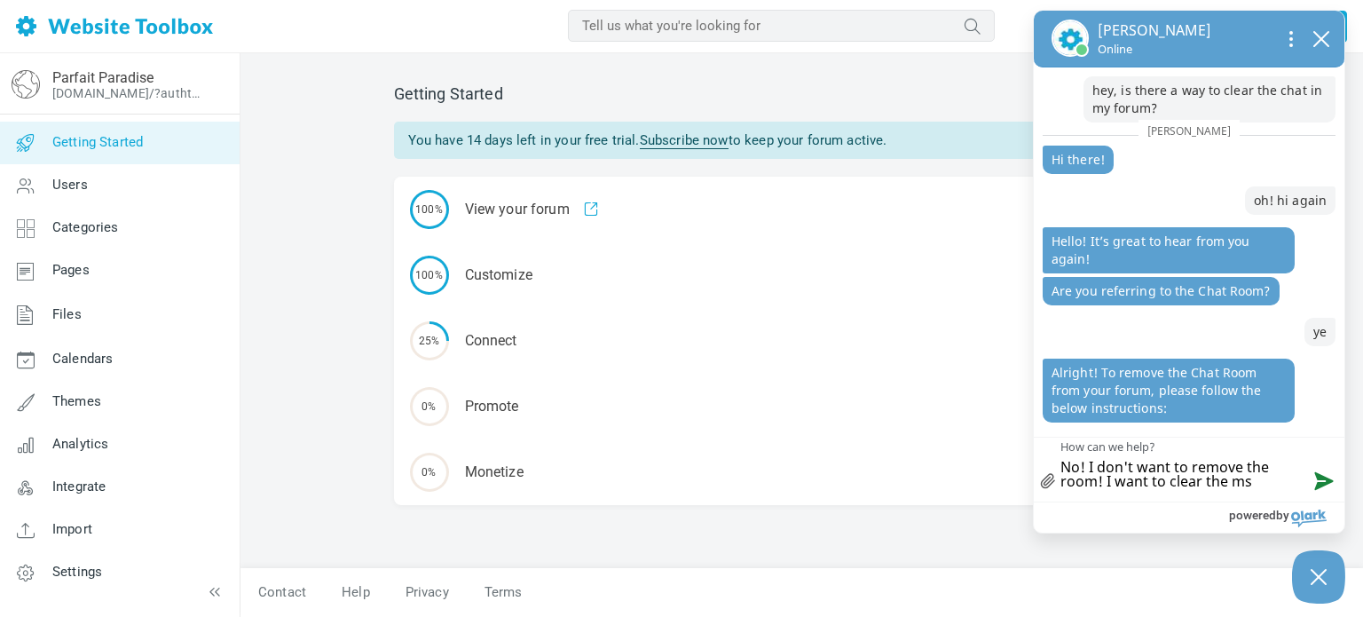
type textarea "No! I don't want to remove the room! I want to clear the msg"
type textarea "No! I don't want to remove the room! I want to clear the msgs"
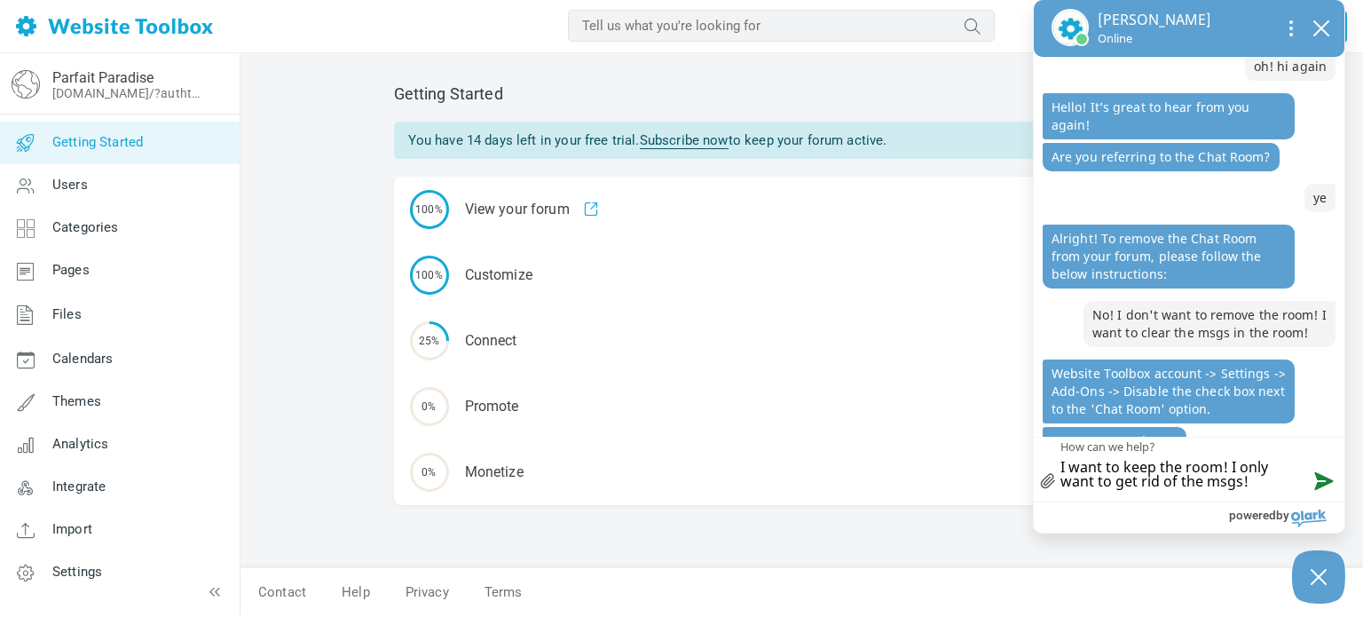
scroll to position [155, 0]
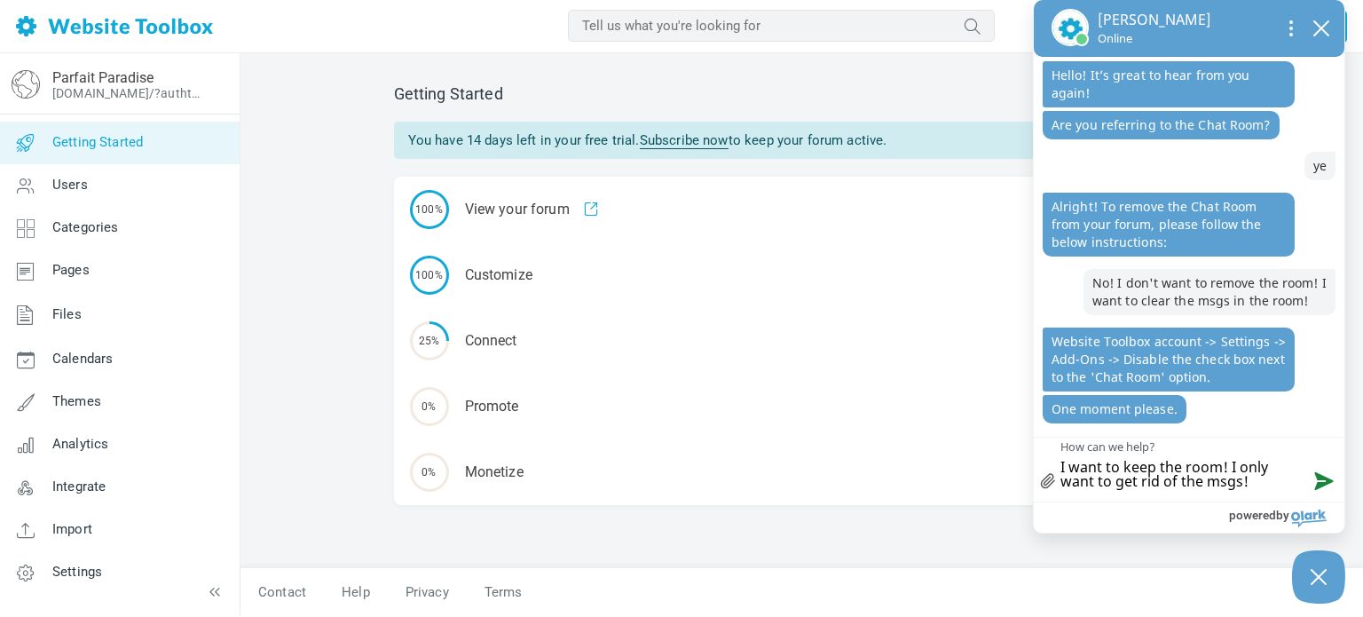
drag, startPoint x: 1268, startPoint y: 486, endPoint x: 1033, endPoint y: 465, distance: 236.1
click at [1033, 465] on div "Nikhitha Online you sent hey, is there a way to clear the chat in my forum? Nik…" at bounding box center [1189, 266] width 312 height 534
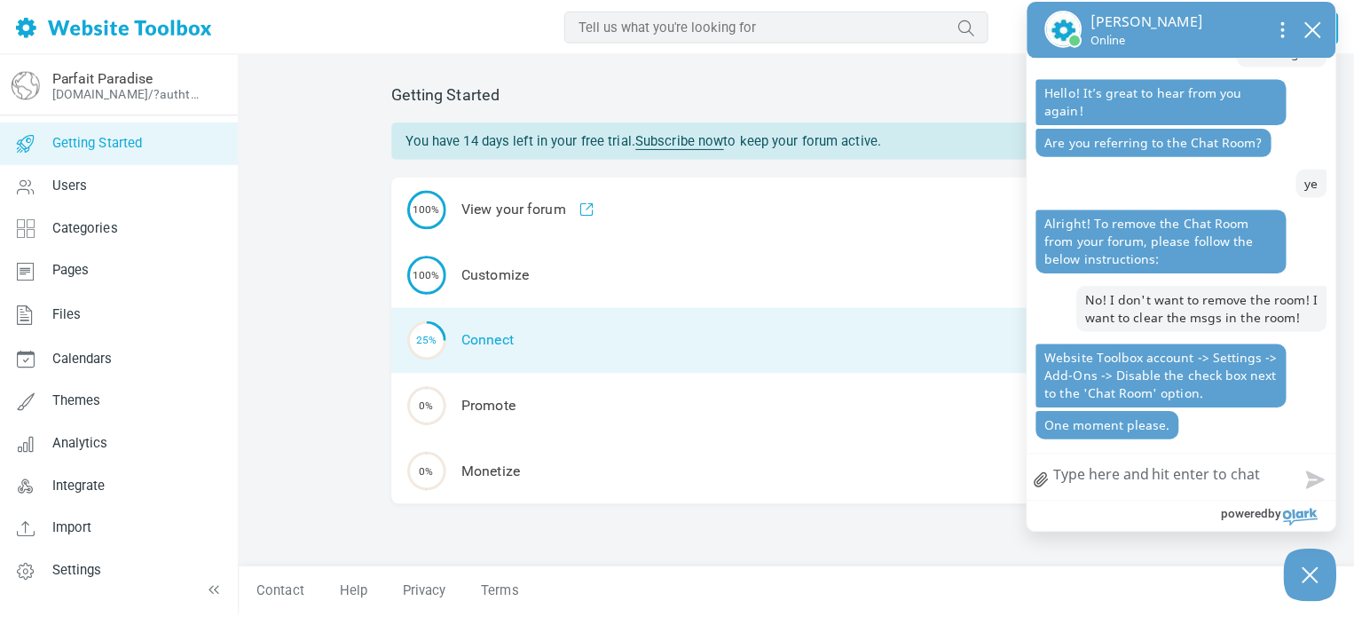
scroll to position [138, 0]
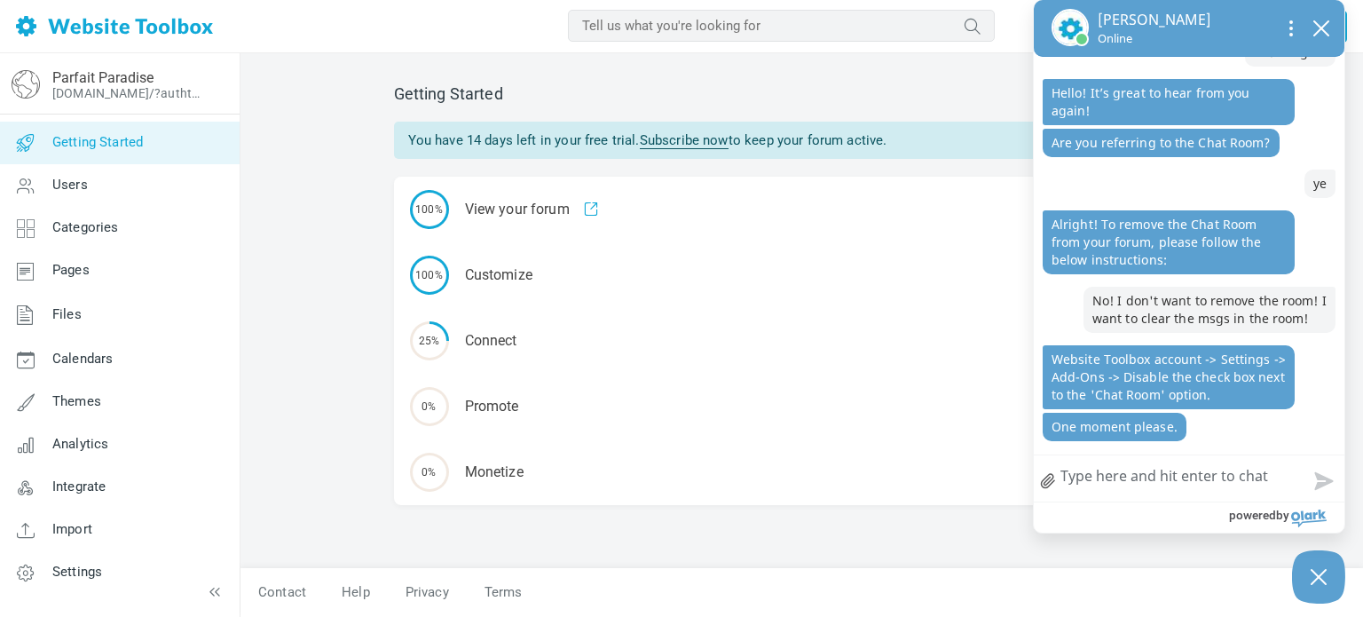
click at [850, 91] on h2 "Getting Started" at bounding box center [802, 94] width 816 height 20
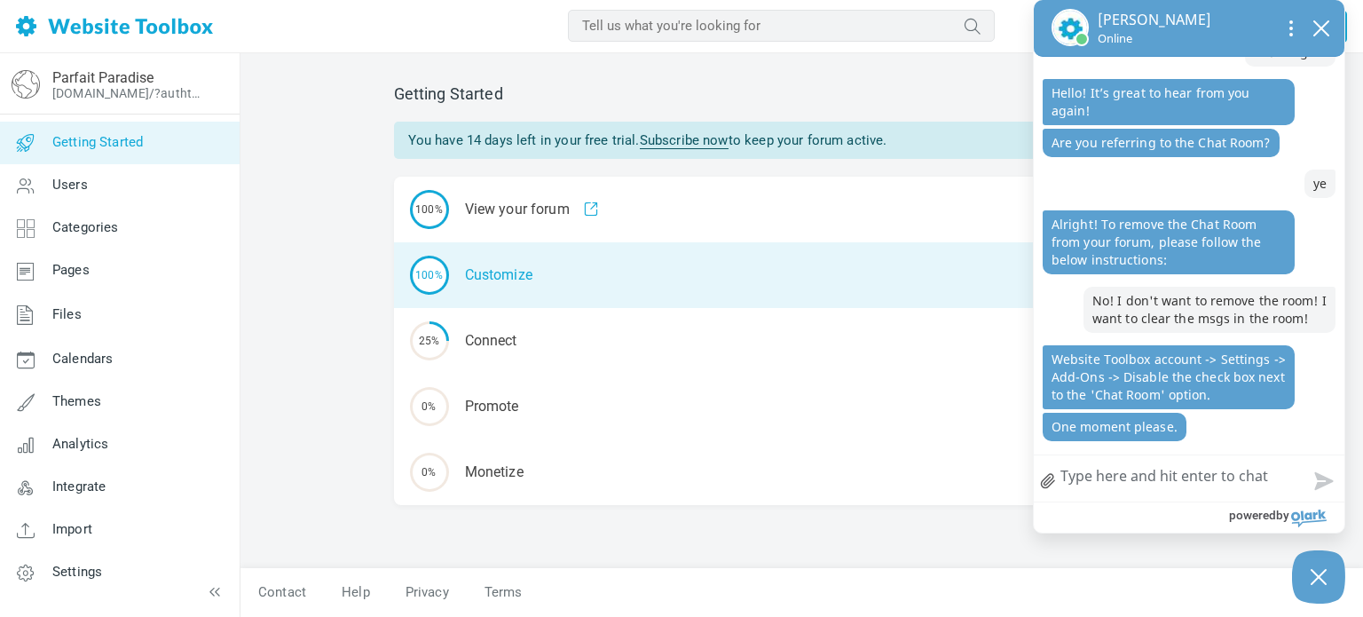
click at [493, 279] on div "100% Customize" at bounding box center [802, 275] width 816 height 66
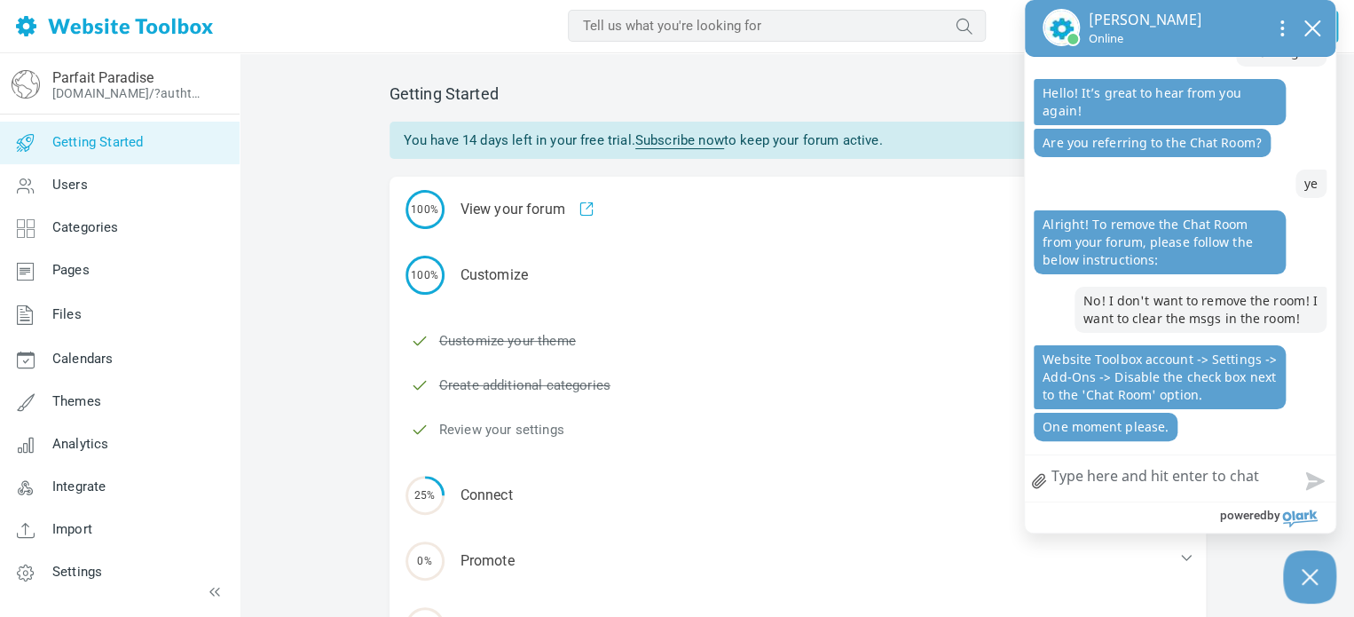
click at [484, 427] on link "Review your settings" at bounding box center [501, 430] width 125 height 20
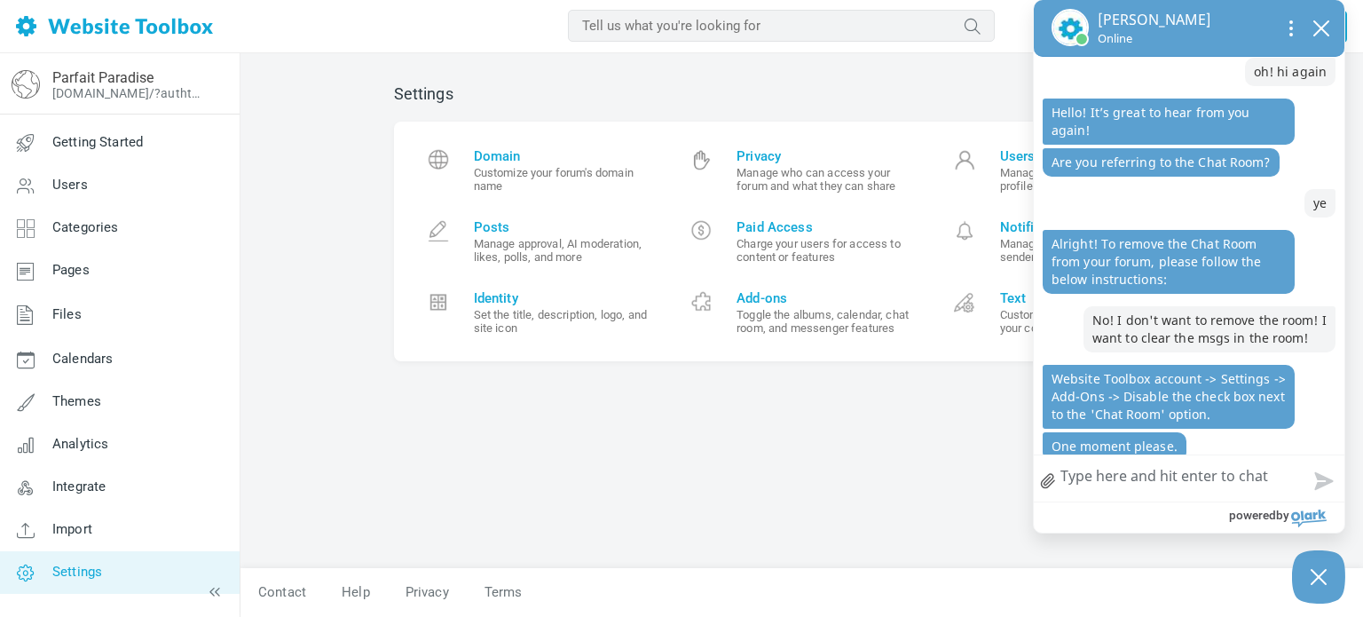
scroll to position [138, 0]
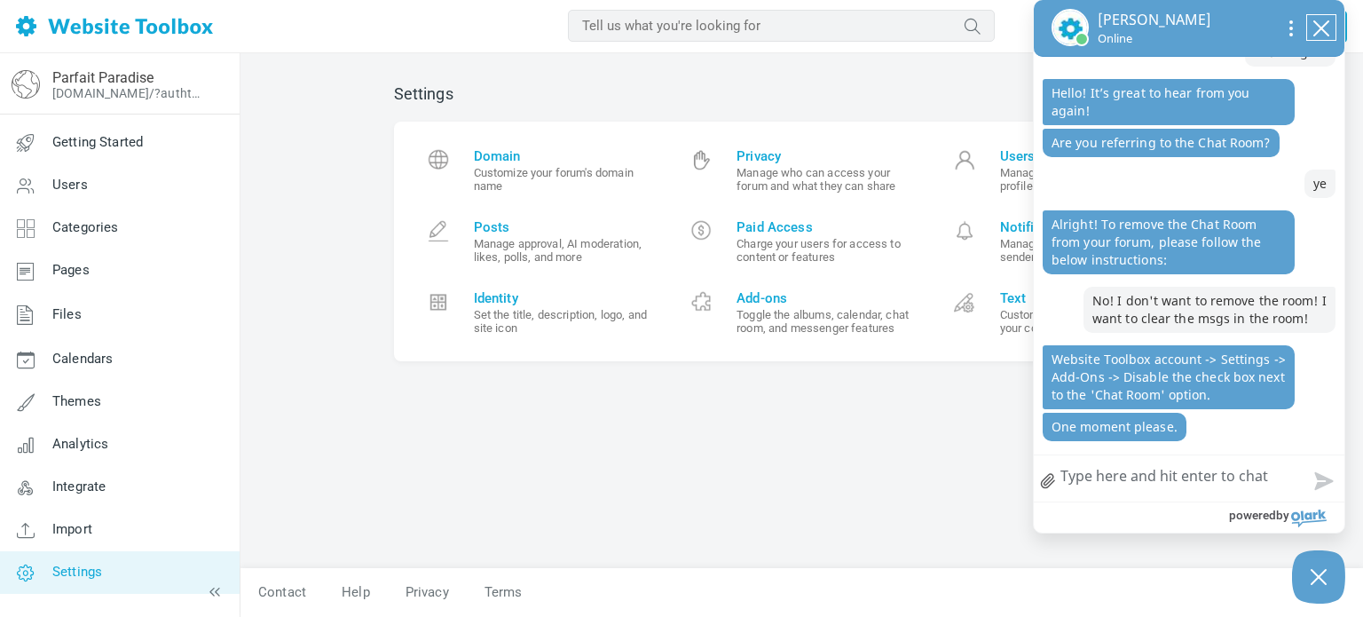
click at [1315, 29] on icon "close chatbox" at bounding box center [1321, 29] width 18 height 18
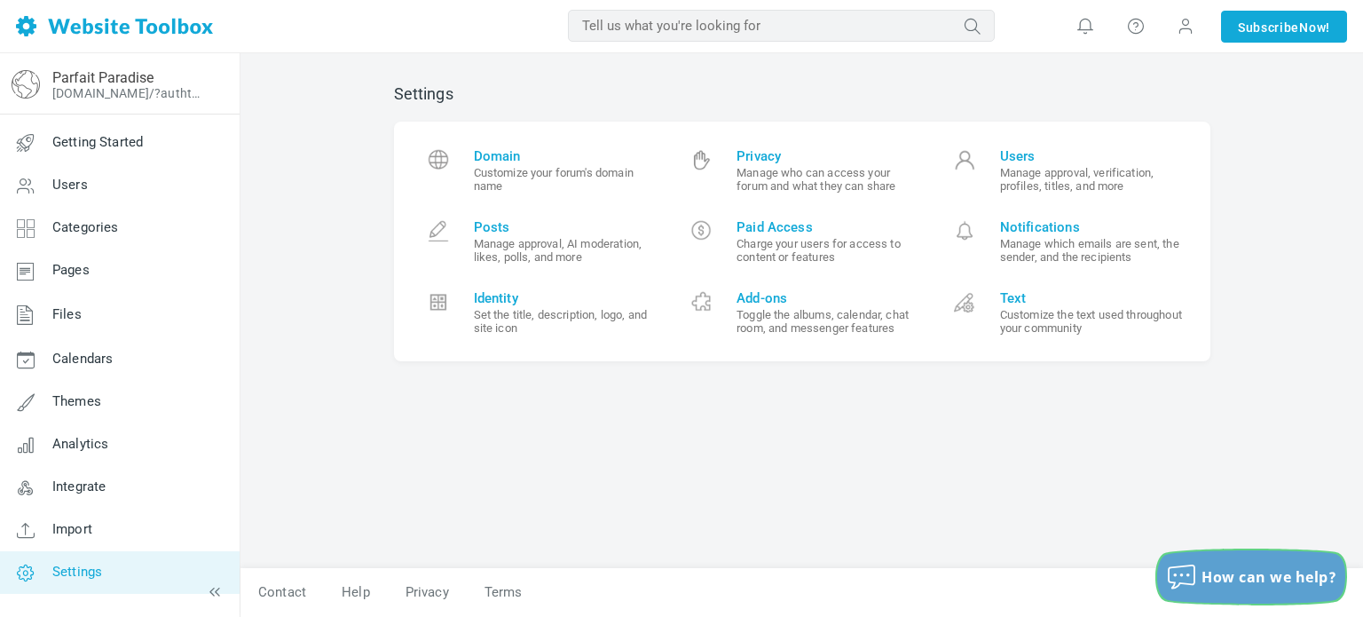
click at [1193, 566] on icon "How can we help?" at bounding box center [1181, 576] width 26 height 23
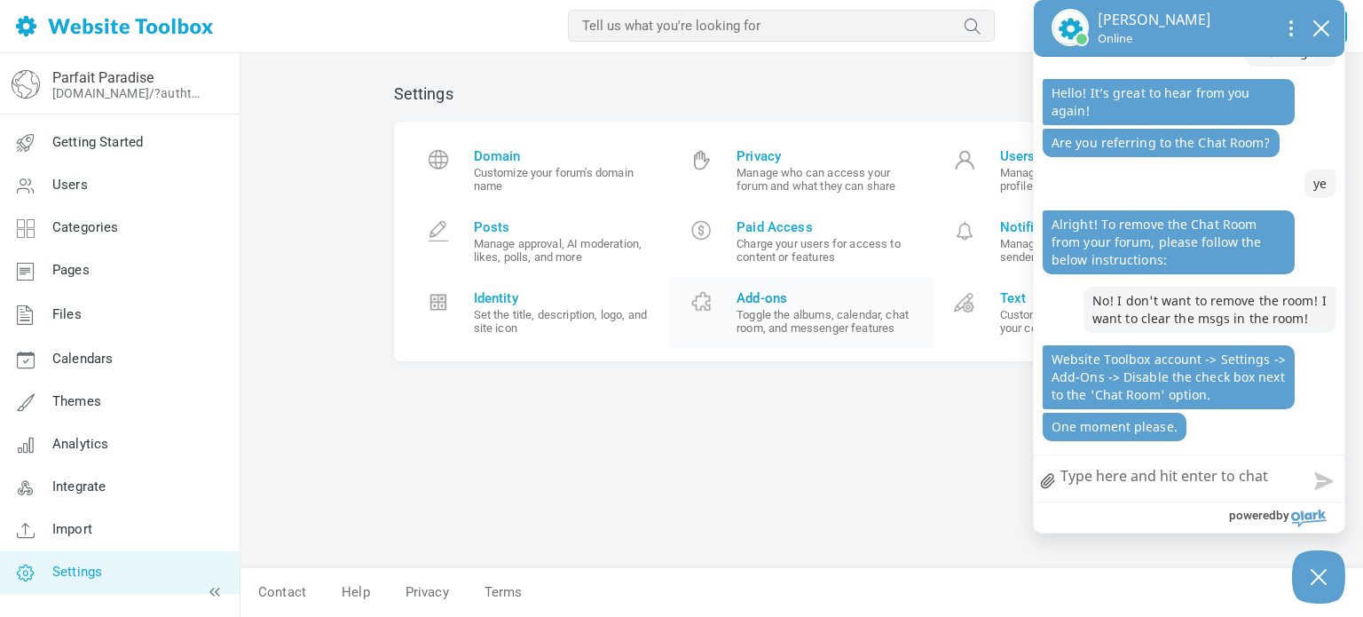
click at [831, 296] on span "Add-ons" at bounding box center [828, 298] width 184 height 16
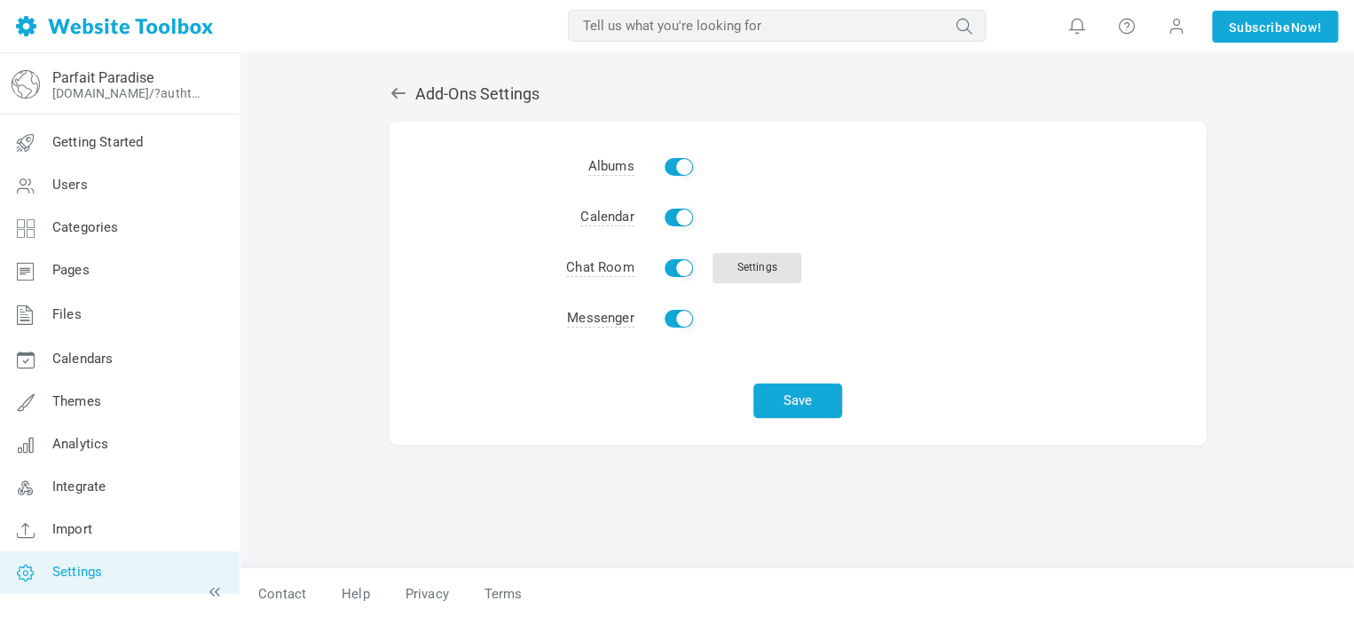
click at [667, 211] on input "Enable" at bounding box center [678, 217] width 28 height 18
checkbox input "false"
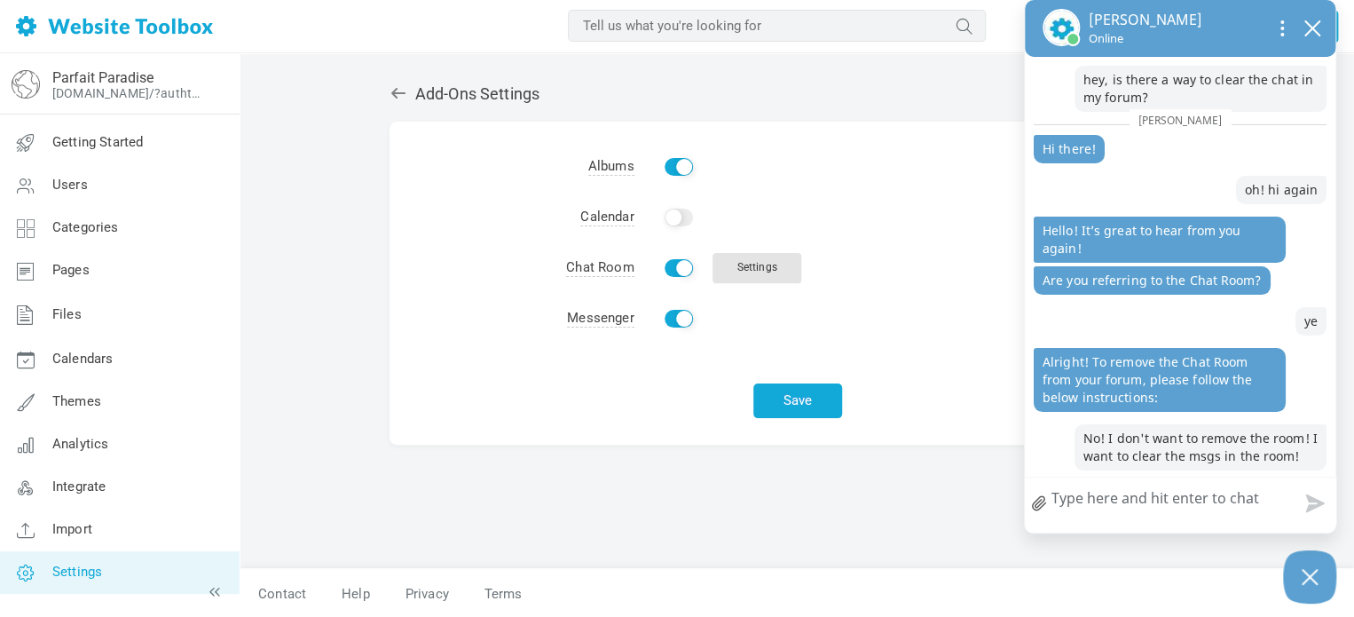
scroll to position [106, 0]
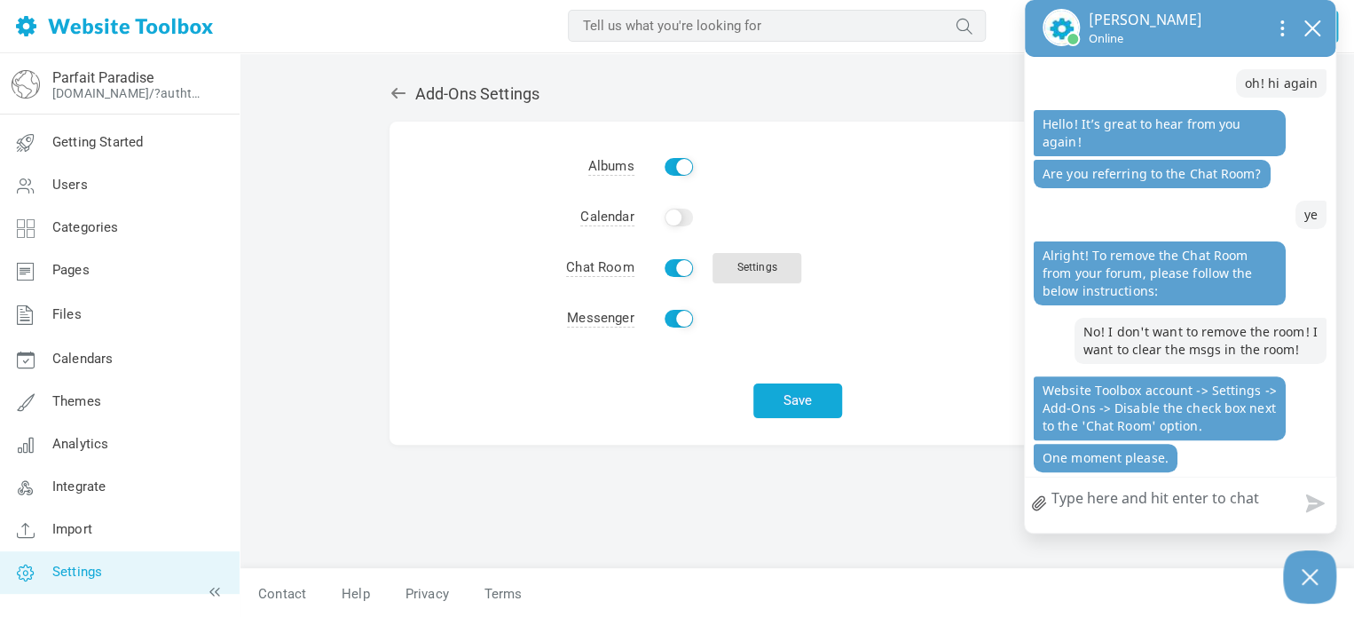
click at [671, 173] on input "Enable" at bounding box center [678, 167] width 28 height 18
checkbox input "false"
click at [777, 259] on link "Settings" at bounding box center [756, 268] width 89 height 30
click at [794, 416] on button "Save" at bounding box center [797, 400] width 89 height 35
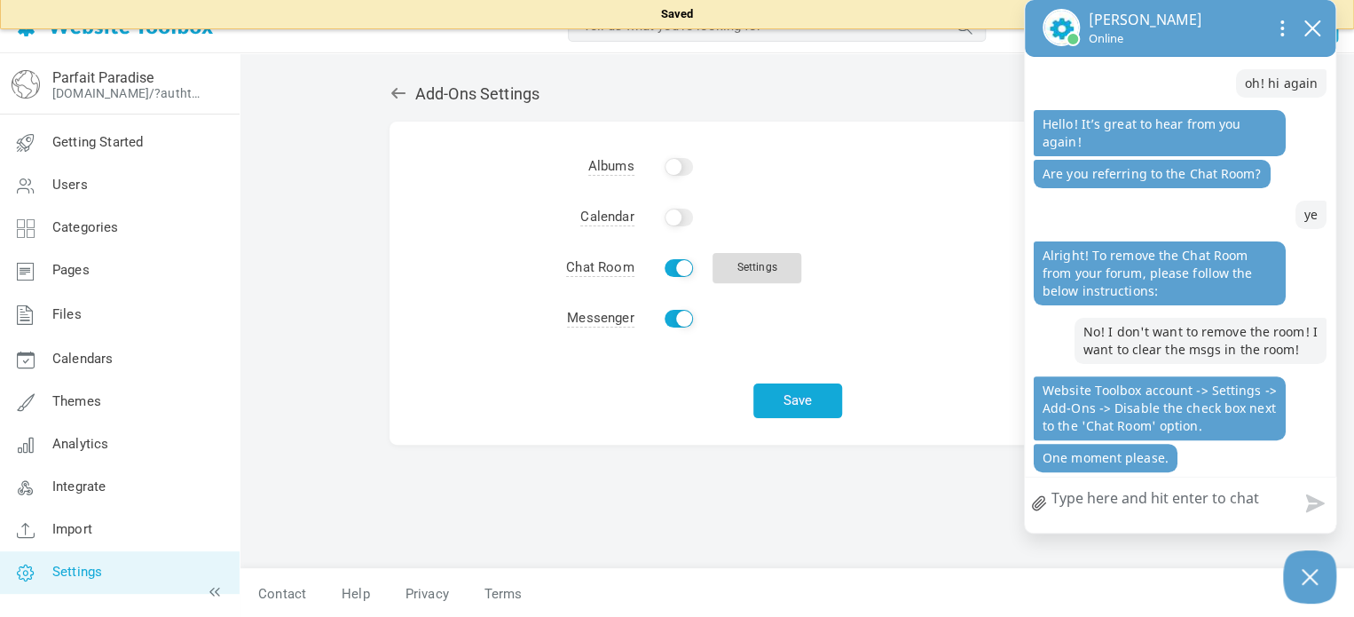
click at [773, 268] on link "Settings" at bounding box center [756, 268] width 89 height 30
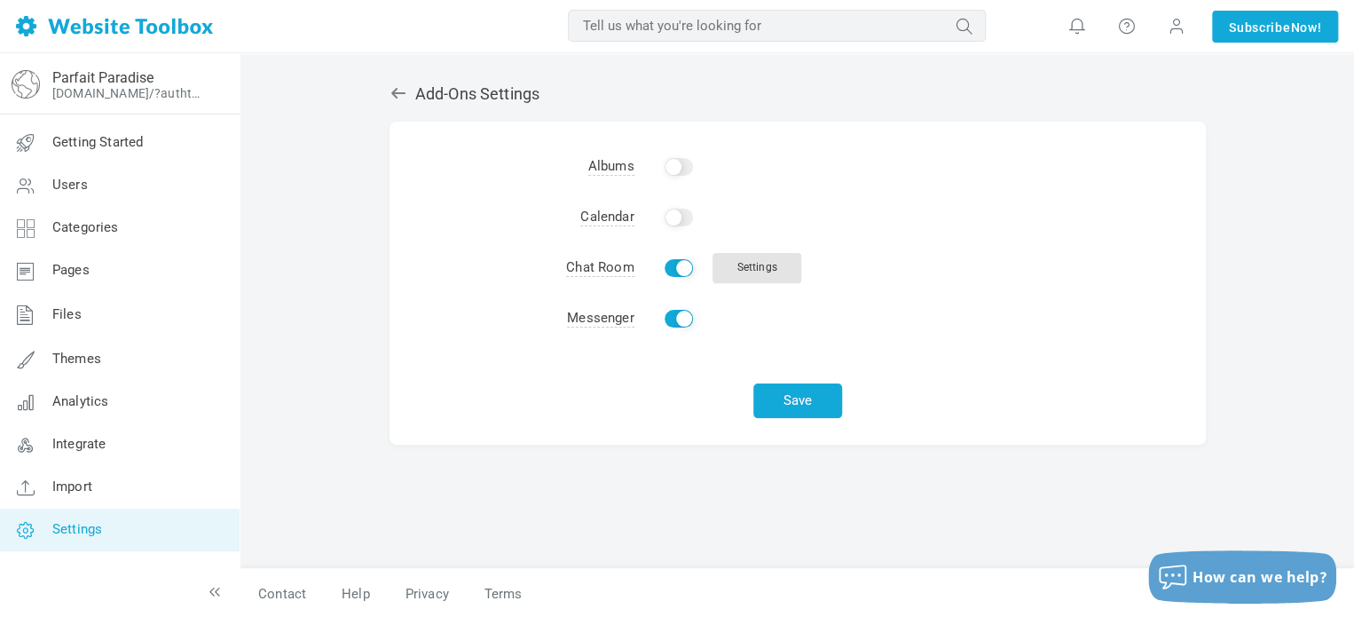
click at [664, 259] on td "Enable Settings" at bounding box center [919, 268] width 571 height 51
click at [672, 273] on input "Enable" at bounding box center [678, 268] width 28 height 18
click at [814, 388] on button "Save" at bounding box center [797, 400] width 89 height 35
click at [669, 275] on input "Enable" at bounding box center [678, 268] width 28 height 18
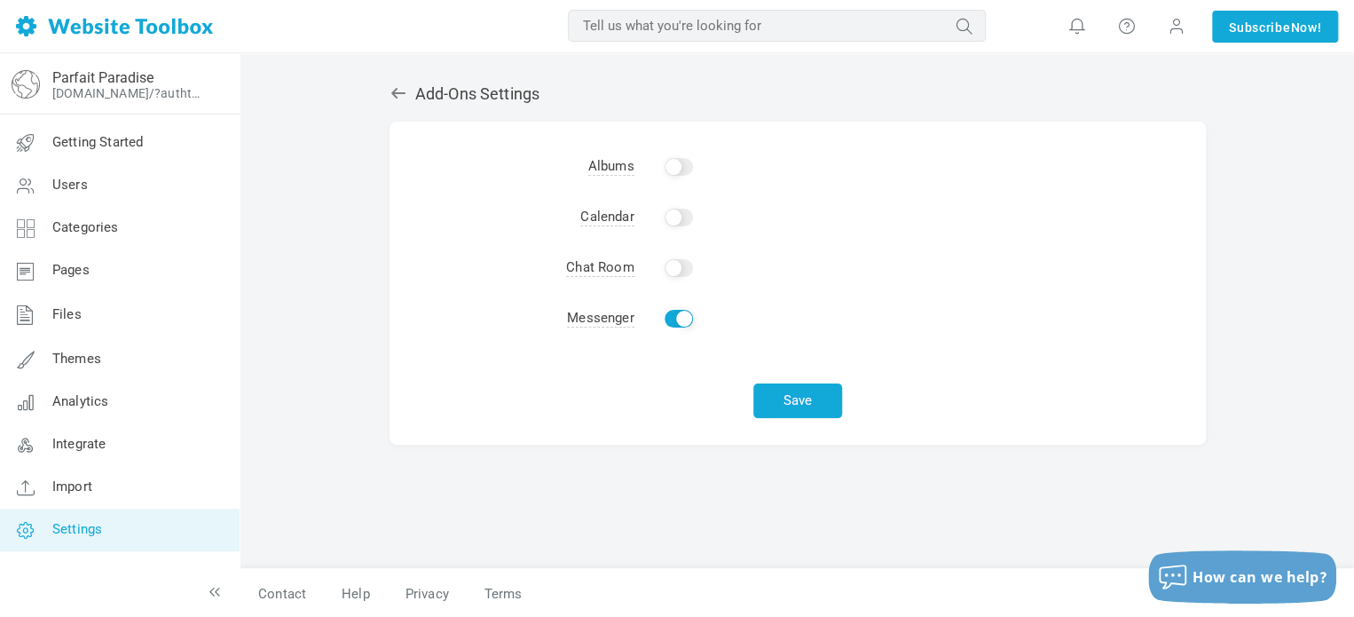
checkbox input "true"
click at [764, 402] on button "Save" at bounding box center [797, 400] width 89 height 35
click at [1241, 560] on button "How can we help?" at bounding box center [1242, 576] width 188 height 53
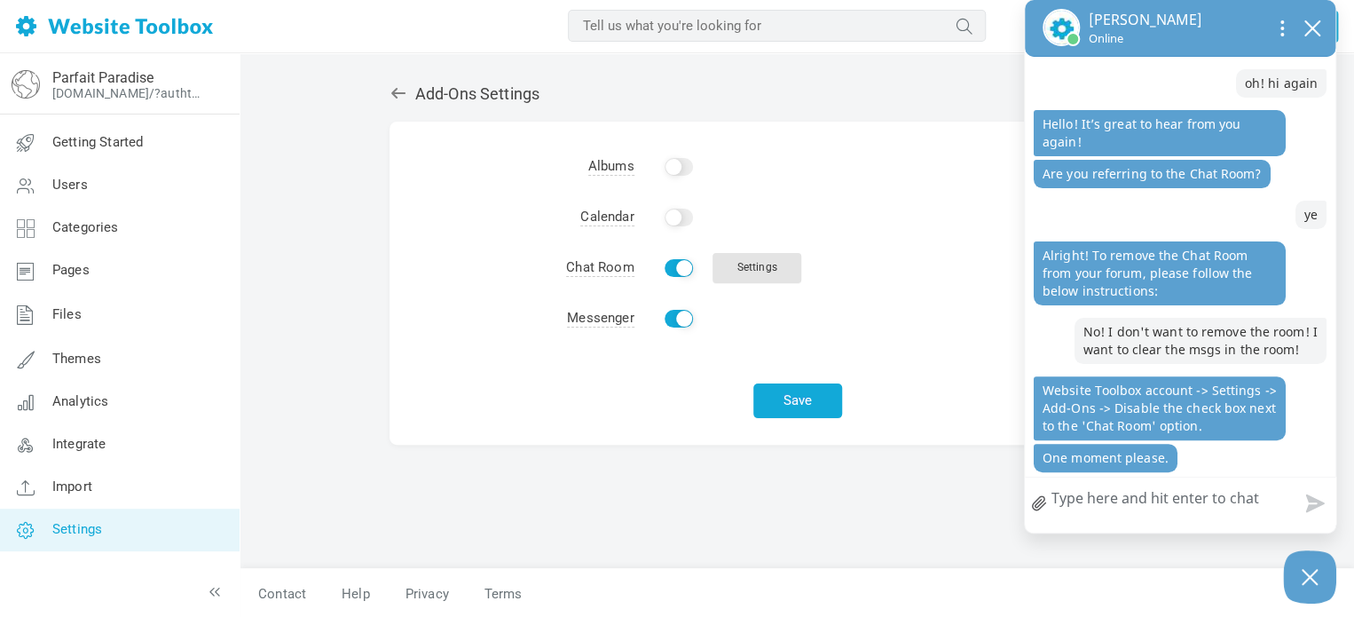
scroll to position [134, 0]
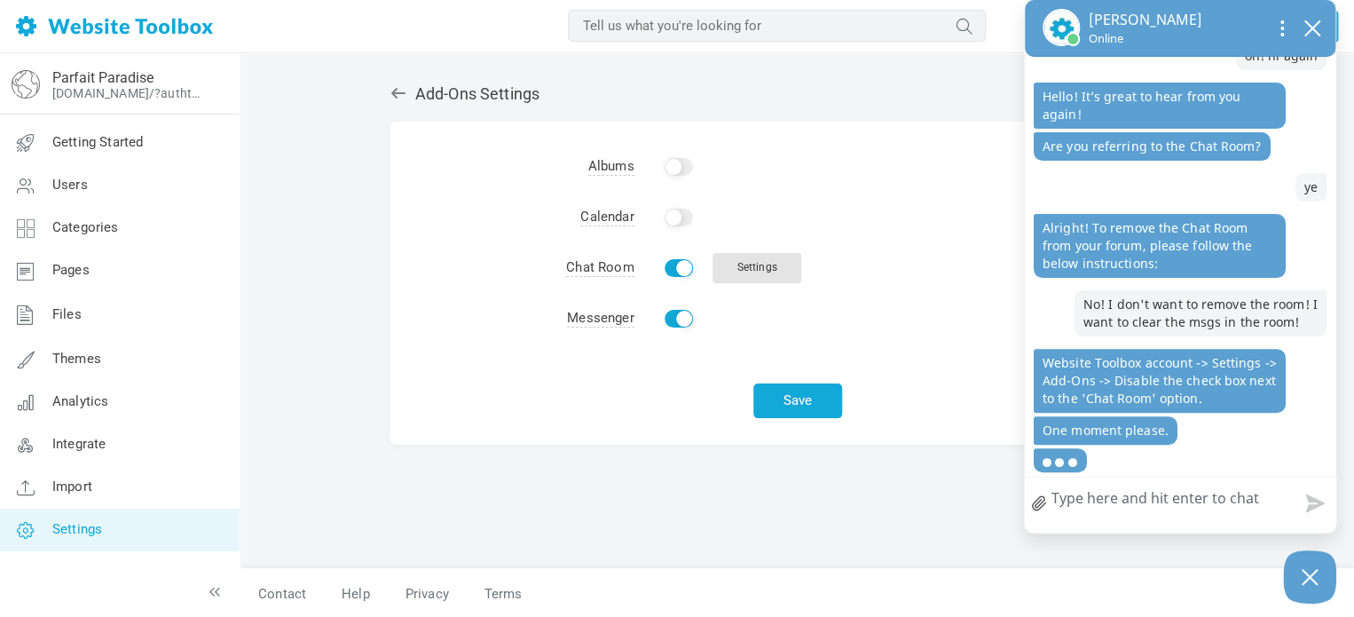
type textarea "I"
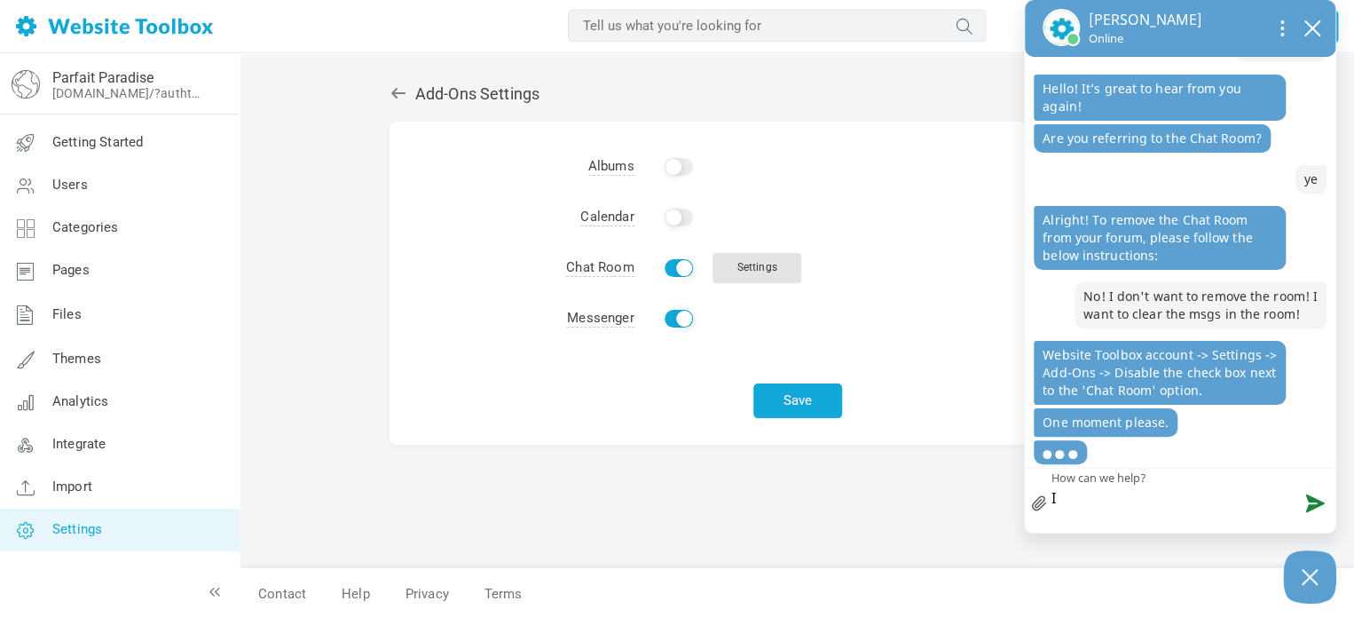
type textarea "I f"
type textarea "I fi"
type textarea "I fig"
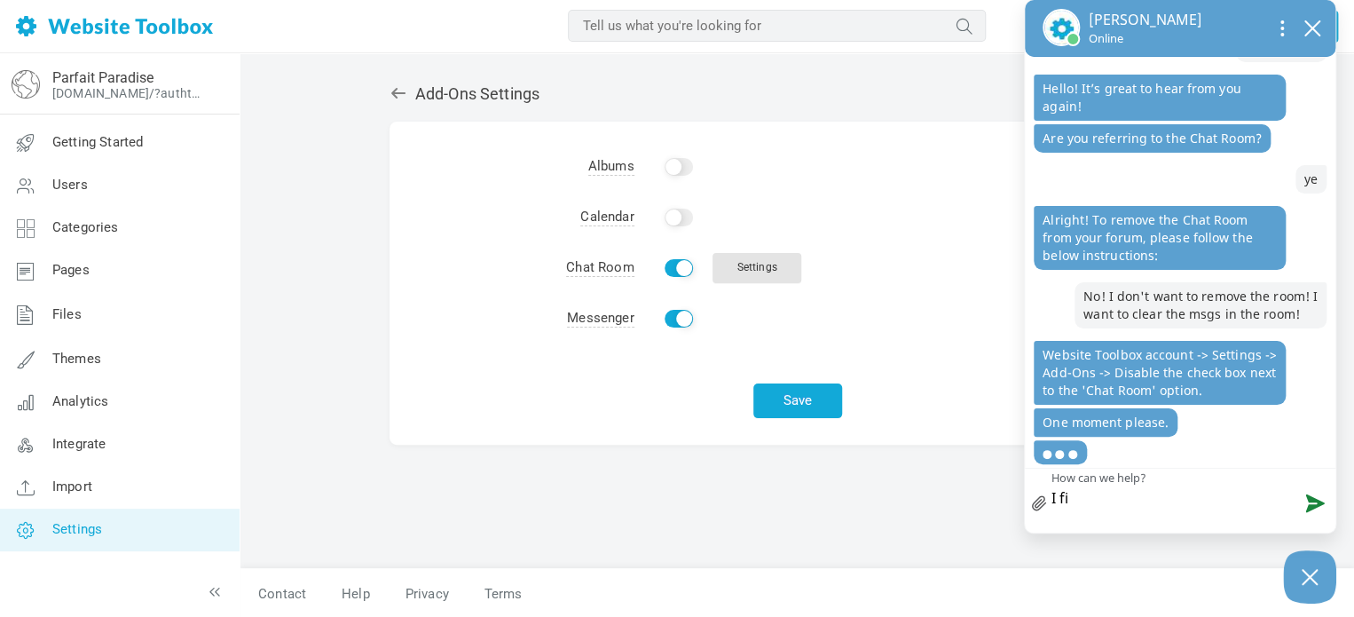
type textarea "I fig"
type textarea "I figi"
type textarea "I fig"
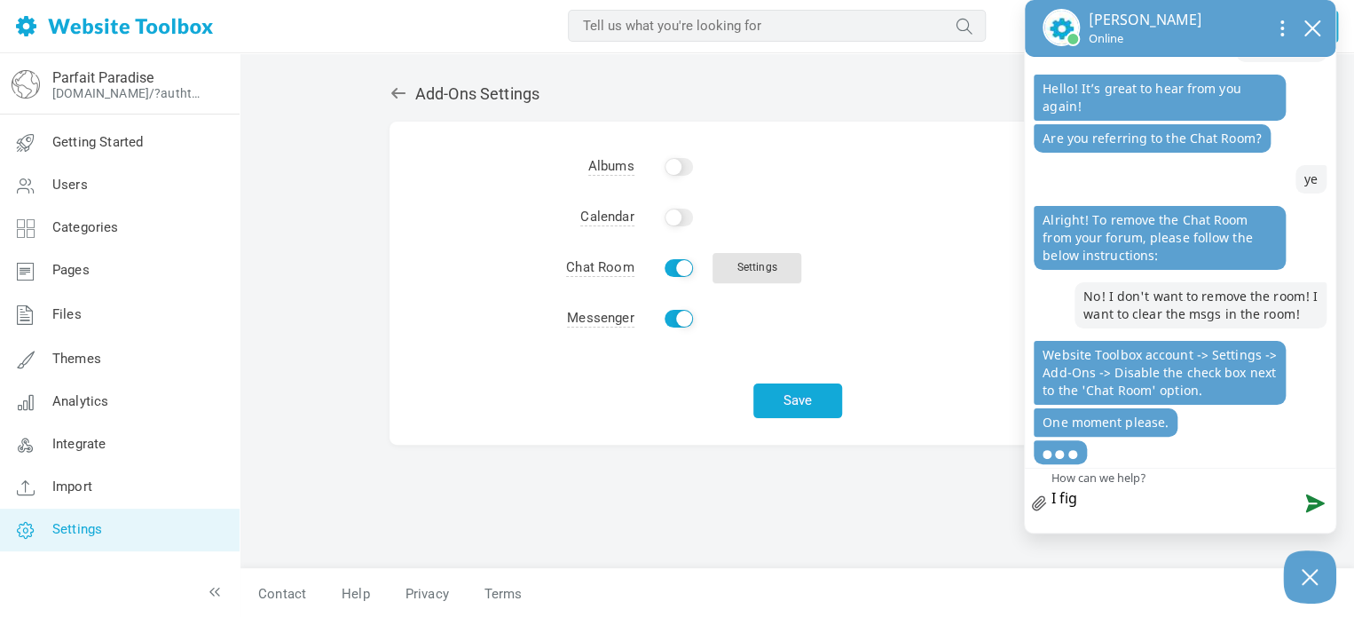
type textarea "I figu"
type textarea "I figur"
type textarea "I figure"
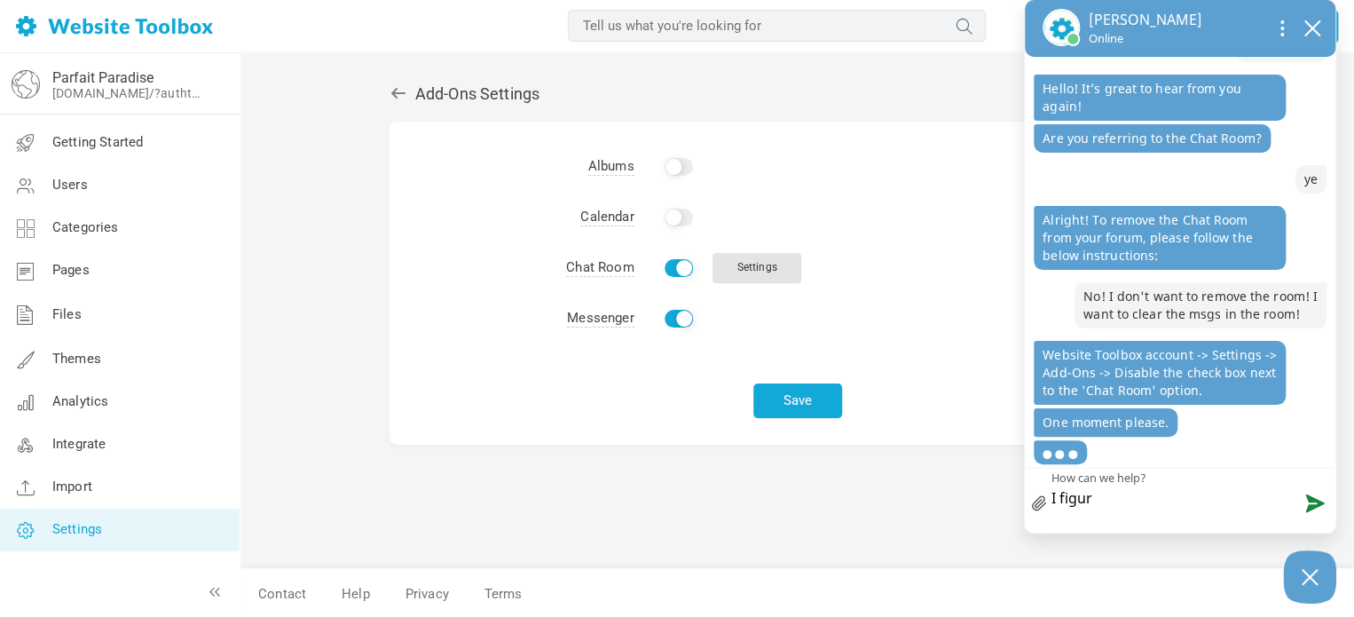
type textarea "I figure"
type textarea "I figured"
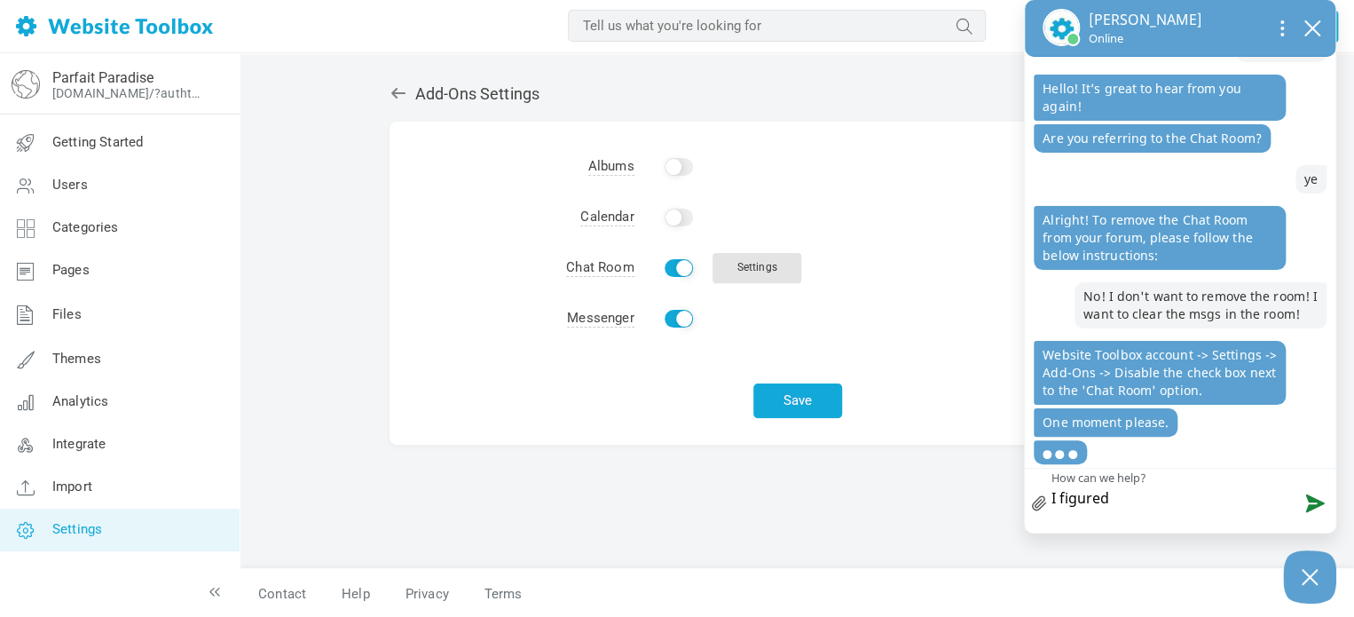
type textarea "I figured i"
type textarea "I figured it"
type textarea "I figured it o"
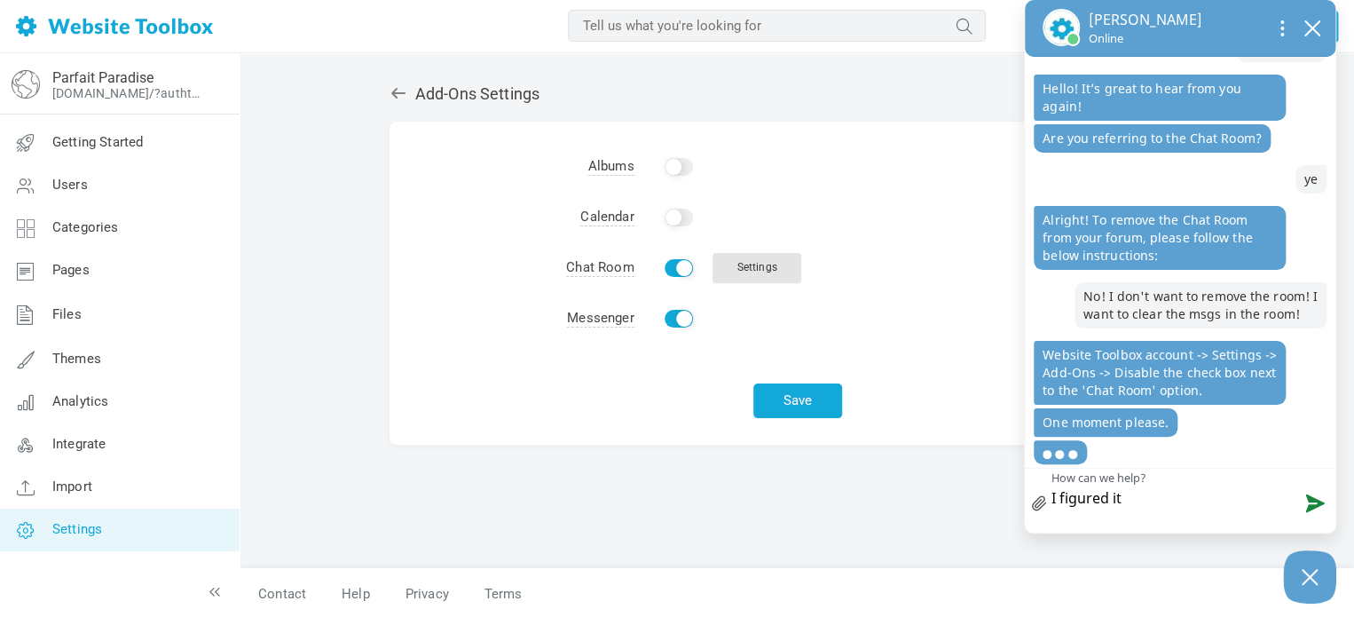
type textarea "I figured it o"
type textarea "I figured it ou"
type textarea "I figured it out"
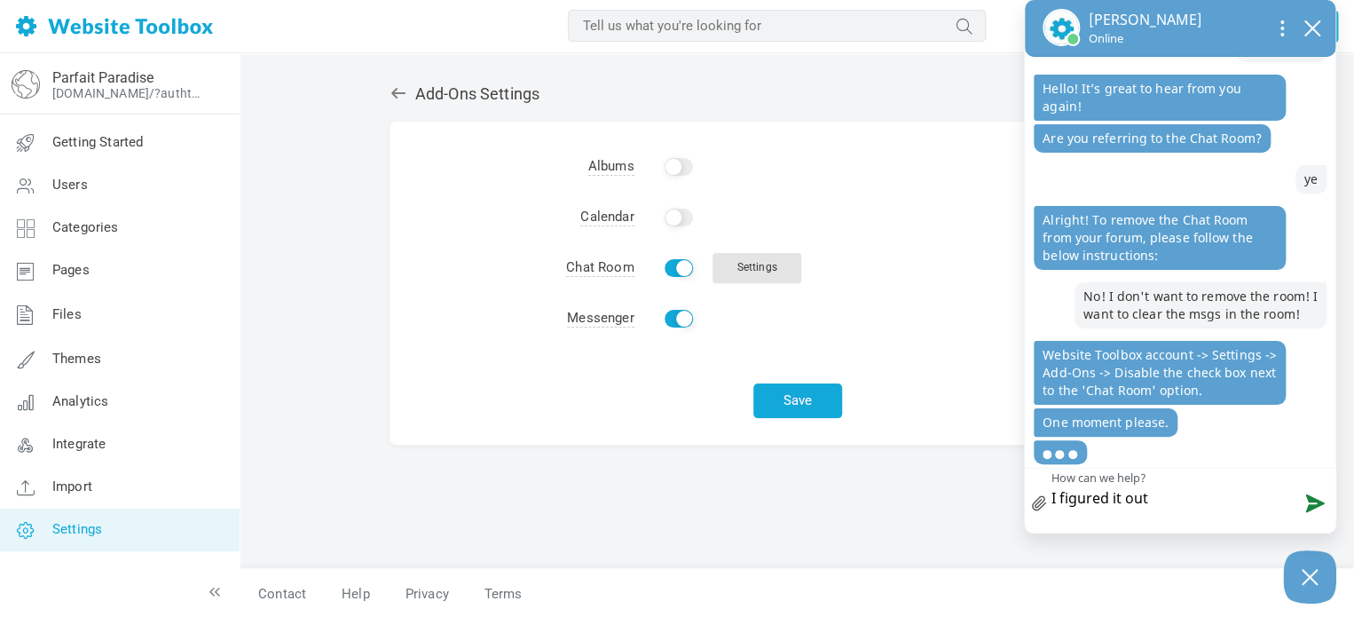
type textarea "I figured it out,"
type textarea "I figured it out, t"
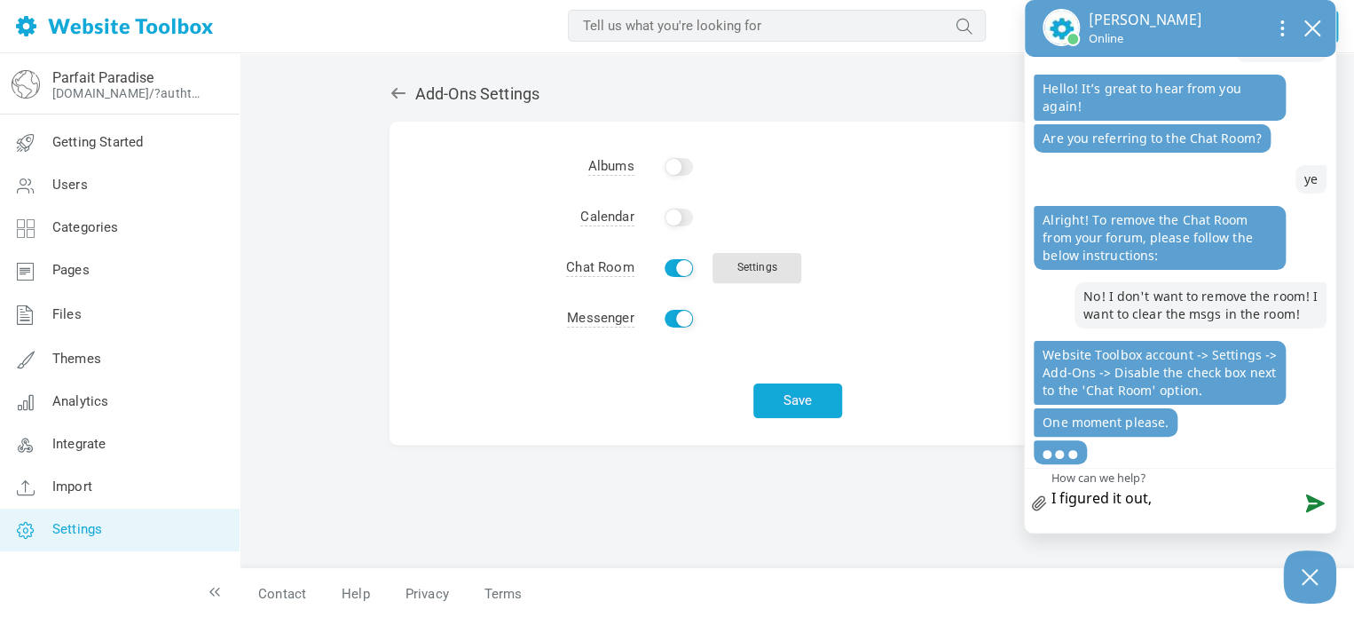
type textarea "I figured it out, t"
type textarea "I figured it out, tu"
type textarea "I figured it out, tun"
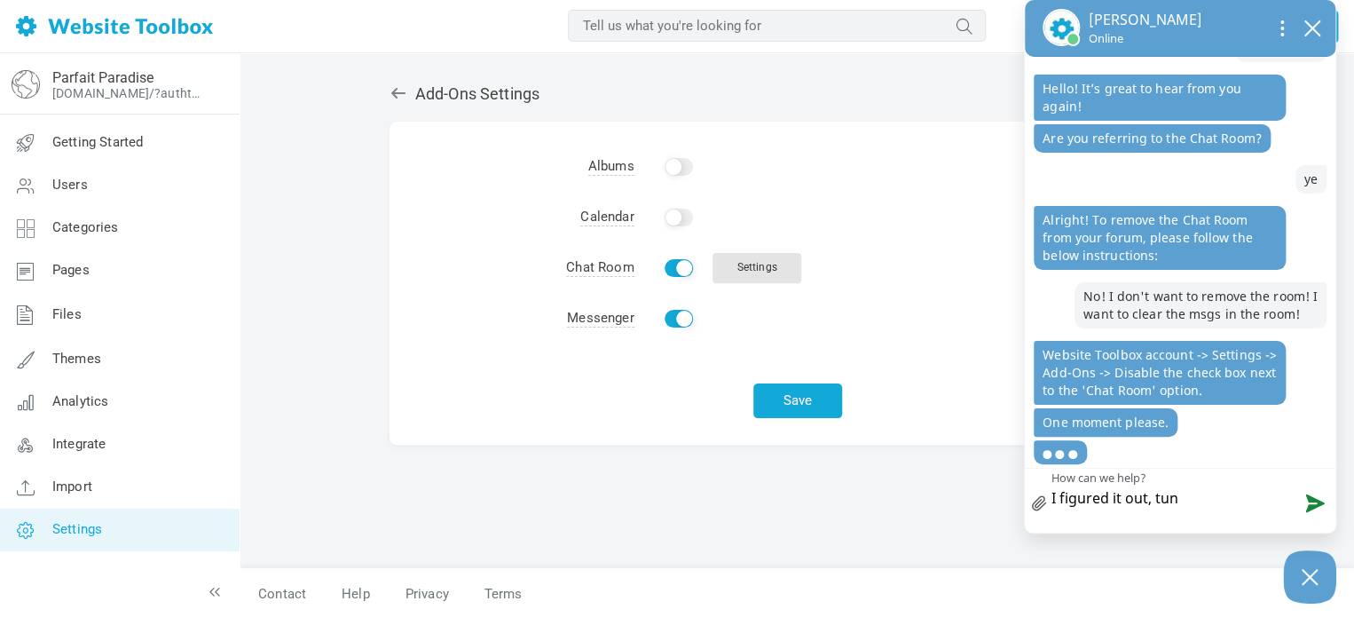
type textarea "I figured it out, tunr"
type textarea "I figured it out,"
type textarea "I figured it out, tune"
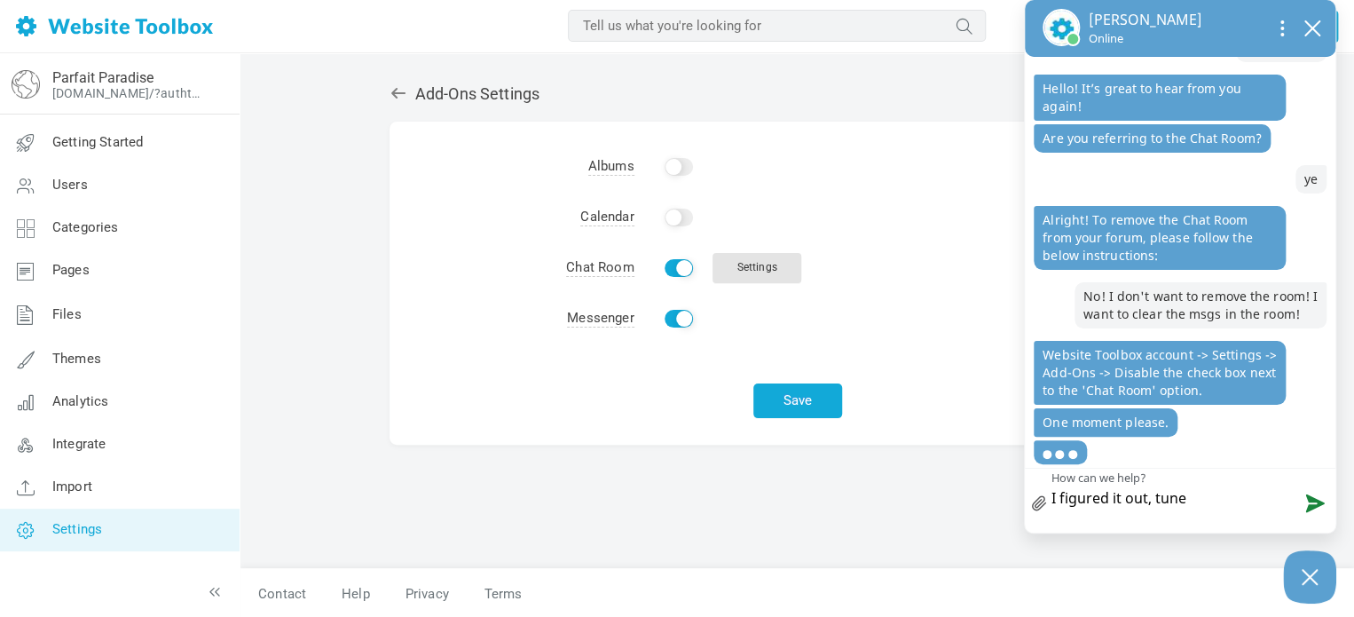
type textarea "I figured it out, tune"
type textarea "I figured it out, tun"
type textarea "I figured it out, tu"
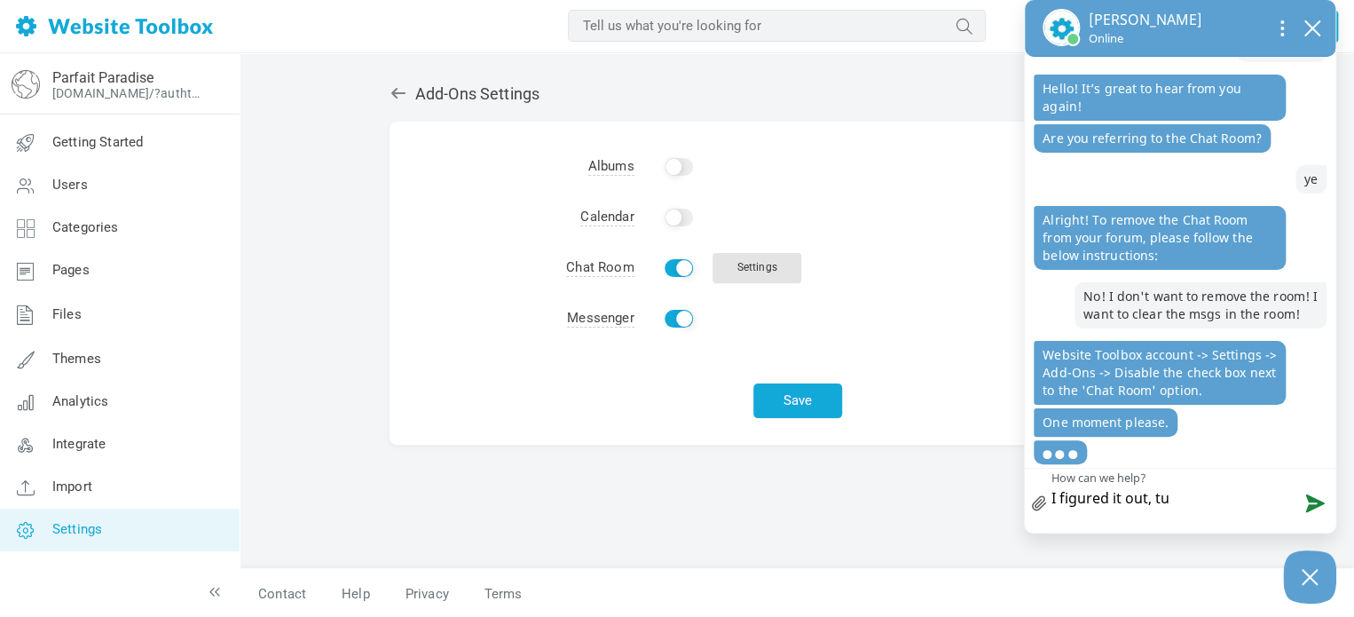
type textarea "I figured it out, tur"
type textarea "I figured it out, turn"
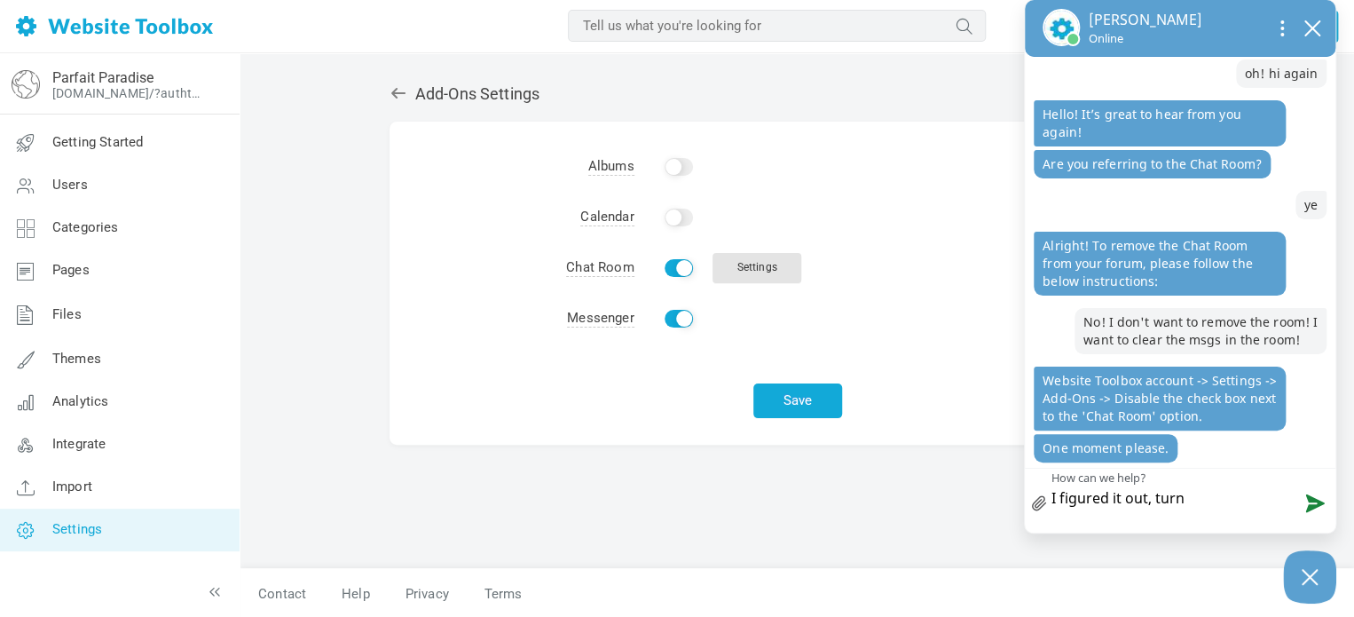
scroll to position [115, 0]
type textarea "I figured it out, turn"
type textarea "I figured it out, turn o"
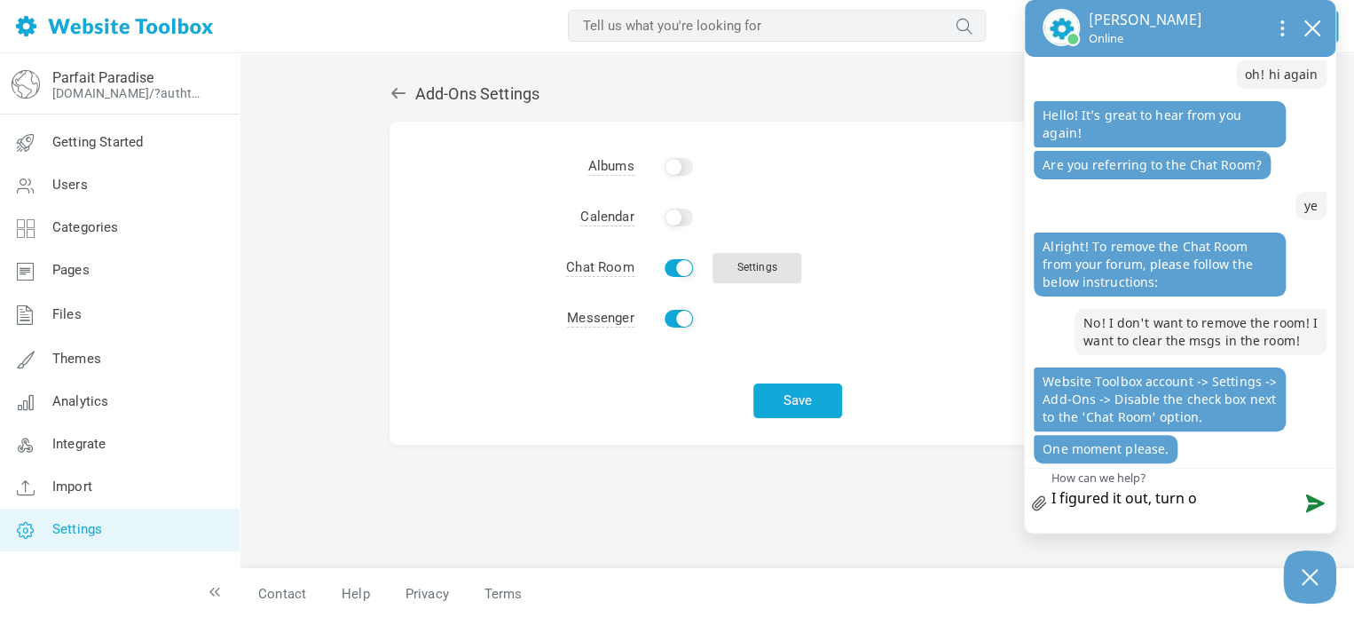
type textarea "I figured it out, turn of"
type textarea "I figured it out, turn off"
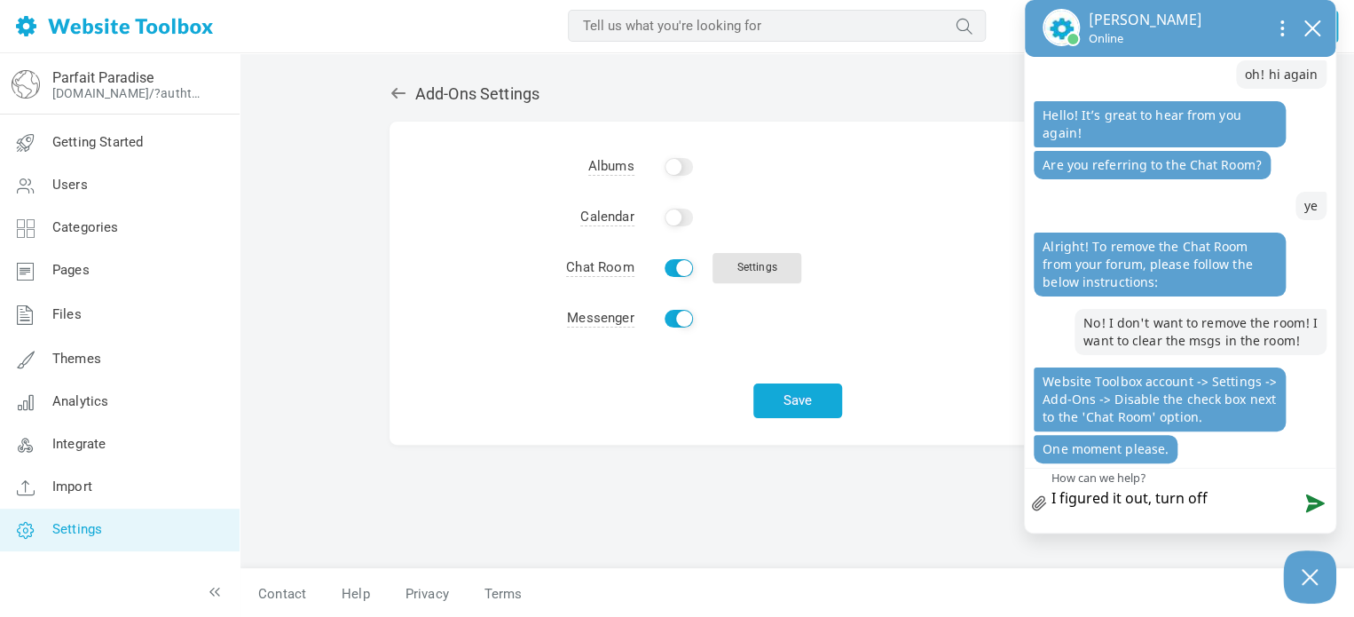
type textarea "I figured it out, turn off"
type textarea "I figured it out, turn off c"
type textarea "I figured it out, turn off ch"
type textarea "I figured it out, turn off cha"
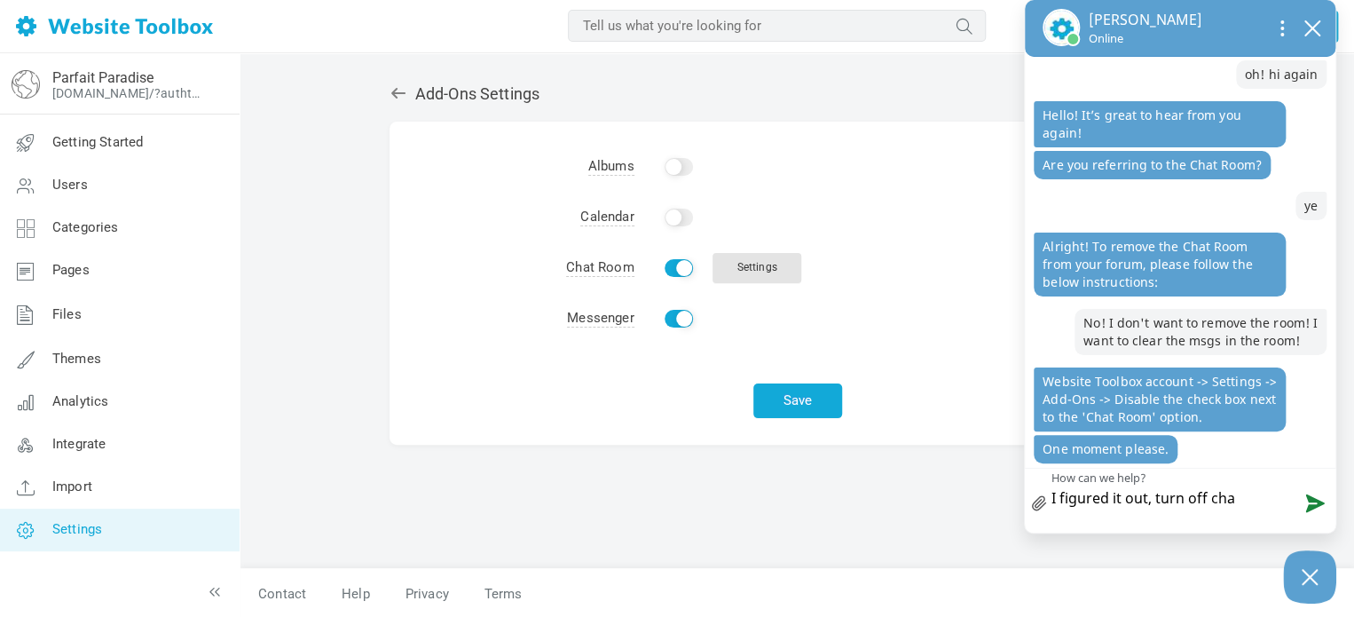
type textarea "I figured it out, turn off chat"
type textarea "I figured it out, turn off chat t"
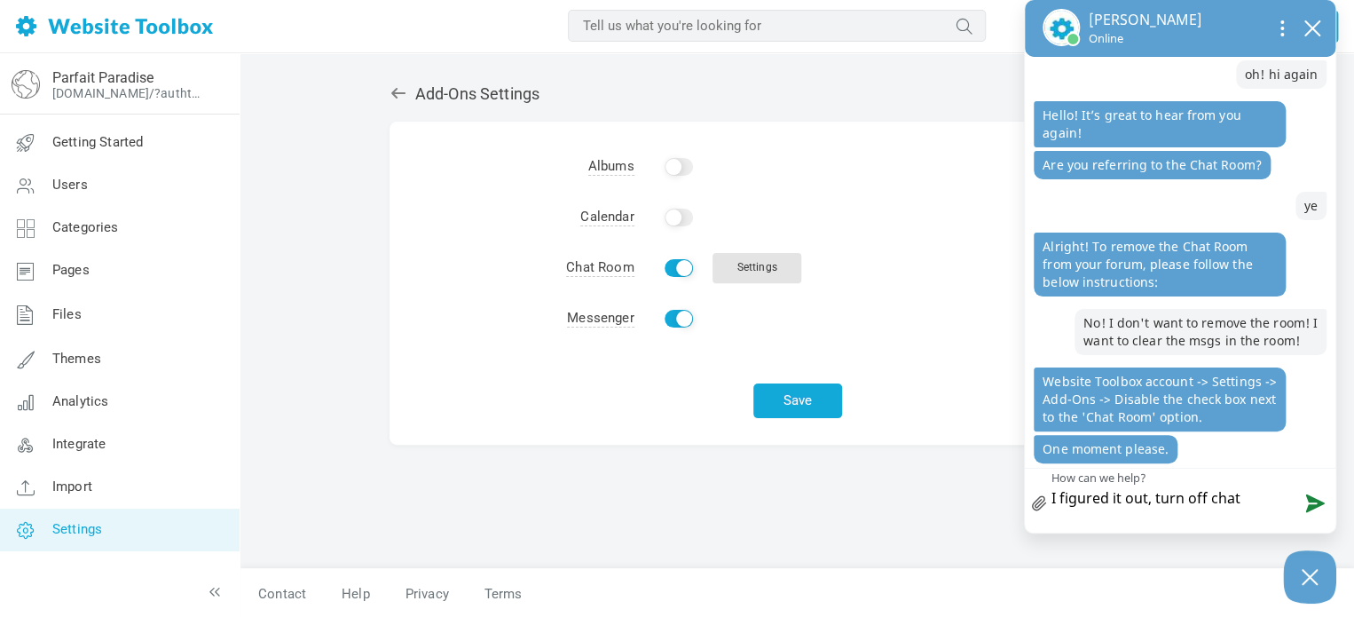
type textarea "I figured it out, turn off chat t"
type textarea "I figured it out, turn off chat th"
type textarea "I figured it out, turn off chat the"
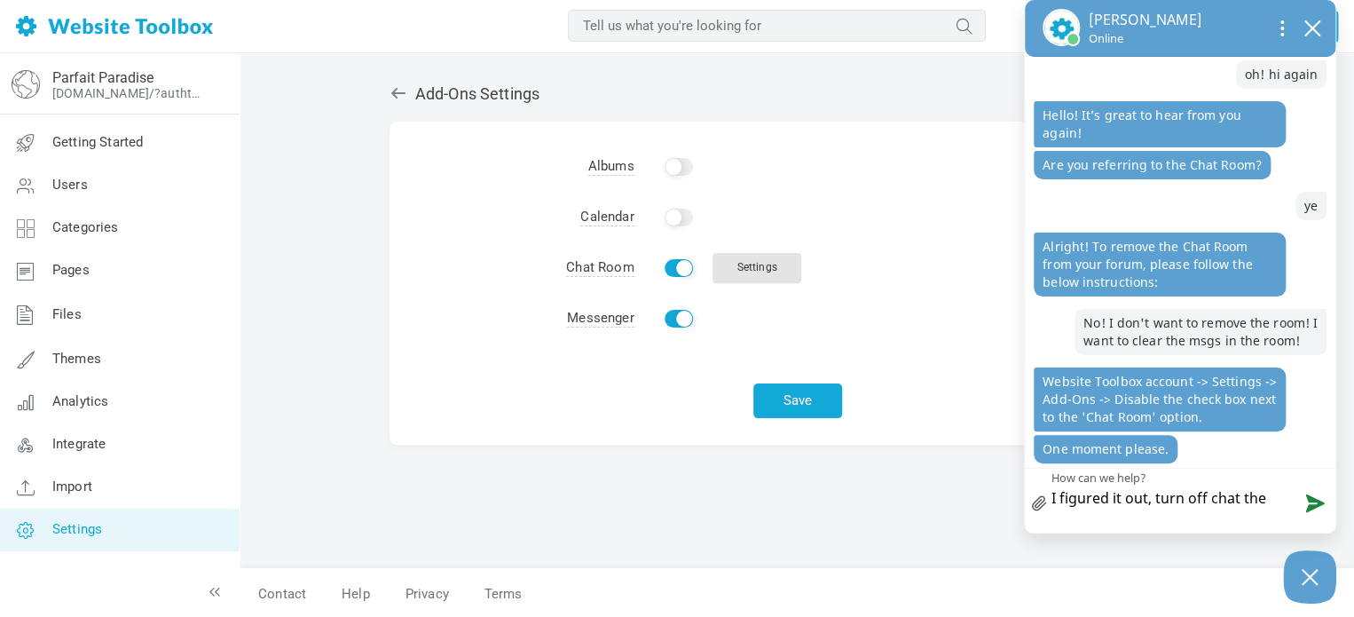
type textarea "I figured it out, turn off chat then"
type textarea "I figured it out, turn off chat then t"
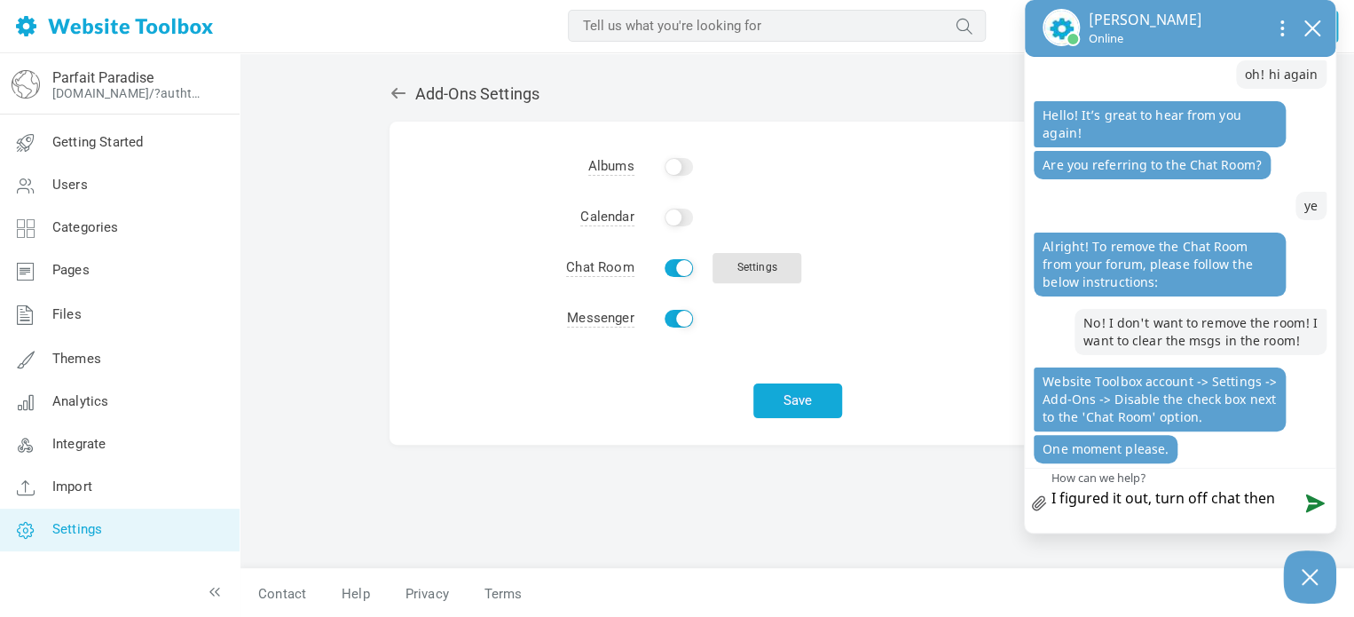
type textarea "I figured it out, turn off chat then t"
type textarea "I figured it out, turn off chat then tu"
type textarea "I figured it out, turn off chat then tur"
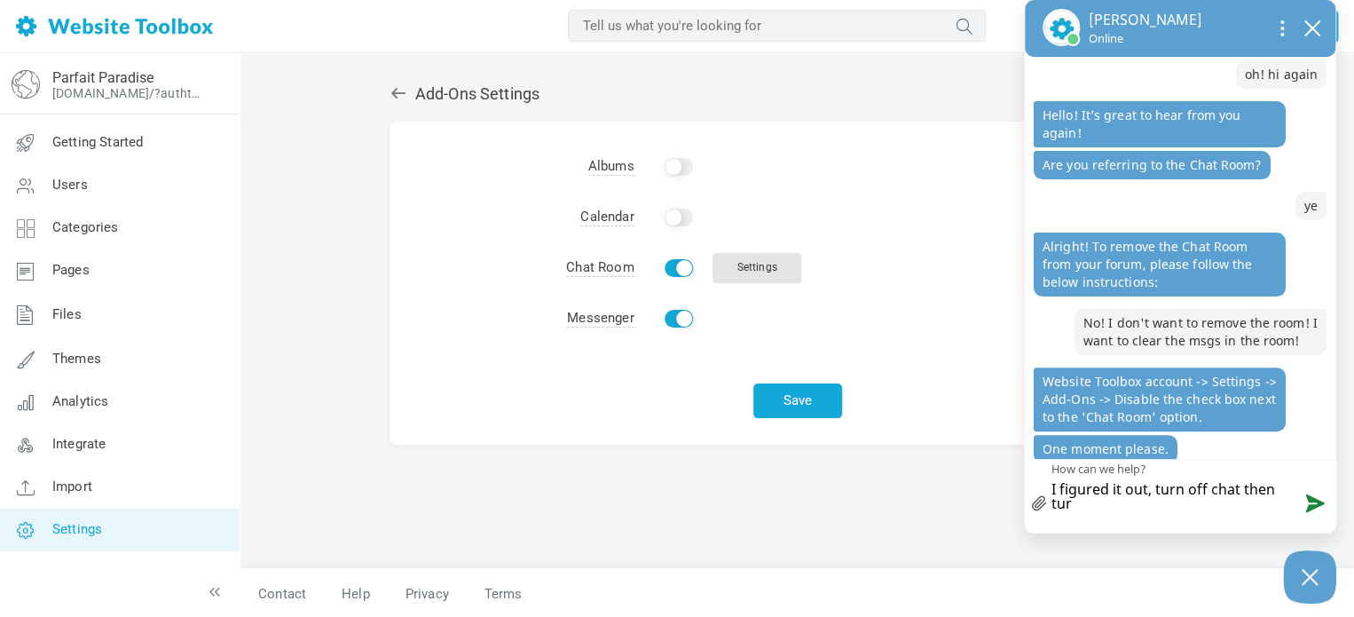
scroll to position [124, 0]
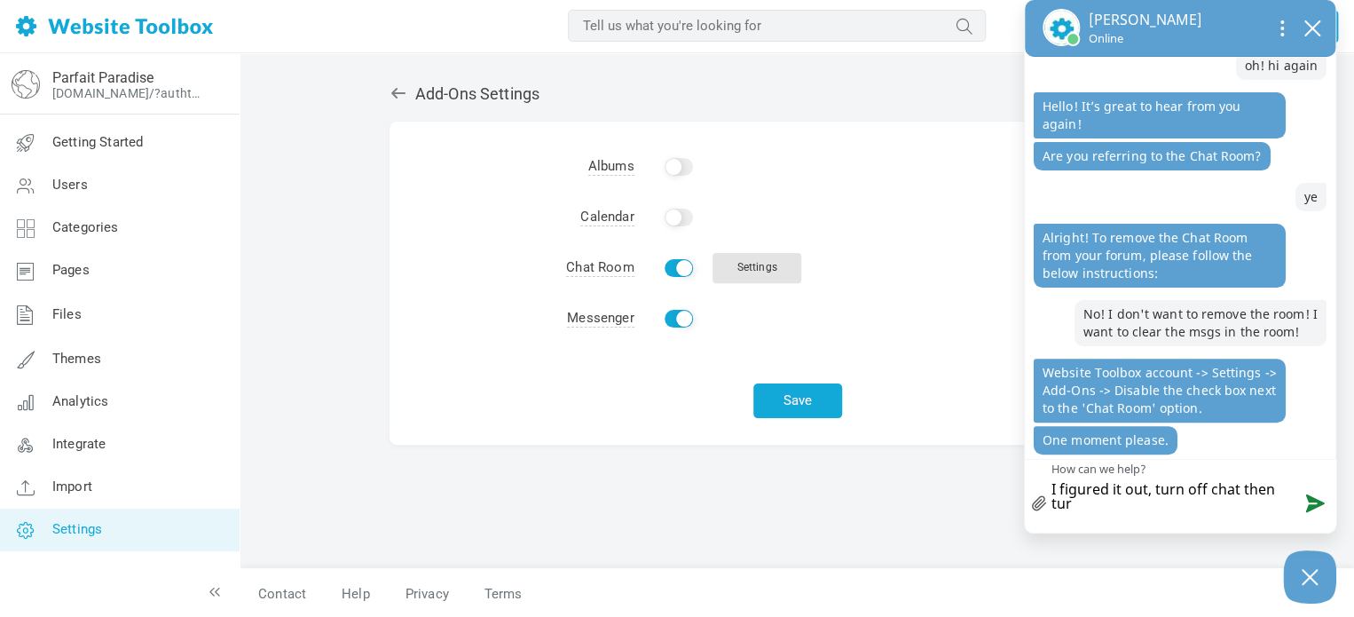
type textarea "I figured it out, turn off chat then turn"
type textarea "I figured it out, turn off chat then turn i"
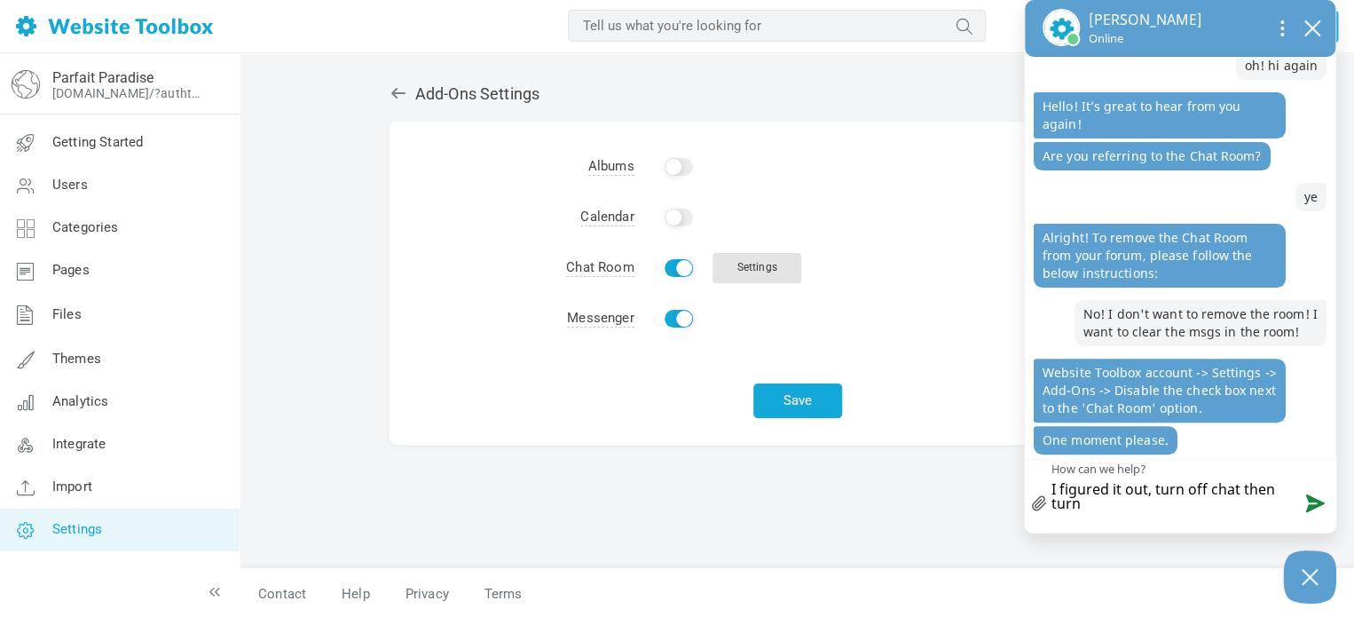
type textarea "I figured it out, turn off chat then turn i"
type textarea "I figured it out, turn off chat then turn it"
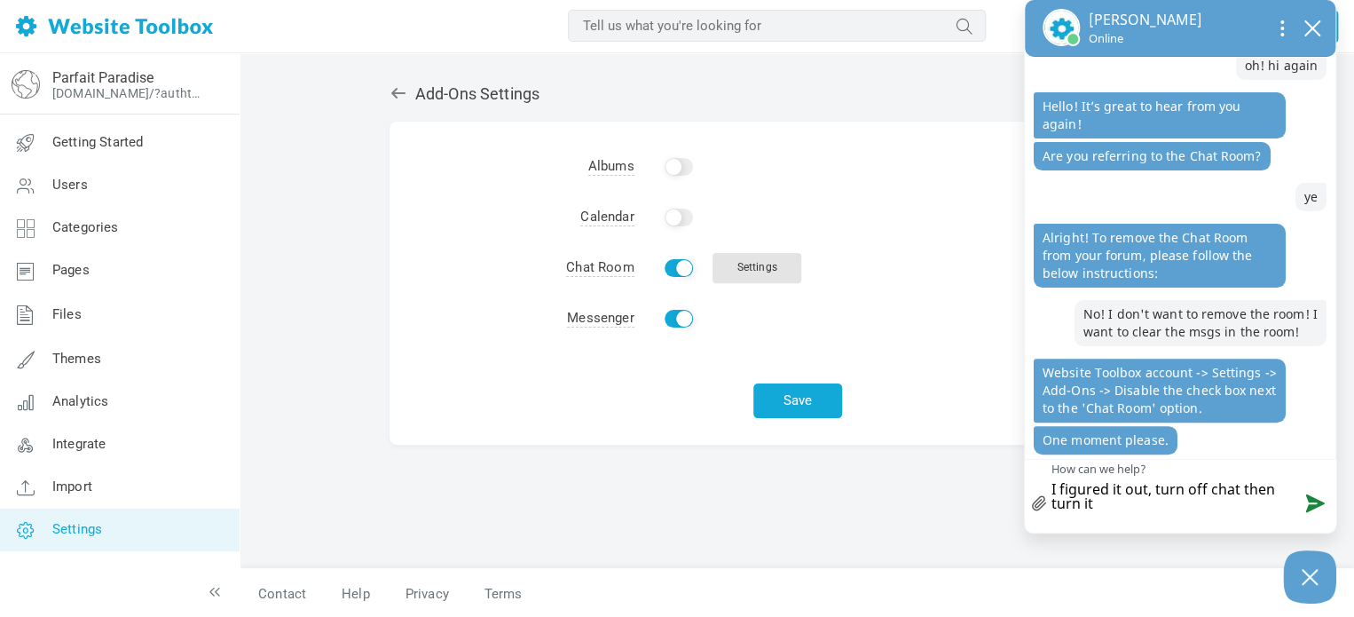
type textarea "I figured it out, turn off chat then turn it b"
type textarea "I figured it out, turn off chat then turn it ba"
type textarea "I figured it out, turn off chat then turn it bac"
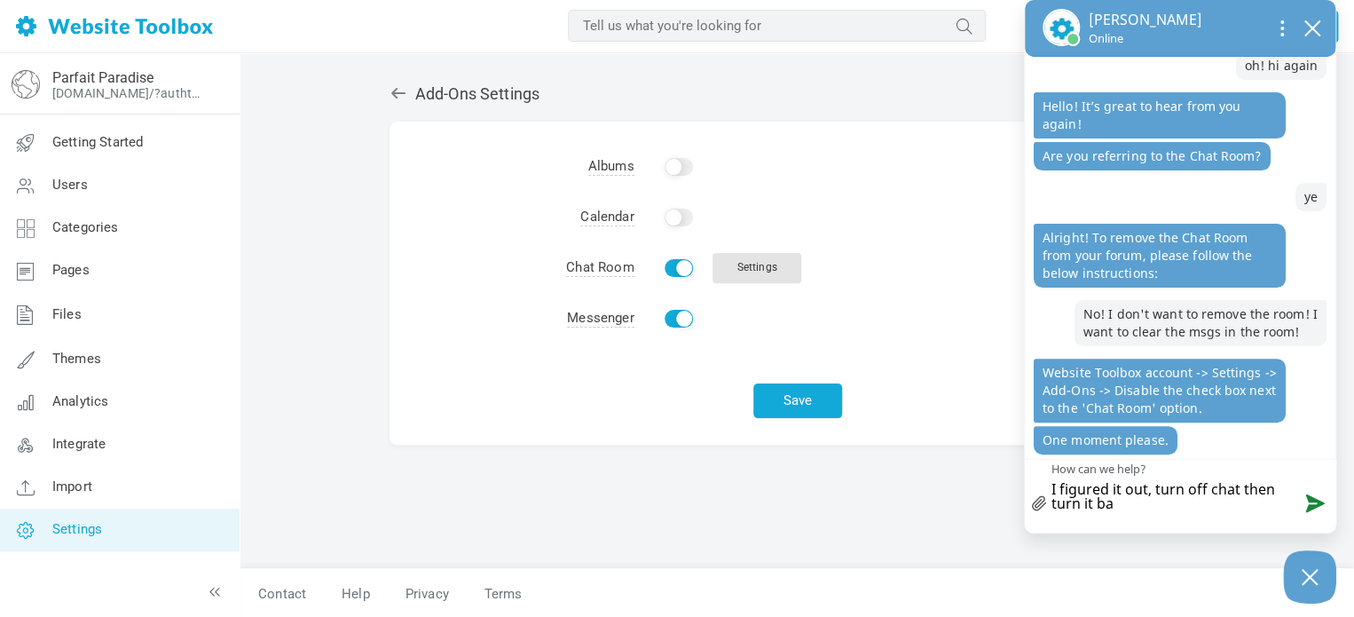
type textarea "I figured it out, turn off chat then turn it bac"
type textarea "I figured it out, turn off chat then turn it back"
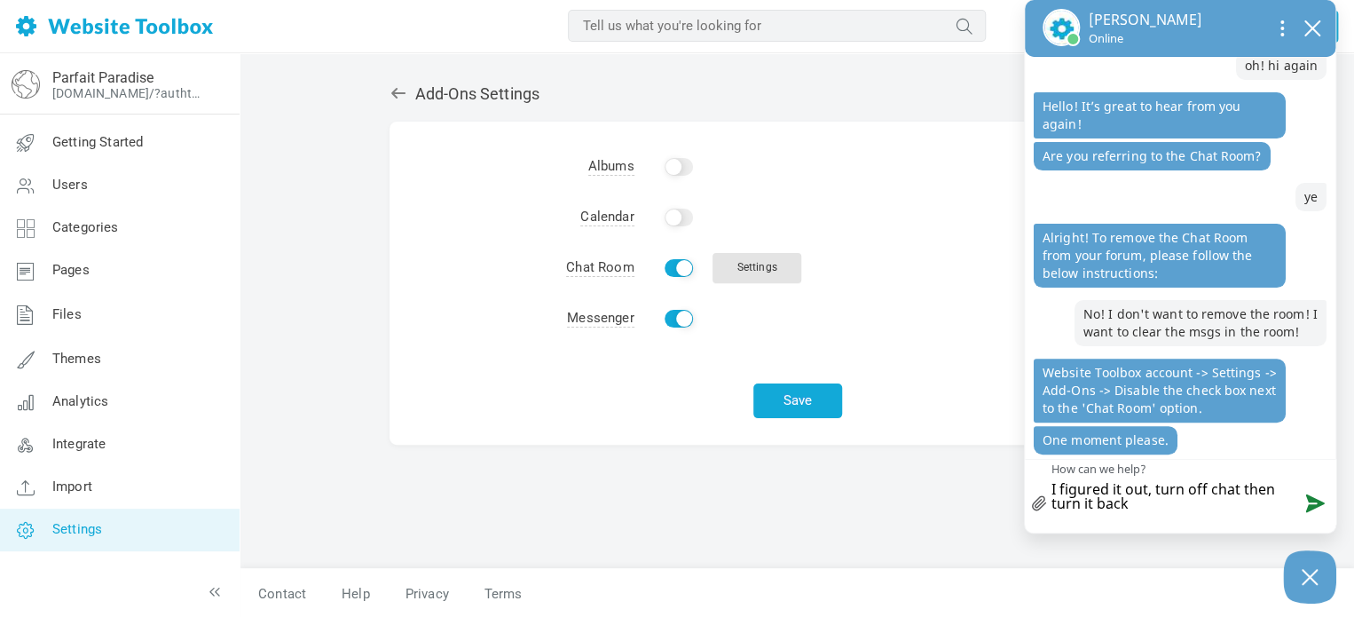
type textarea "I figured it out, turn off chat then turn it back o"
type textarea "I figured it out, turn off chat then turn it back on"
click at [1235, 488] on textarea "I figured it out, turn off chat then turn it back on" at bounding box center [1180, 492] width 311 height 64
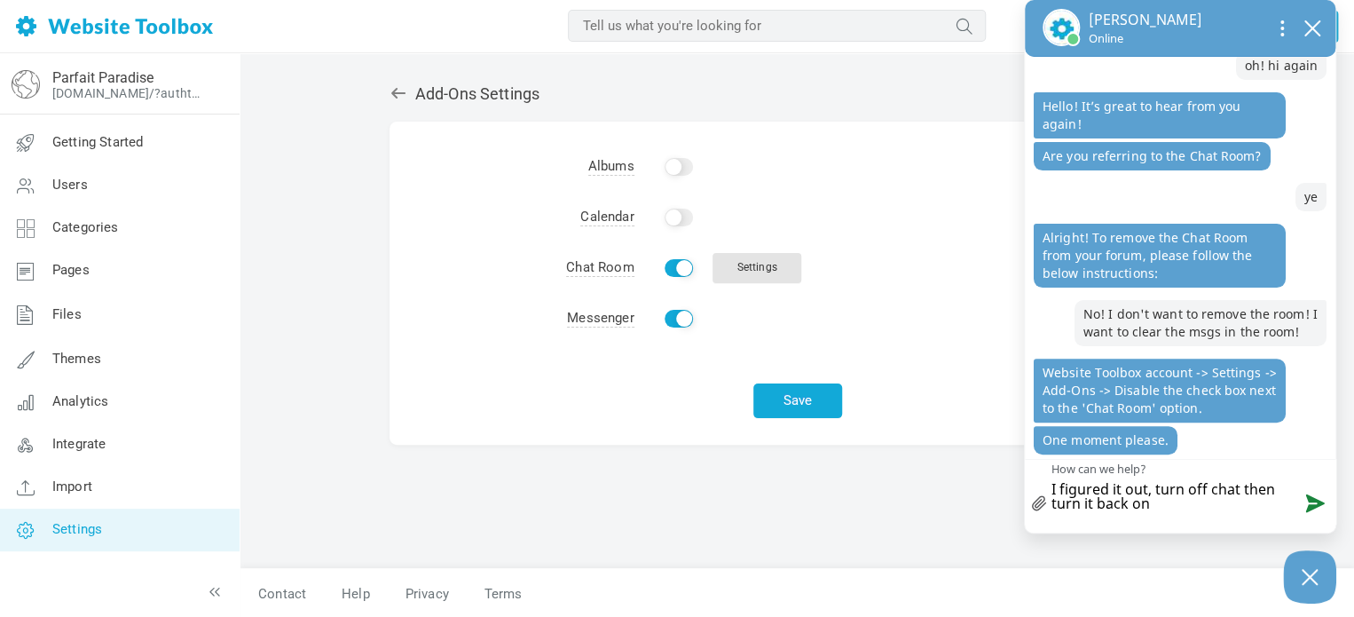
type textarea "I figured it out, turn off chat, then turn it back on"
type textarea "I figured it out, turn off chat, a then turn it back on"
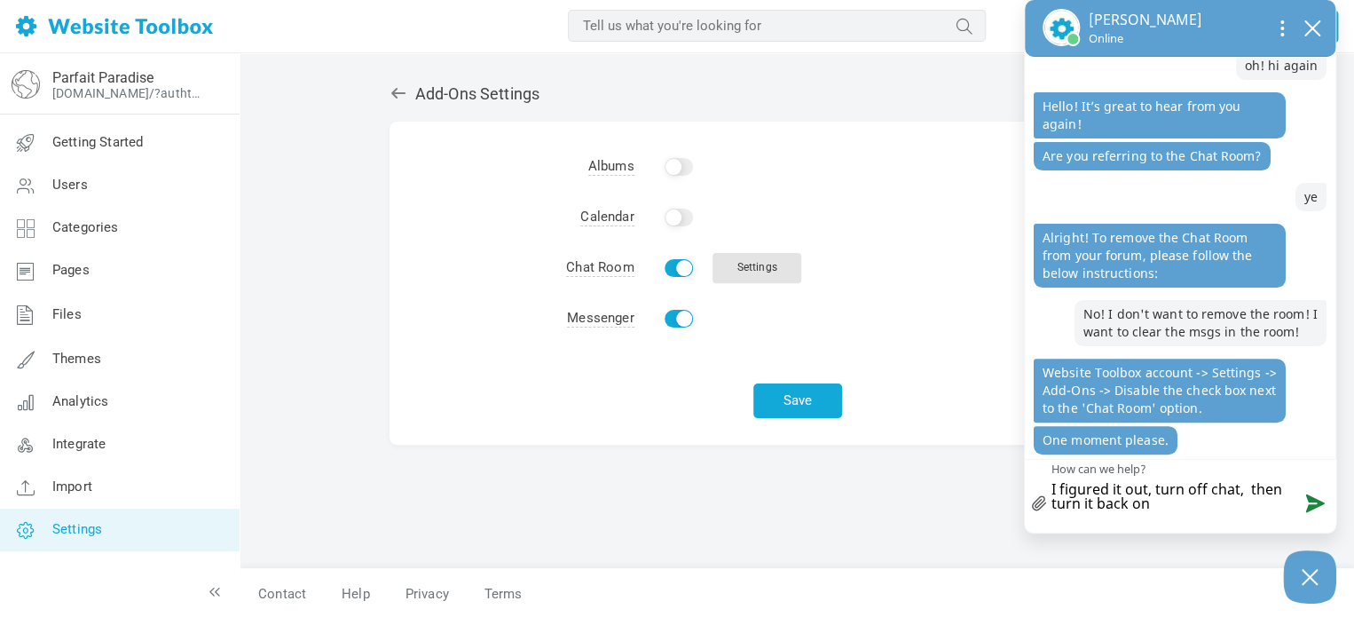
type textarea "I figured it out, turn off chat, a then turn it back on"
type textarea "I figured it out, turn off chat, as then turn it back on"
type textarea "I figured it out, turn off chat, asv then turn it back on"
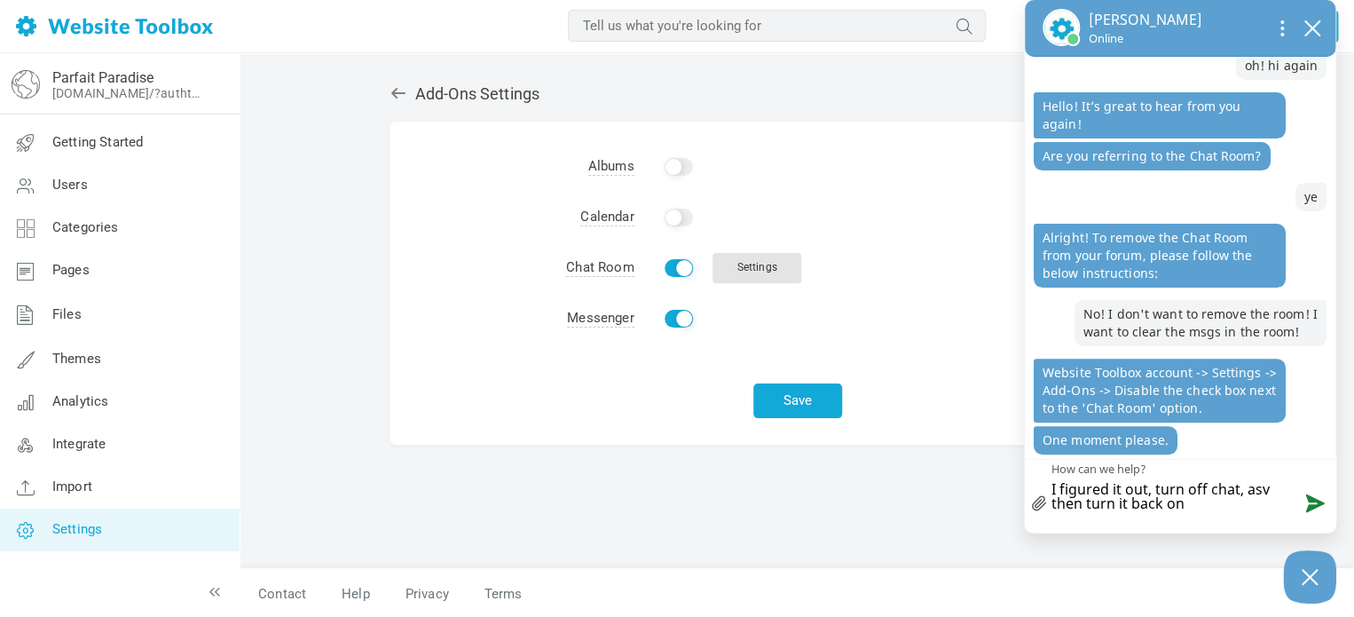
type textarea "I figured it out, turn off chat, asve then turn it back on"
type textarea "I figured it out, turn off chat, ave then turn it back on"
type textarea "I figured it out, turn off chat, save then turn it back on"
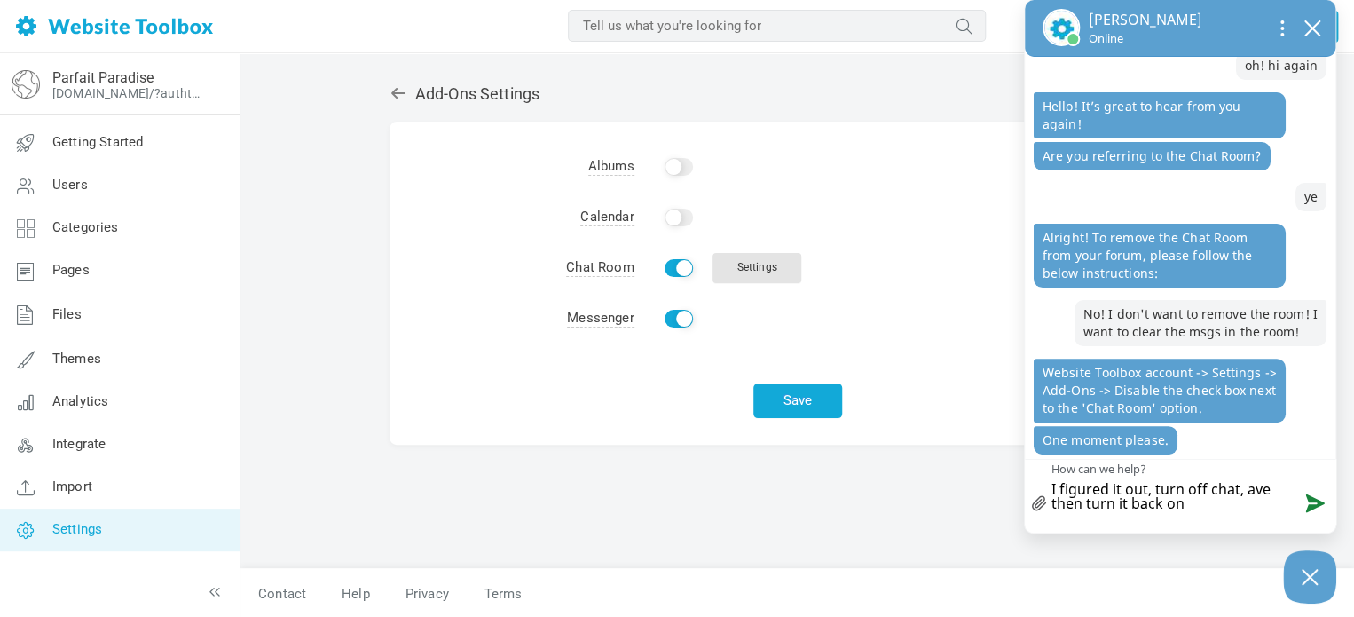
type textarea "I figured it out, turn off chat, save then turn it back on"
type textarea "I figured it out, turn off chat, save, then turn it back on"
click at [1206, 511] on textarea "I figured it out, turn off chat, save, then turn it back on" at bounding box center [1180, 492] width 311 height 64
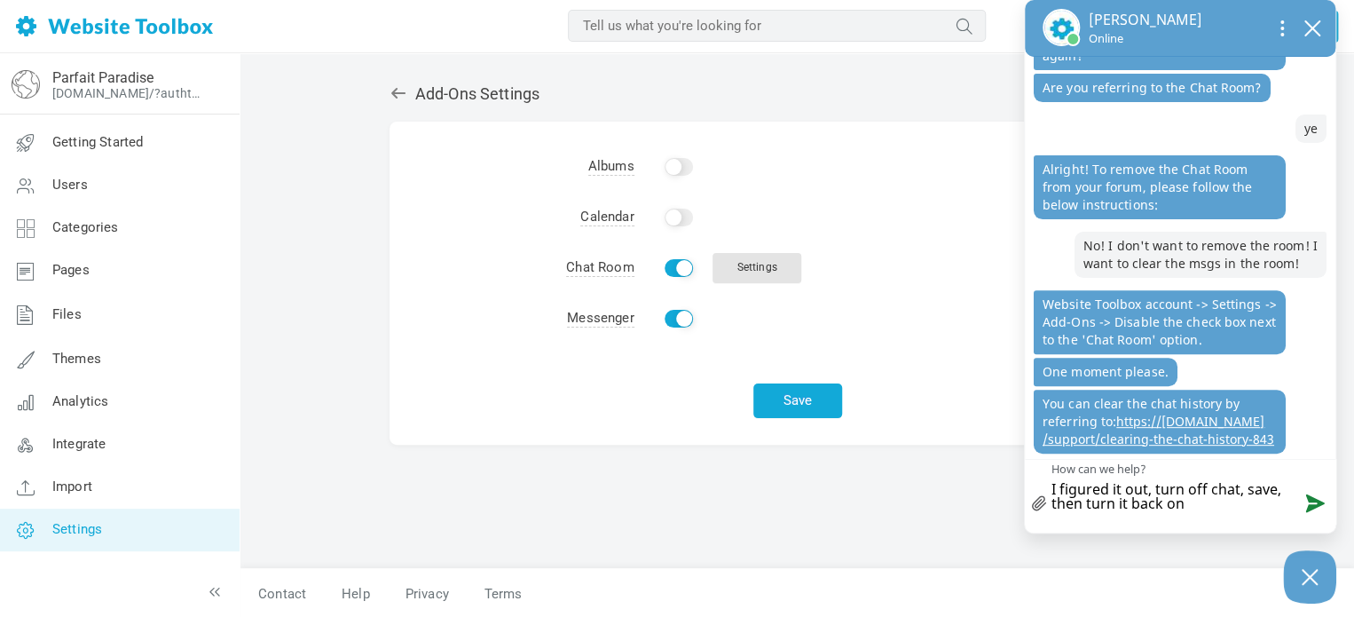
drag, startPoint x: 1086, startPoint y: 505, endPoint x: 1048, endPoint y: 506, distance: 38.2
click at [1048, 506] on div "X icon a small x to signify cancel I figured it out, turn off chat, save, then …" at bounding box center [1180, 491] width 311 height 65
type textarea "I figured it out, turn off chat, save, turn it back on"
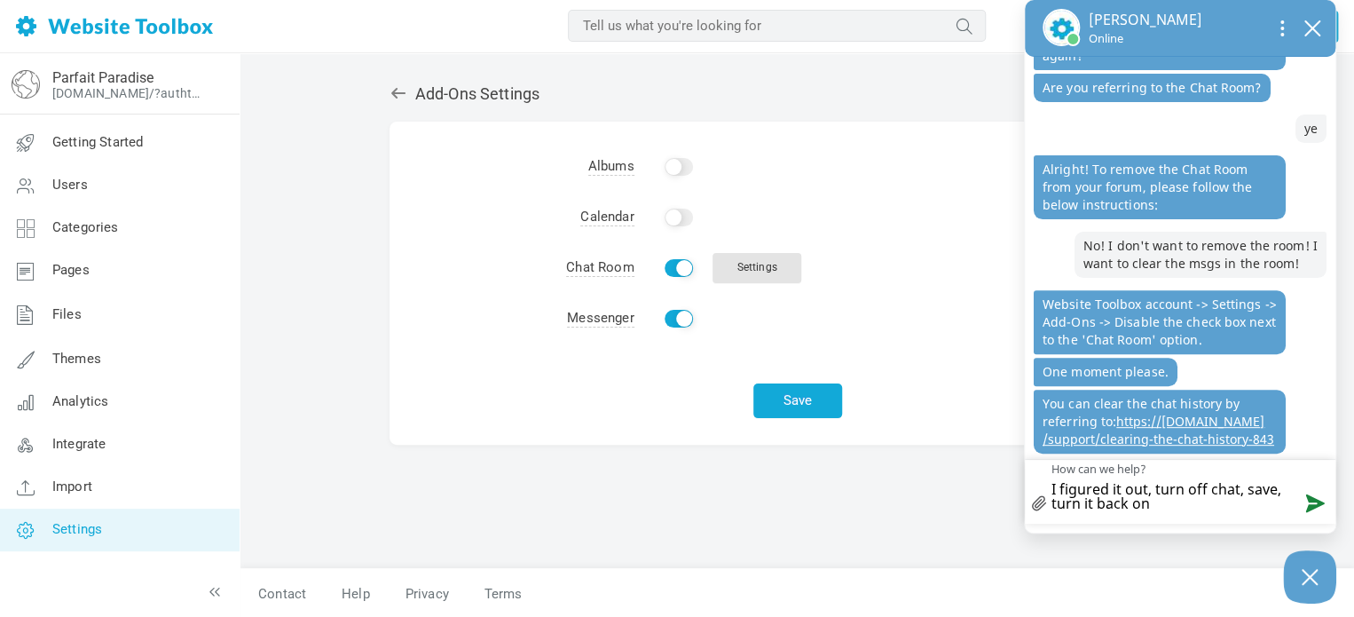
click at [1091, 434] on link "https: / /www.websitetoolbox.com /support /clearing-the-chat-history-843" at bounding box center [1158, 430] width 232 height 35
click at [1310, 27] on icon "close chatbox" at bounding box center [1312, 28] width 14 height 14
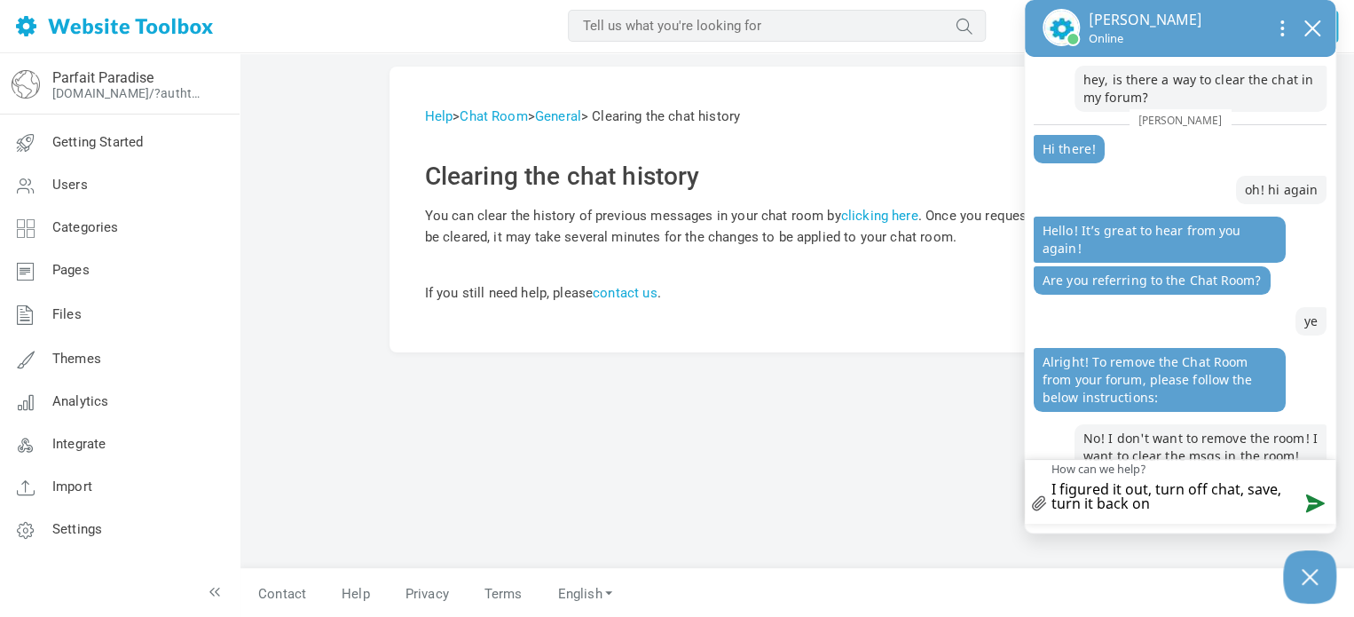
scroll to position [192, 0]
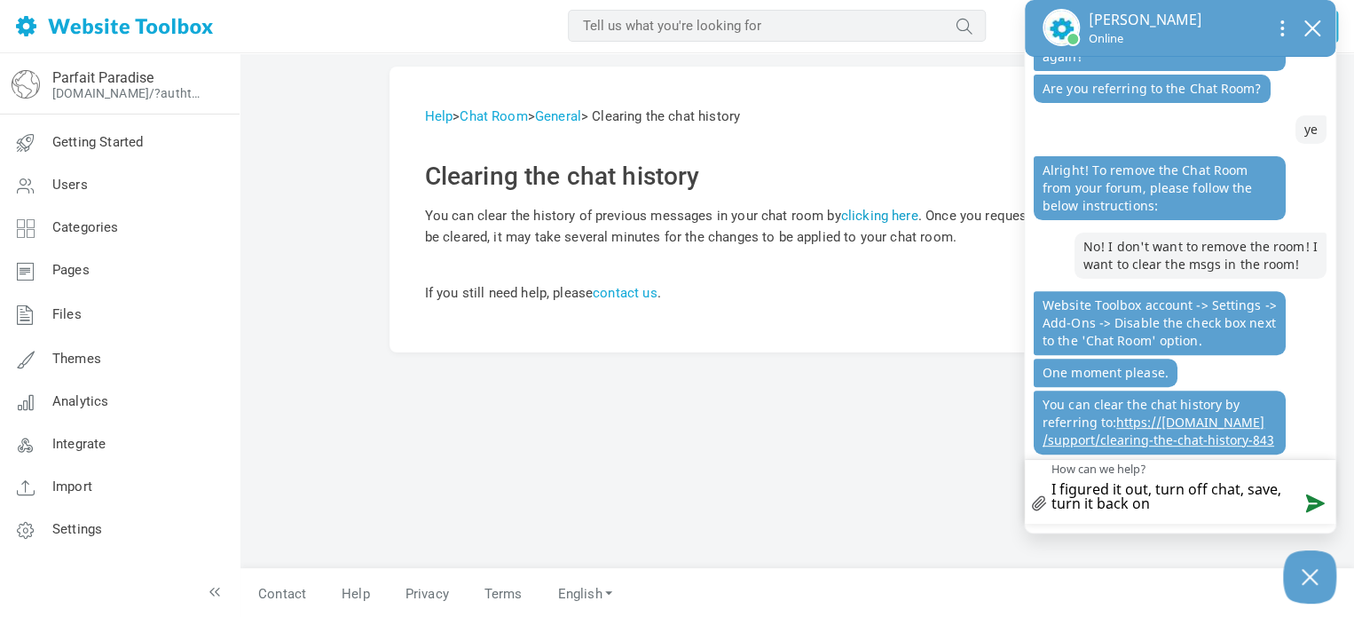
click at [900, 208] on link "clicking here" at bounding box center [879, 216] width 77 height 16
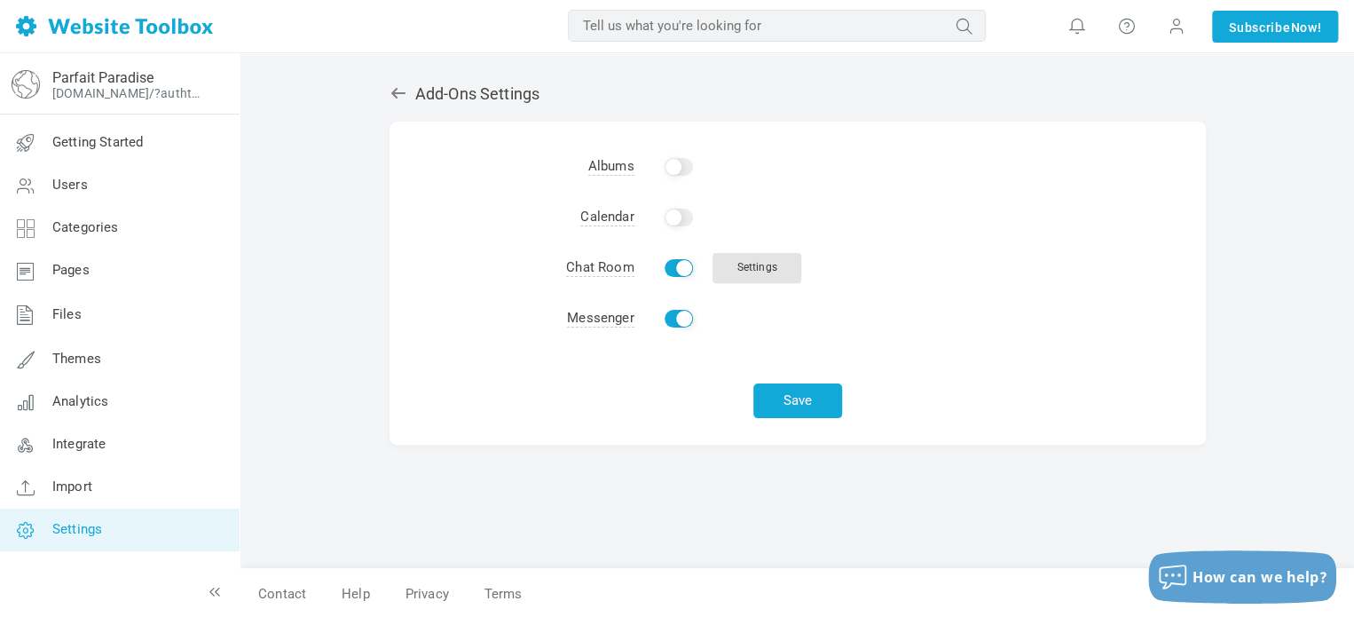
scroll to position [145, 0]
click at [720, 259] on link "Settings" at bounding box center [756, 268] width 89 height 30
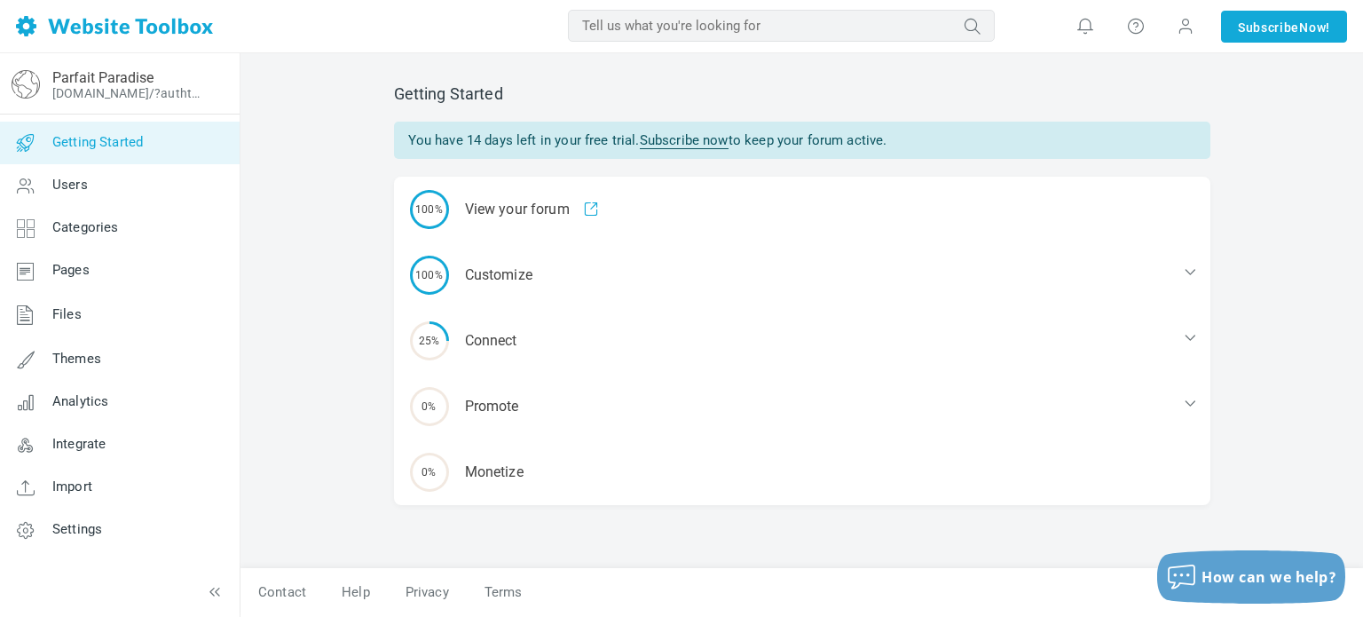
scroll to position [632, 0]
